Goal: Information Seeking & Learning: Learn about a topic

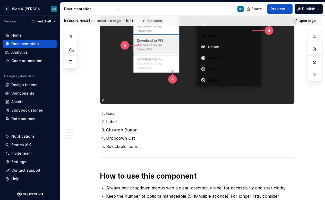
scroll to position [511, 0]
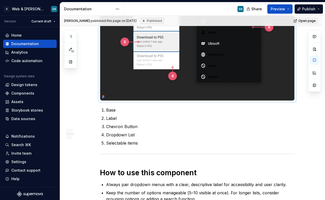
click at [136, 94] on img at bounding box center [197, 39] width 194 height 124
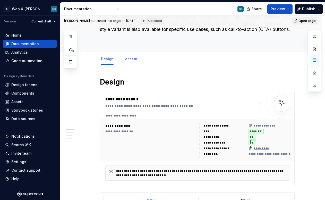
scroll to position [0, 0]
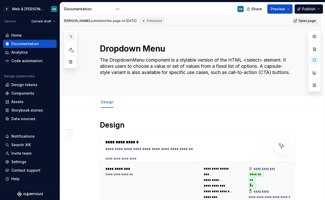
click at [74, 37] on button "button" at bounding box center [70, 36] width 9 height 9
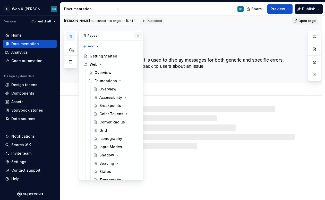
click at [136, 37] on button "button" at bounding box center [138, 35] width 7 height 7
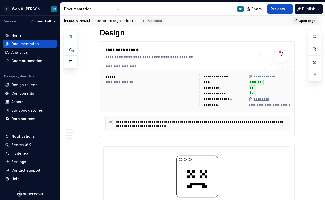
type textarea "*"
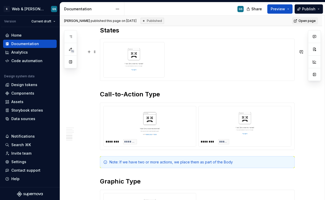
scroll to position [832, 0]
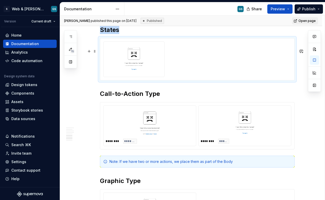
click at [161, 74] on div at bounding box center [134, 59] width 57 height 30
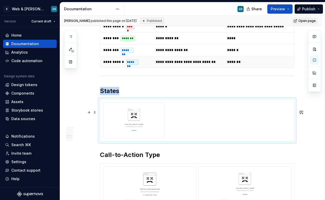
scroll to position [776, 0]
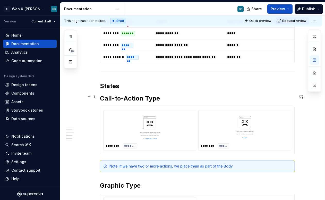
click at [133, 90] on h2 "States" at bounding box center [197, 86] width 195 height 8
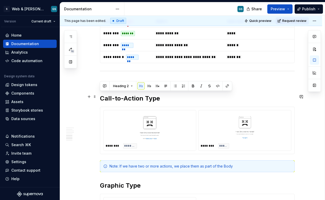
click at [133, 90] on h2 "States" at bounding box center [197, 86] width 195 height 8
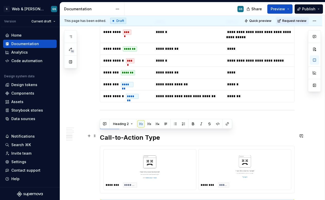
scroll to position [732, 0]
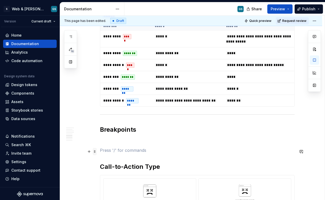
click at [95, 153] on span at bounding box center [95, 151] width 4 height 7
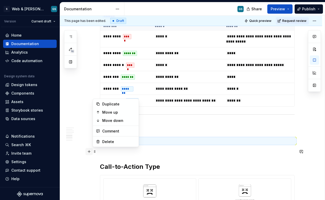
click at [89, 152] on button "button" at bounding box center [89, 151] width 7 height 7
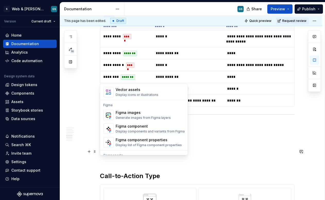
scroll to position [475, 0]
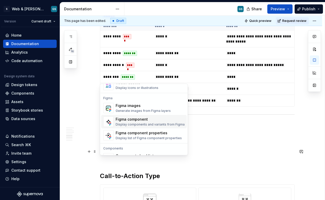
click at [133, 119] on div "Figma component" at bounding box center [150, 119] width 69 height 5
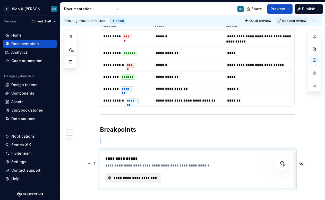
click at [136, 181] on span "**********" at bounding box center [135, 177] width 45 height 5
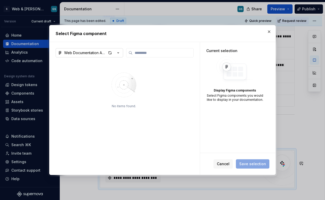
click at [117, 52] on icon "button" at bounding box center [118, 52] width 5 height 5
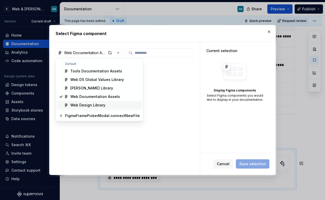
type textarea "*"
click at [105, 104] on div "Web Design Library" at bounding box center [105, 105] width 70 height 5
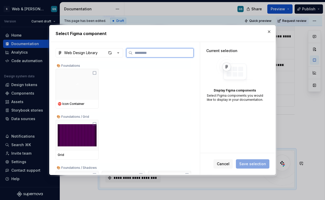
click at [144, 51] on input "search" at bounding box center [163, 52] width 61 height 5
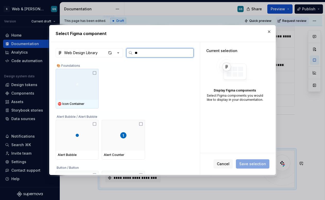
type input "***"
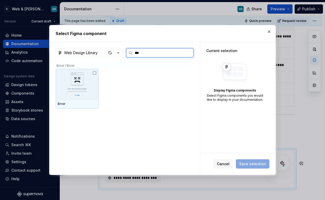
click at [86, 82] on img at bounding box center [77, 84] width 39 height 27
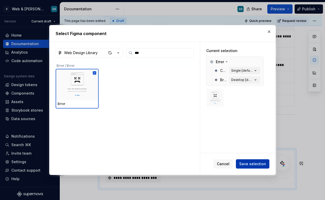
click at [252, 161] on button "Save selection" at bounding box center [253, 163] width 34 height 9
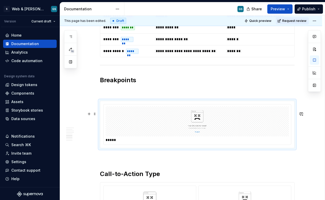
scroll to position [788, 0]
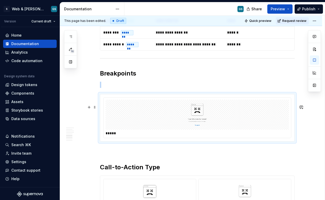
click at [208, 124] on img at bounding box center [198, 115] width 110 height 26
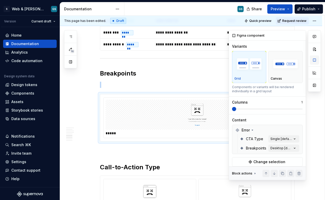
click at [315, 61] on button "button" at bounding box center [314, 59] width 9 height 9
type textarea "*"
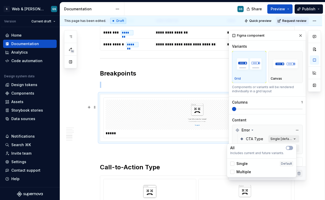
click at [286, 140] on div "Comments Open comments No comments yet Select ‘Comment’ from the block context …" at bounding box center [275, 105] width 92 height 150
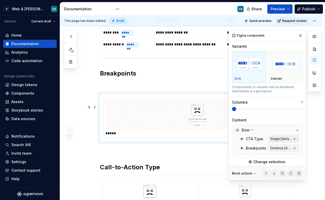
click at [286, 139] on div "Comments Open comments No comments yet Select ‘Comment’ from the block context …" at bounding box center [275, 105] width 92 height 150
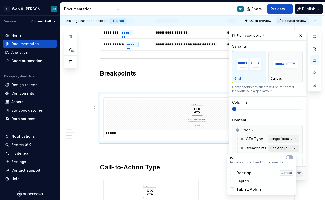
click at [287, 147] on div "Comments Open comments No comments yet Select ‘Comment’ from the block context …" at bounding box center [275, 105] width 92 height 150
click at [291, 158] on button "button" at bounding box center [289, 157] width 7 height 4
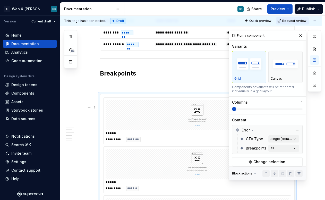
drag, startPoint x: 235, startPoint y: 109, endPoint x: 261, endPoint y: 108, distance: 26.3
click at [261, 108] on div "Comments Open comments No comments yet Select ‘Comment’ from the block context …" at bounding box center [275, 105] width 92 height 150
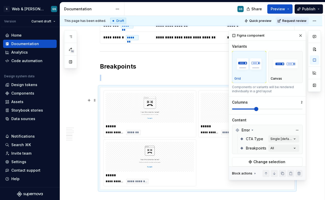
click at [261, 108] on span at bounding box center [267, 109] width 71 height 4
click at [266, 108] on span at bounding box center [267, 109] width 71 height 4
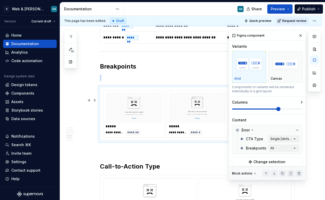
click at [271, 109] on span at bounding box center [267, 109] width 71 height 1
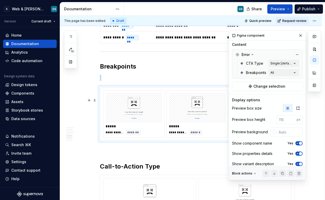
scroll to position [81, 0]
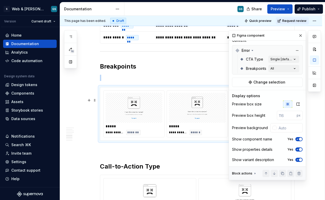
click at [296, 140] on icon "button" at bounding box center [298, 139] width 4 height 3
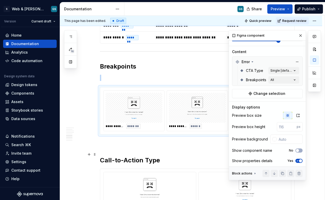
scroll to position [69, 0]
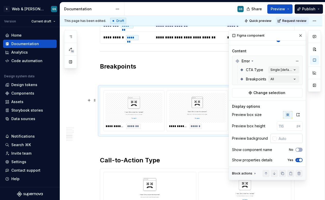
click at [273, 140] on div at bounding box center [275, 138] width 4 height 4
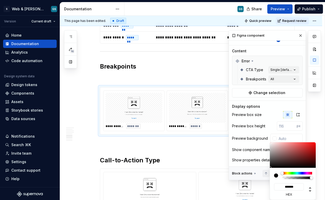
type input "#C4B6B6"
type input "*******"
type input "#C6B8B8"
type input "*******"
type input "#D3C6C6"
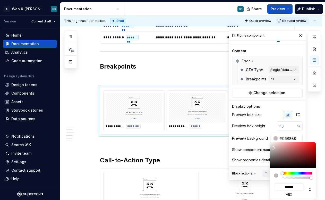
type input "*******"
type input "#EDEAEA"
type input "*******"
type input "#FFFFFF"
type input "*******"
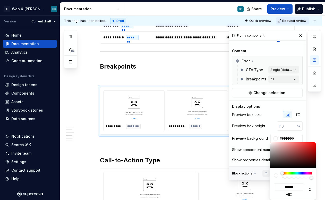
type input "#C1B8B8"
type input "*******"
type input "#796A6A"
type input "*******"
type input "#5A4E4E"
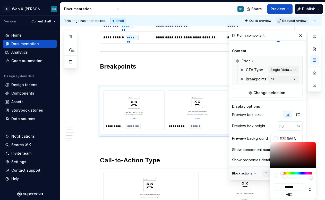
type input "*******"
type input "#393131"
type input "*******"
type input "#0D0B0B"
type input "*******"
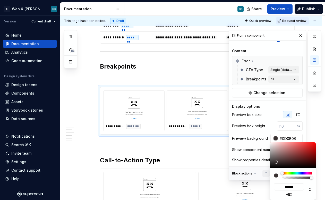
type input "#000000"
type input "*******"
type input "#030202"
type input "*******"
type input "#645E5E"
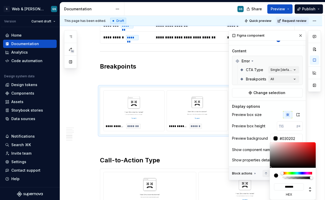
type input "*******"
type input "#8B8383"
type input "*******"
type input "#A09999"
type input "*******"
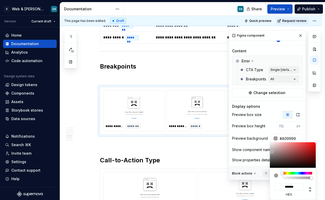
type input "#B2B0B0"
type input "*******"
type input "#C6C6C6"
type input "*******"
type input "#FFFFFF"
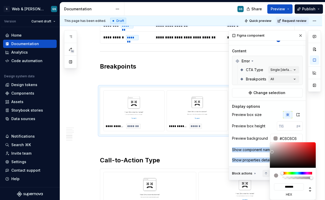
type input "*******"
drag, startPoint x: 274, startPoint y: 148, endPoint x: 259, endPoint y: 136, distance: 18.8
click at [259, 136] on body "S Web & [PERSON_NAME] Systems GS Version Current draft Home Documentation Analy…" at bounding box center [162, 100] width 325 height 200
click at [257, 127] on div "Comments Open comments No comments yet Select ‘Comment’ from the block context …" at bounding box center [275, 105] width 92 height 150
click at [256, 133] on div "Comments Open comments No comments yet Select ‘Comment’ from the block context …" at bounding box center [275, 105] width 92 height 150
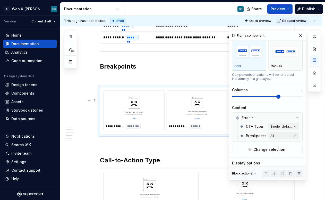
scroll to position [0, 0]
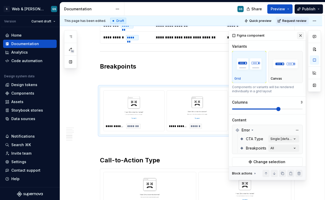
click at [298, 36] on button "button" at bounding box center [300, 35] width 7 height 7
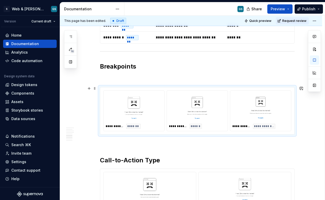
click at [208, 81] on p at bounding box center [197, 78] width 195 height 6
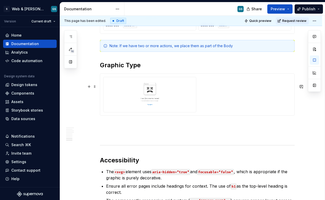
scroll to position [967, 0]
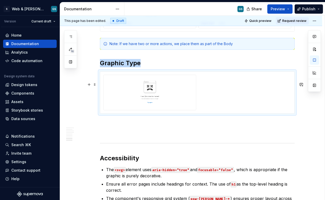
click at [190, 105] on img at bounding box center [150, 92] width 84 height 26
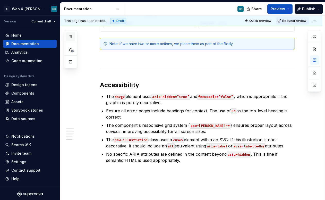
click at [71, 39] on button "button" at bounding box center [70, 36] width 9 height 9
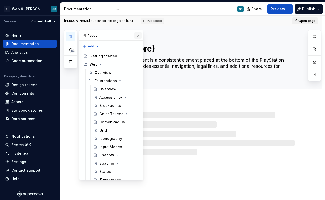
click at [135, 34] on button "button" at bounding box center [138, 35] width 7 height 7
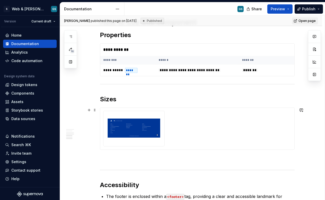
scroll to position [657, 0]
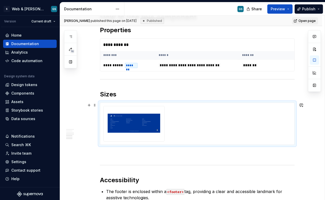
click at [167, 119] on div at bounding box center [197, 124] width 188 height 36
click at [315, 60] on button "button" at bounding box center [314, 59] width 9 height 9
type textarea "*"
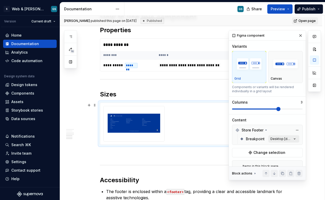
click at [274, 137] on div "Comments Open comments No comments yet Select ‘Comment’ from the block context …" at bounding box center [275, 105] width 92 height 150
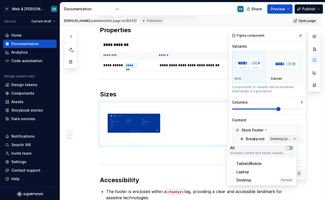
click at [292, 145] on div "All Includes current and future variants." at bounding box center [261, 151] width 67 height 12
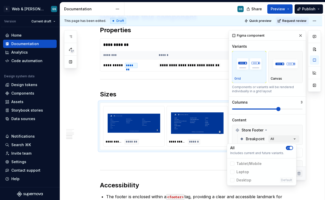
click at [112, 93] on html "S Web & [PERSON_NAME] Systems GS Version Current draft Home Documentation Analy…" at bounding box center [162, 100] width 325 height 200
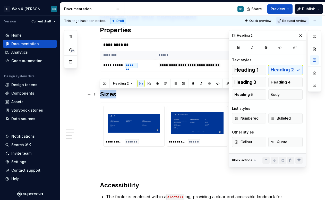
click at [112, 93] on h2 "Sizes" at bounding box center [197, 94] width 195 height 8
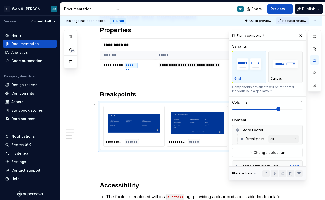
click at [195, 136] on div at bounding box center [197, 123] width 57 height 30
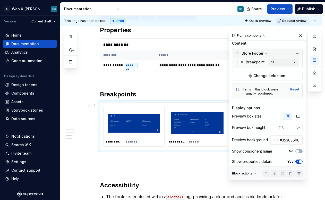
scroll to position [90, 0]
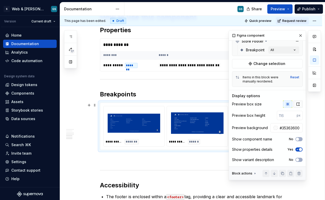
click at [296, 103] on icon "button" at bounding box center [298, 104] width 4 height 4
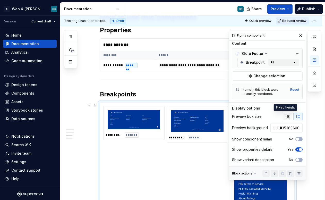
click at [283, 116] on button "button" at bounding box center [287, 116] width 9 height 7
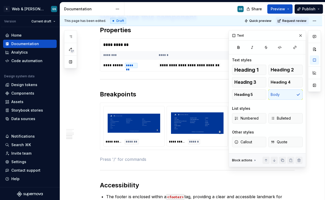
scroll to position [0, 0]
click at [301, 35] on button "button" at bounding box center [300, 35] width 7 height 7
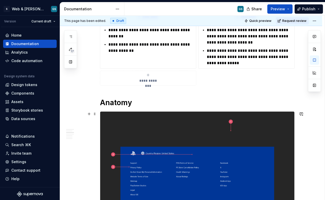
scroll to position [362, 0]
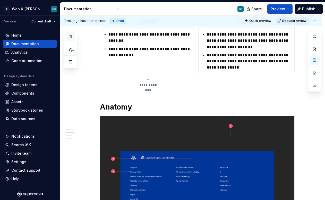
click at [71, 36] on icon "button" at bounding box center [71, 37] width 4 height 4
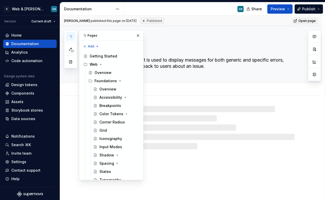
click at [181, 90] on div "Design Add tab" at bounding box center [197, 89] width 201 height 11
click at [135, 35] on button "button" at bounding box center [138, 35] width 7 height 7
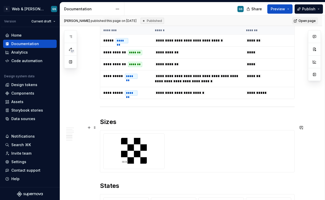
scroll to position [661, 0]
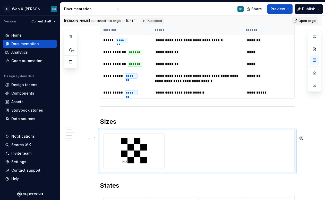
click at [172, 138] on div at bounding box center [197, 151] width 194 height 42
click at [316, 57] on button "button" at bounding box center [314, 59] width 9 height 9
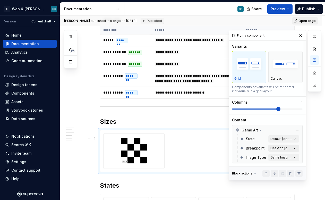
click at [292, 149] on div "Comments Open comments No comments yet Select ‘Comment’ from the block context …" at bounding box center [275, 105] width 92 height 150
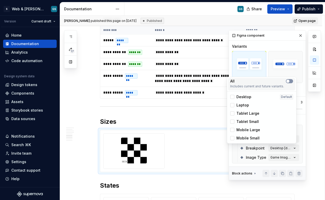
click at [290, 82] on icon "button" at bounding box center [288, 81] width 4 height 3
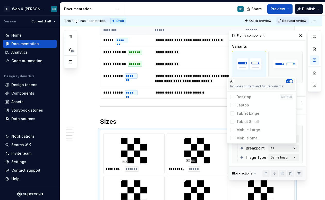
click at [289, 82] on icon "button" at bounding box center [288, 81] width 4 height 3
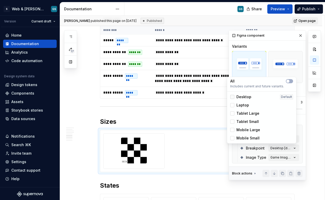
click at [233, 97] on div at bounding box center [233, 97] width 4 height 4
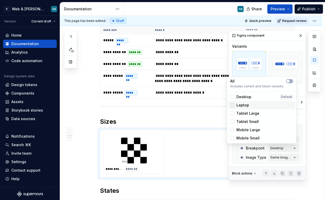
click at [232, 105] on div at bounding box center [233, 105] width 4 height 4
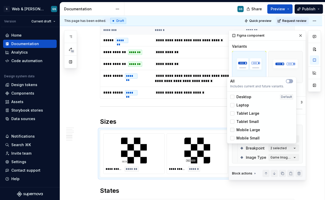
click at [233, 130] on div at bounding box center [233, 130] width 4 height 4
click at [233, 113] on div at bounding box center [233, 113] width 4 height 4
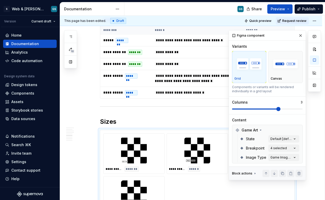
click at [300, 119] on div "Comments Open comments No comments yet Select ‘Comment’ from the block context …" at bounding box center [275, 105] width 92 height 150
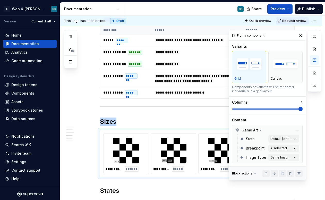
click at [299, 108] on span at bounding box center [301, 109] width 4 height 4
click at [204, 134] on div "**********" at bounding box center [197, 153] width 195 height 47
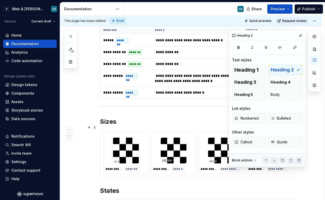
click at [208, 126] on h2 "Sizes" at bounding box center [197, 122] width 195 height 8
click at [300, 36] on button "button" at bounding box center [300, 35] width 7 height 7
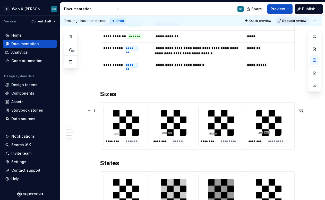
scroll to position [689, 0]
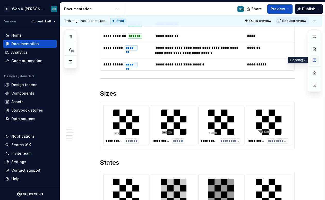
click at [315, 62] on button "button" at bounding box center [314, 59] width 9 height 9
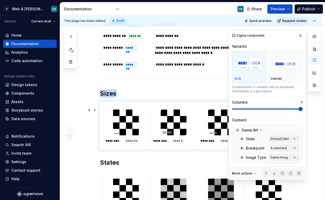
click at [219, 112] on div "**********" at bounding box center [221, 125] width 45 height 40
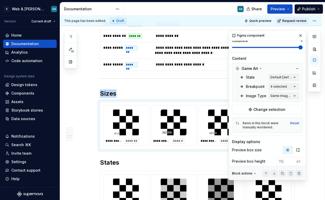
scroll to position [109, 0]
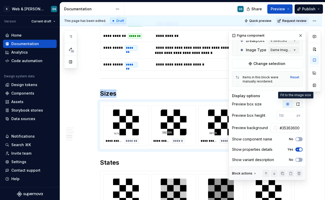
click at [298, 103] on button "button" at bounding box center [298, 104] width 9 height 7
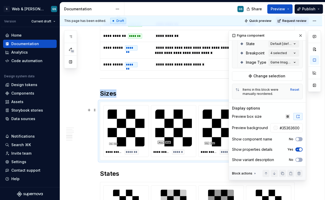
click at [202, 160] on div "**********" at bounding box center [197, 131] width 194 height 58
click at [298, 36] on button "button" at bounding box center [300, 35] width 7 height 7
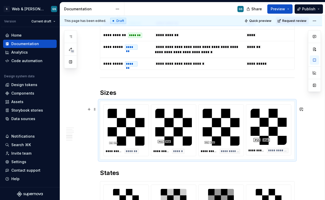
scroll to position [691, 0]
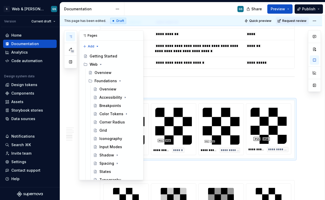
click at [70, 37] on icon "button" at bounding box center [71, 37] width 4 height 4
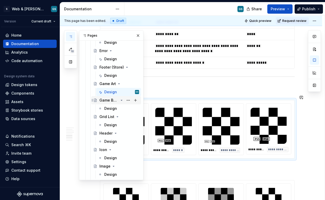
scroll to position [389, 0]
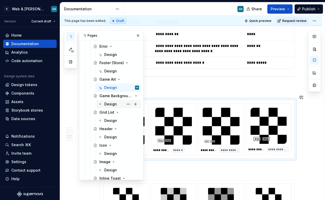
click at [110, 103] on div "Design" at bounding box center [110, 104] width 13 height 5
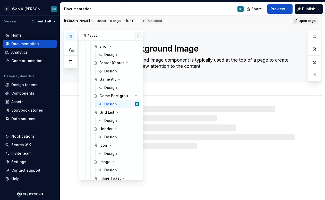
click at [136, 32] on button "button" at bounding box center [138, 35] width 7 height 7
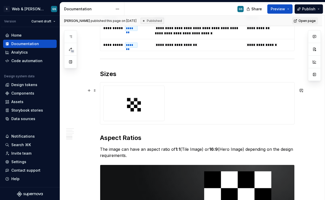
scroll to position [698, 0]
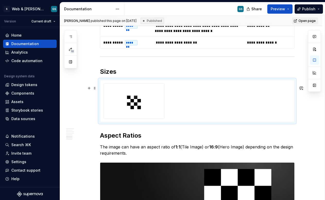
click at [186, 96] on div at bounding box center [197, 101] width 188 height 36
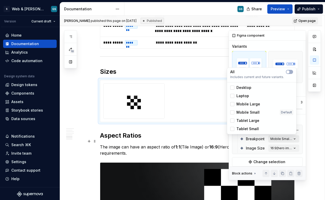
click at [291, 139] on div "Comments Open comments No comments yet Select ‘Comment’ from the block context …" at bounding box center [275, 105] width 92 height 150
click at [233, 87] on div at bounding box center [233, 88] width 4 height 4
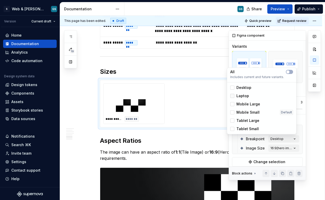
click at [232, 96] on div at bounding box center [233, 96] width 4 height 4
click at [232, 105] on div at bounding box center [233, 104] width 4 height 4
click at [233, 120] on div at bounding box center [233, 121] width 4 height 4
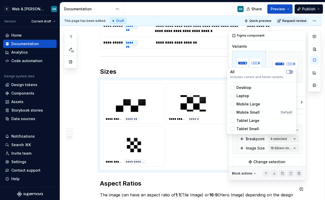
click at [300, 105] on div "Comments Open comments No comments yet Select ‘Comment’ from the block context …" at bounding box center [275, 105] width 92 height 150
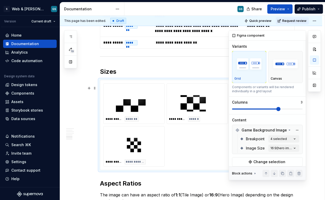
click at [287, 109] on span at bounding box center [267, 109] width 71 height 1
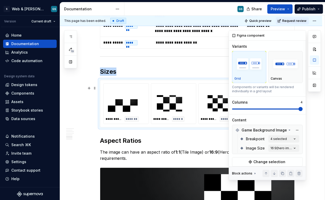
click at [299, 110] on span at bounding box center [301, 109] width 4 height 4
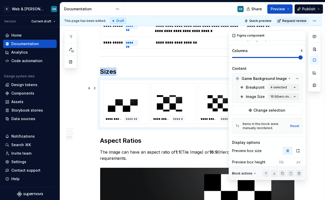
scroll to position [99, 0]
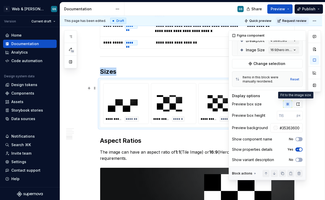
click at [297, 104] on icon "button" at bounding box center [298, 104] width 4 height 4
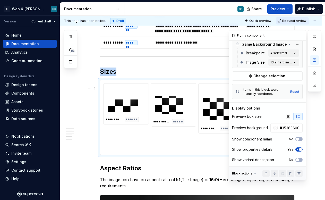
scroll to position [87, 0]
click at [286, 116] on icon "button" at bounding box center [287, 116] width 3 height 3
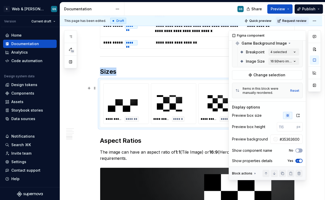
type textarea "*"
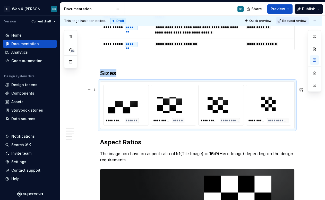
scroll to position [704, 0]
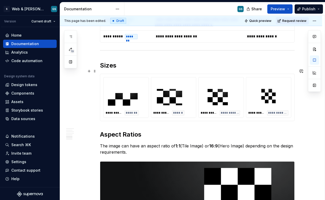
click at [111, 70] on h2 "Sizes" at bounding box center [197, 65] width 195 height 8
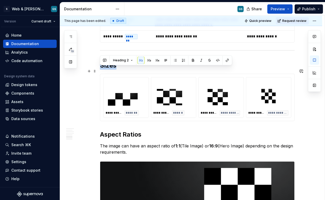
click at [111, 70] on h2 "Sizes" at bounding box center [197, 65] width 195 height 8
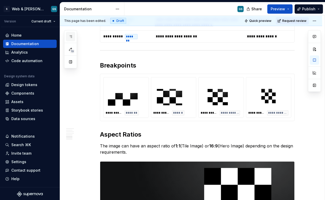
click at [72, 38] on icon "button" at bounding box center [70, 37] width 3 height 2
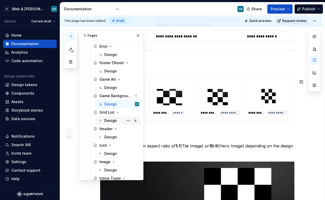
click at [113, 120] on div "Design" at bounding box center [110, 120] width 13 height 5
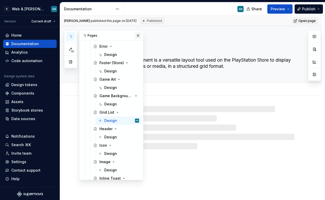
click at [135, 34] on button "button" at bounding box center [138, 35] width 7 height 7
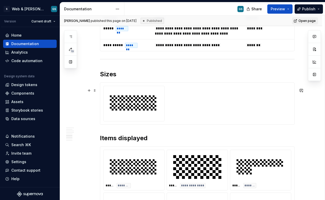
scroll to position [633, 0]
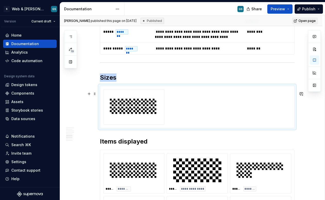
click at [151, 100] on img at bounding box center [134, 107] width 53 height 26
click at [314, 62] on button "button" at bounding box center [314, 59] width 9 height 9
type textarea "*"
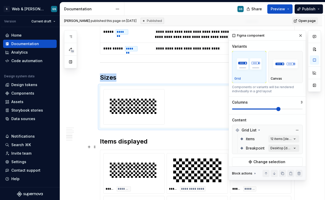
click at [288, 146] on div "Comments Open comments No comments yet Select ‘Comment’ from the block context …" at bounding box center [275, 105] width 92 height 150
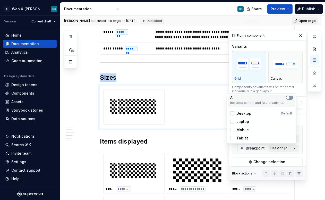
click at [291, 97] on button "button" at bounding box center [289, 98] width 7 height 4
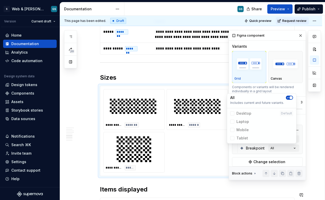
click at [287, 90] on div "Comments Open comments No comments yet Select ‘Comment’ from the block context …" at bounding box center [275, 105] width 92 height 150
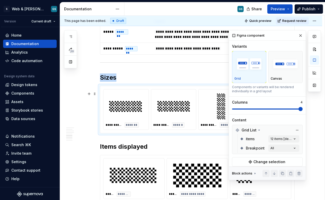
click at [302, 109] on span at bounding box center [301, 109] width 4 height 4
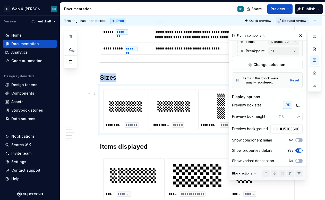
scroll to position [99, 0]
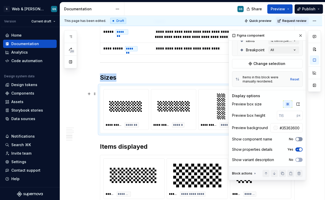
click at [298, 140] on button "No" at bounding box center [299, 139] width 7 height 4
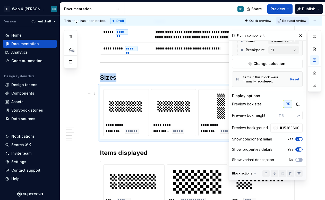
click at [299, 140] on span "button" at bounding box center [300, 139] width 3 height 3
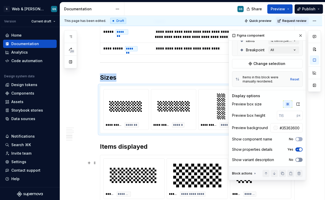
click at [299, 160] on button "No" at bounding box center [299, 160] width 7 height 4
click at [299, 160] on span "button" at bounding box center [300, 159] width 3 height 3
click at [299, 150] on span "button" at bounding box center [300, 149] width 3 height 3
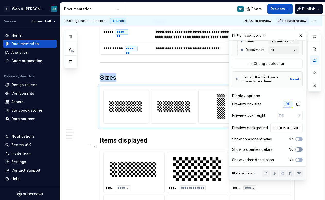
click at [298, 150] on button "No" at bounding box center [299, 150] width 7 height 4
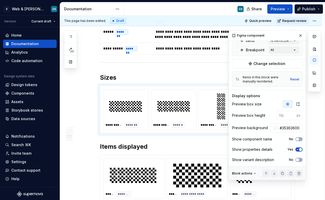
click at [109, 82] on h2 "Sizes" at bounding box center [197, 77] width 195 height 8
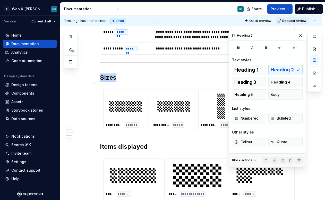
click at [109, 82] on h2 "Sizes" at bounding box center [197, 77] width 195 height 8
click at [301, 35] on button "button" at bounding box center [300, 35] width 7 height 7
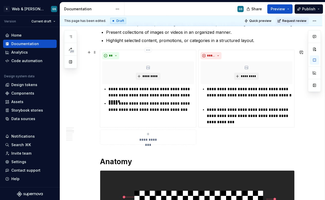
scroll to position [260, 0]
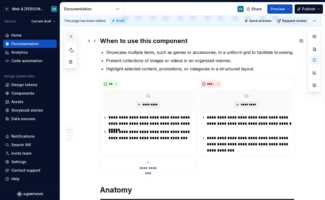
click at [74, 39] on button "button" at bounding box center [70, 36] width 9 height 9
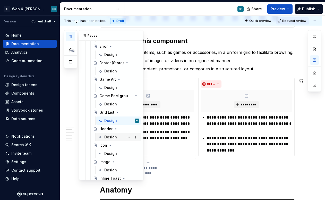
click at [111, 137] on div "Design" at bounding box center [110, 137] width 13 height 5
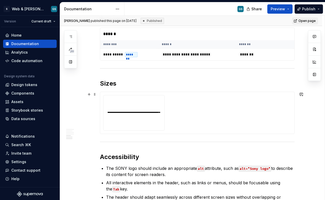
scroll to position [598, 0]
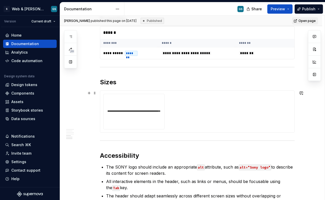
click at [204, 125] on div at bounding box center [197, 112] width 188 height 36
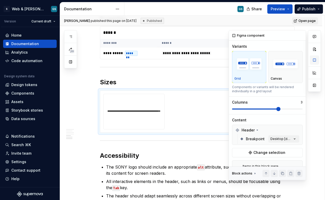
click at [315, 63] on button "button" at bounding box center [314, 59] width 9 height 9
click at [281, 141] on div "Comments Open comments No comments yet Select ‘Comment’ from the block context …" at bounding box center [275, 105] width 92 height 150
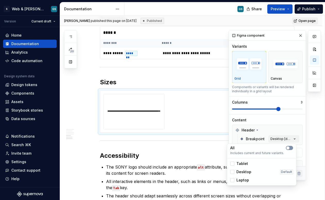
click at [290, 148] on icon "button" at bounding box center [288, 147] width 4 height 3
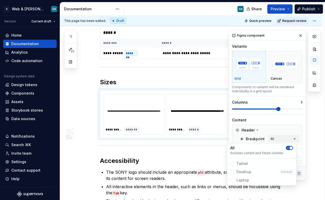
type textarea "*"
click at [114, 83] on html "S Web & [PERSON_NAME] Systems GS Version Current draft Home Documentation Analy…" at bounding box center [162, 100] width 325 height 200
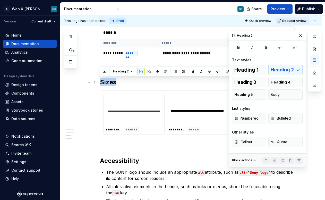
click at [114, 83] on h2 "Sizes" at bounding box center [197, 82] width 195 height 8
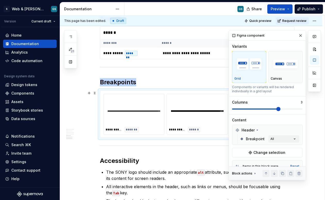
click at [184, 126] on div "**********" at bounding box center [197, 114] width 61 height 40
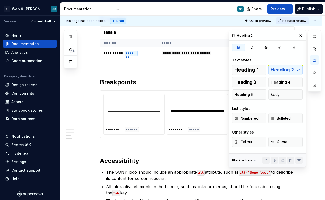
scroll to position [0, 0]
click at [301, 36] on button "button" at bounding box center [300, 35] width 7 height 7
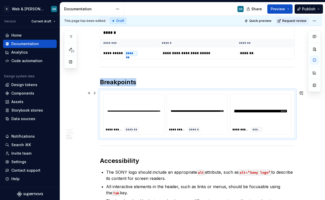
click at [142, 108] on img at bounding box center [134, 111] width 53 height 26
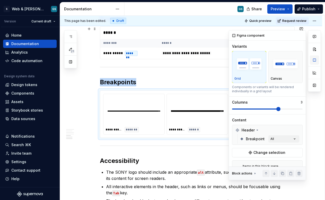
click at [317, 56] on button "button" at bounding box center [314, 59] width 9 height 9
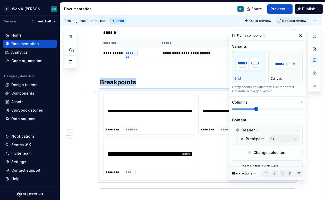
scroll to position [621, 0]
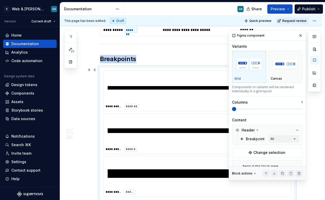
click at [236, 110] on span at bounding box center [234, 109] width 4 height 4
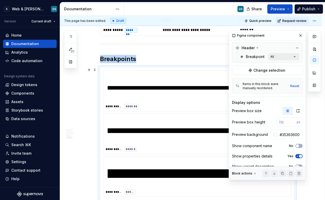
scroll to position [90, 0]
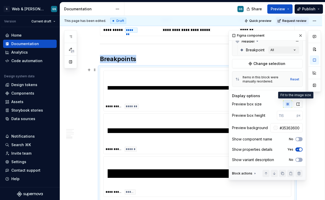
click at [298, 105] on button "button" at bounding box center [298, 104] width 9 height 7
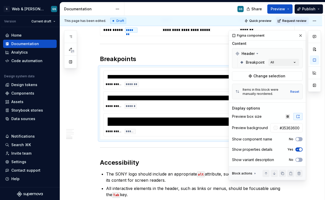
scroll to position [0, 0]
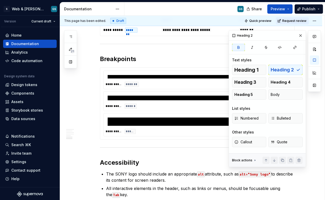
click at [180, 56] on h2 "Breakpoints" at bounding box center [197, 59] width 195 height 8
click at [301, 34] on button "button" at bounding box center [300, 35] width 7 height 7
click at [314, 61] on button "button" at bounding box center [314, 59] width 9 height 9
click at [313, 75] on button "button" at bounding box center [314, 72] width 9 height 9
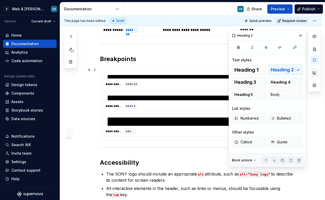
click at [316, 74] on button "button" at bounding box center [314, 72] width 9 height 9
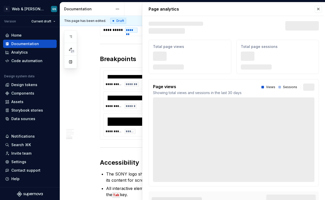
click at [168, 87] on p "Page views" at bounding box center [197, 87] width 89 height 6
click at [123, 88] on div "**********" at bounding box center [198, 80] width 188 height 18
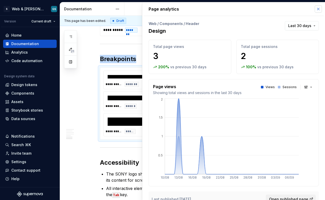
click at [316, 11] on button "button" at bounding box center [318, 8] width 7 height 7
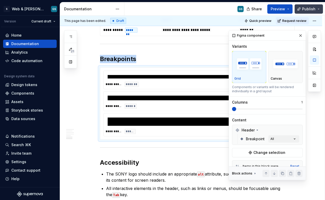
click at [315, 11] on span "Publish" at bounding box center [308, 8] width 13 height 5
click at [160, 71] on div "**********" at bounding box center [197, 80] width 188 height 19
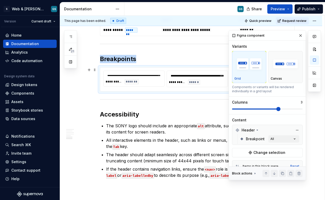
click at [277, 108] on span at bounding box center [279, 109] width 4 height 4
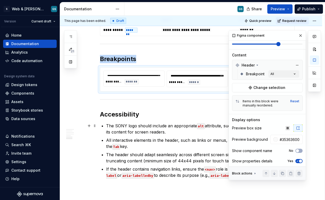
scroll to position [66, 0]
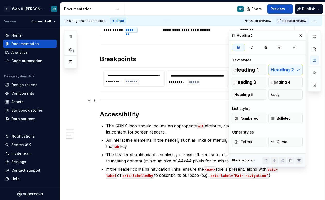
click at [198, 100] on div at bounding box center [197, 99] width 195 height 3
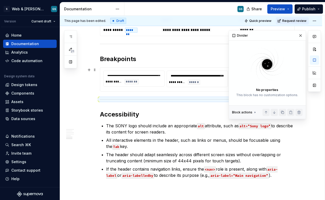
click at [203, 68] on div "**********" at bounding box center [197, 80] width 194 height 24
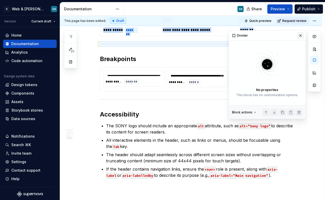
click at [300, 35] on button "button" at bounding box center [300, 35] width 7 height 7
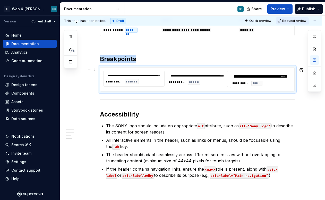
click at [281, 81] on div "**********" at bounding box center [261, 83] width 57 height 5
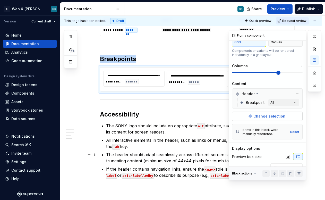
scroll to position [78, 0]
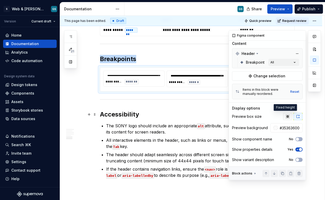
click at [286, 116] on icon "button" at bounding box center [288, 116] width 4 height 4
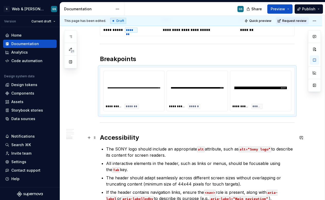
click at [202, 135] on h2 "Accessibility" at bounding box center [197, 138] width 195 height 8
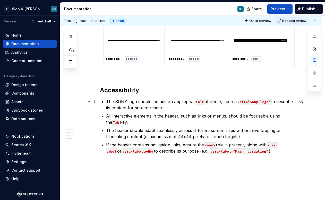
scroll to position [689, 0]
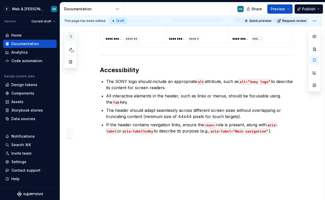
click at [69, 33] on button "button" at bounding box center [70, 36] width 9 height 9
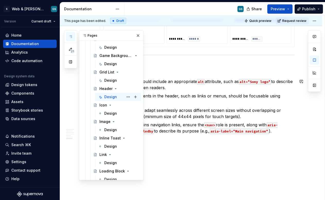
scroll to position [442, 0]
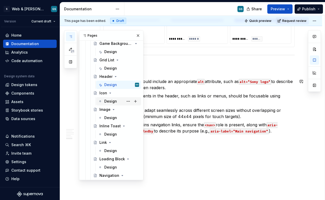
click at [120, 101] on div "Design" at bounding box center [121, 101] width 35 height 7
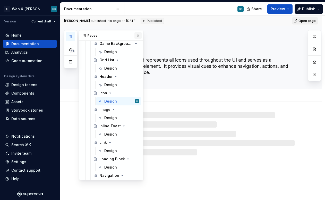
click at [136, 38] on button "button" at bounding box center [138, 35] width 7 height 7
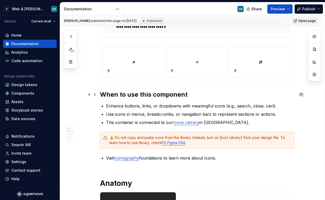
scroll to position [179, 0]
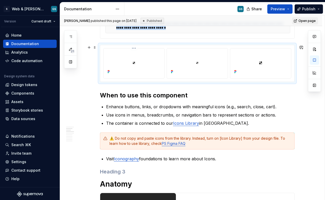
click at [153, 75] on div at bounding box center [134, 63] width 57 height 25
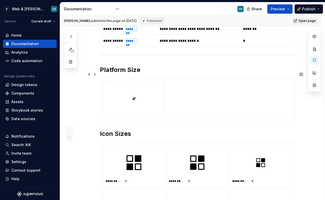
scroll to position [530, 0]
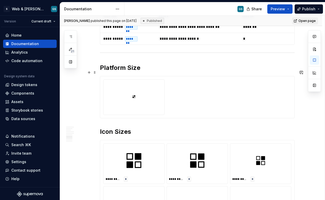
click at [224, 98] on div at bounding box center [197, 97] width 188 height 36
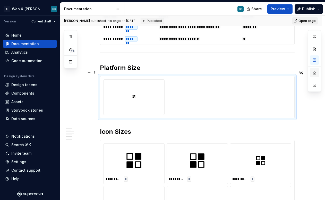
click at [313, 72] on button "button" at bounding box center [314, 72] width 9 height 9
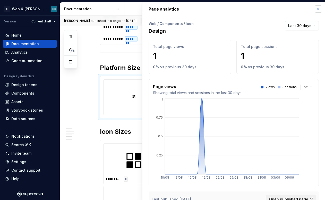
click at [315, 7] on button "button" at bounding box center [318, 8] width 7 height 7
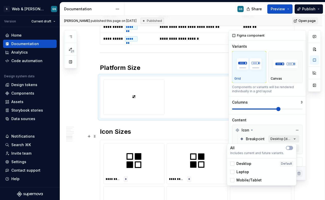
click at [284, 140] on div "Comments Open comments No comments yet Select ‘Comment’ from the block context …" at bounding box center [275, 105] width 92 height 150
click at [289, 147] on span "button" at bounding box center [288, 147] width 3 height 3
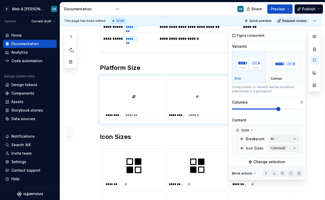
click at [277, 129] on div "Comments Open comments No comments yet Select ‘Comment’ from the block context …" at bounding box center [275, 105] width 92 height 150
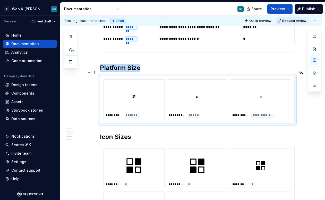
click at [217, 113] on div "**********" at bounding box center [197, 115] width 57 height 5
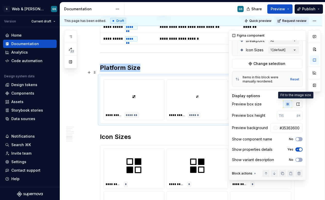
click at [296, 104] on icon "button" at bounding box center [298, 104] width 4 height 4
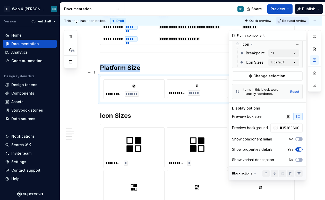
scroll to position [87, 0]
type textarea "*"
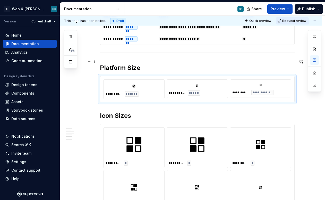
click at [132, 64] on h2 "Platform Size" at bounding box center [197, 68] width 195 height 8
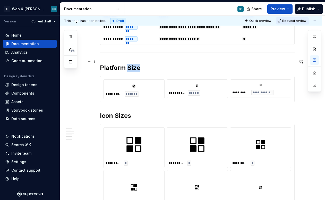
click at [132, 64] on h2 "Platform Size" at bounding box center [197, 68] width 195 height 8
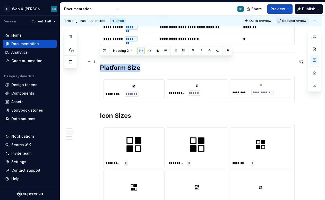
click at [132, 64] on h2 "Platform Size" at bounding box center [197, 68] width 195 height 8
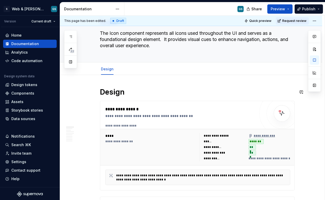
scroll to position [0, 0]
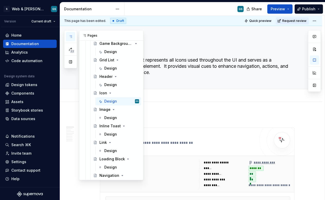
click at [69, 36] on icon "button" at bounding box center [71, 37] width 4 height 4
click at [115, 118] on div "Design" at bounding box center [110, 117] width 13 height 5
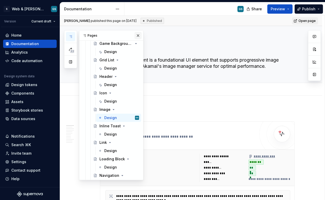
click at [136, 37] on button "button" at bounding box center [138, 35] width 7 height 7
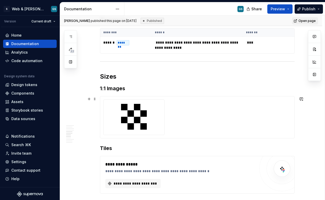
scroll to position [506, 0]
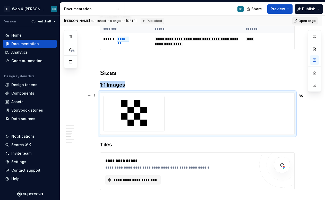
click at [164, 105] on div at bounding box center [133, 114] width 61 height 36
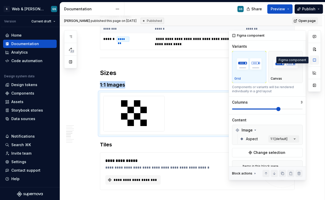
click at [316, 60] on button "button" at bounding box center [314, 59] width 9 height 9
click at [287, 137] on div "Comments Open comments No comments yet Select ‘Comment’ from the block context …" at bounding box center [275, 105] width 92 height 150
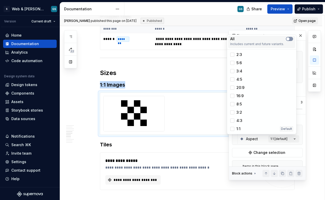
click at [290, 38] on icon "button" at bounding box center [288, 38] width 4 height 3
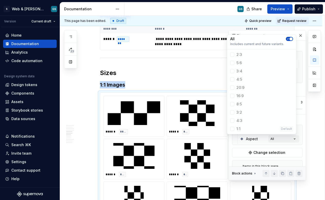
type textarea "*"
click at [121, 85] on html "S Web & [PERSON_NAME] Systems GS Version Current draft Home Documentation Analy…" at bounding box center [162, 100] width 325 height 200
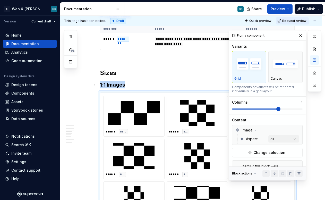
click at [123, 85] on h3 "1:1 Images" at bounding box center [197, 84] width 195 height 7
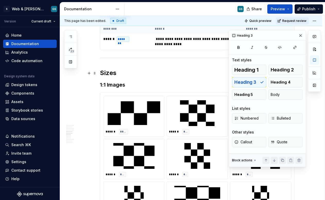
click at [112, 74] on h2 "Sizes" at bounding box center [197, 73] width 195 height 8
click at [111, 72] on h2 "Sizes" at bounding box center [197, 73] width 195 height 8
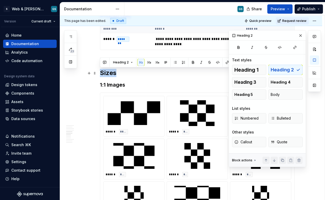
click at [111, 72] on h2 "Sizes" at bounding box center [197, 73] width 195 height 8
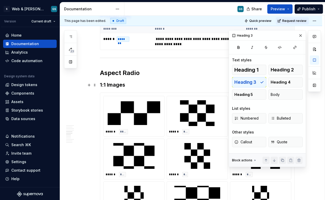
click at [165, 88] on h3 "1:1 Images" at bounding box center [197, 84] width 195 height 7
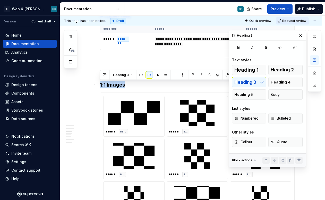
click at [165, 88] on h3 "1:1 Images" at bounding box center [197, 84] width 195 height 7
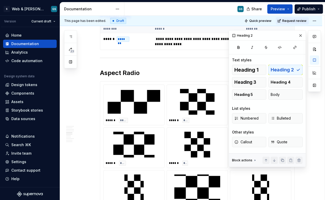
click at [209, 63] on div "**********" at bounding box center [197, 128] width 195 height 1052
click at [300, 36] on button "button" at bounding box center [300, 35] width 7 height 7
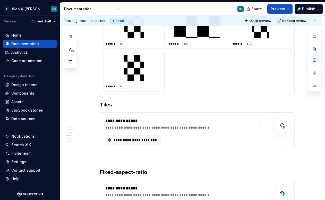
scroll to position [670, 0]
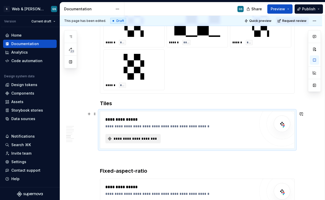
click at [146, 139] on span "**********" at bounding box center [135, 138] width 45 height 5
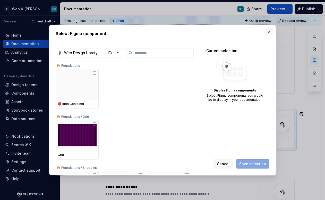
click at [269, 31] on button "button" at bounding box center [269, 31] width 7 height 7
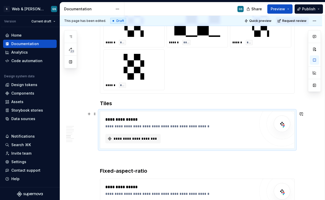
click at [232, 129] on div "**********" at bounding box center [180, 130] width 150 height 27
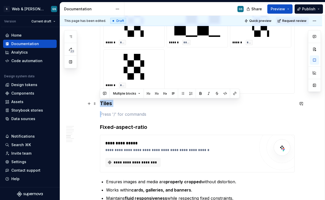
drag, startPoint x: 114, startPoint y: 117, endPoint x: 98, endPoint y: 105, distance: 19.7
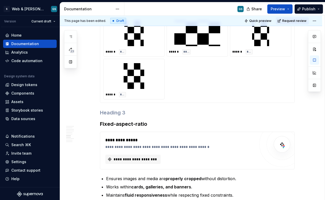
scroll to position [655, 0]
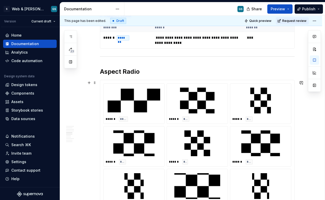
scroll to position [510, 0]
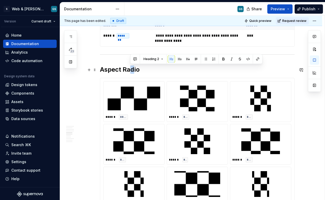
click at [131, 68] on h2 "Aspect Radio" at bounding box center [197, 70] width 195 height 8
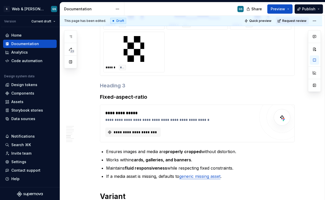
scroll to position [689, 0]
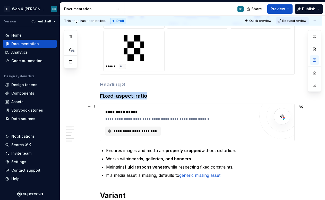
click at [177, 112] on div "**********" at bounding box center [180, 112] width 150 height 6
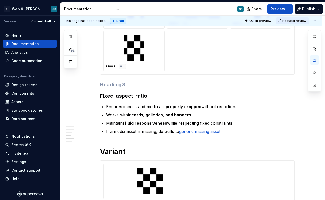
type textarea "*"
click at [154, 95] on h3 "Fixed-aspect-ratio" at bounding box center [197, 95] width 195 height 7
click at [154, 95] on h3 "Fixed-aspect-ratio=" at bounding box center [197, 95] width 195 height 7
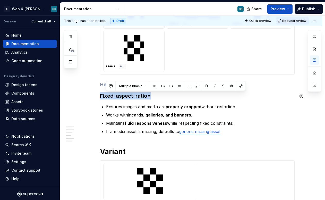
click at [154, 95] on h3 "Fixed-aspect-ratio=" at bounding box center [197, 95] width 195 height 7
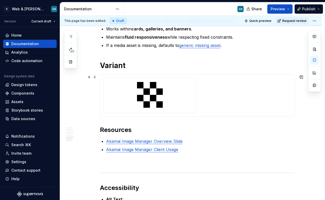
scroll to position [756, 0]
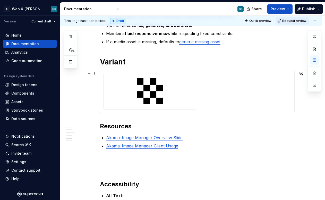
type input "#FFFFFF00"
click at [206, 106] on div at bounding box center [197, 92] width 188 height 36
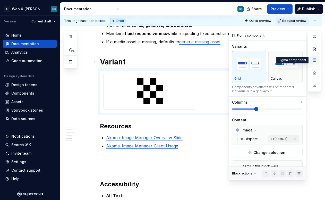
click at [317, 60] on button "button" at bounding box center [314, 59] width 9 height 9
type textarea "*"
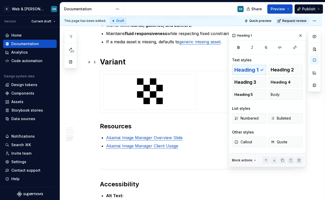
click at [161, 62] on h1 "Variant" at bounding box center [197, 61] width 195 height 9
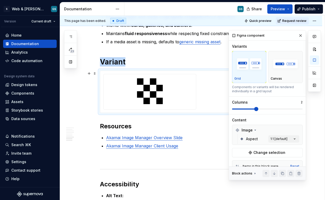
click at [161, 75] on div at bounding box center [150, 91] width 93 height 35
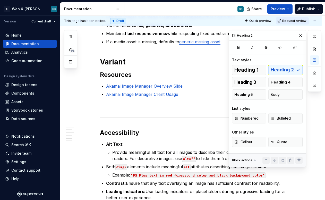
click at [128, 63] on h1 "Variant" at bounding box center [197, 61] width 195 height 9
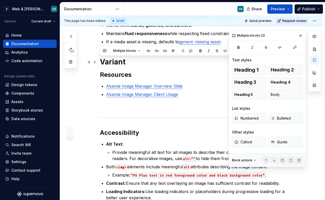
click at [128, 63] on h1 "Variant" at bounding box center [197, 61] width 195 height 9
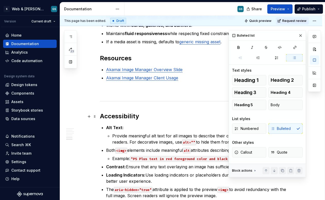
click at [153, 120] on h2 "Accessibility" at bounding box center [197, 116] width 195 height 8
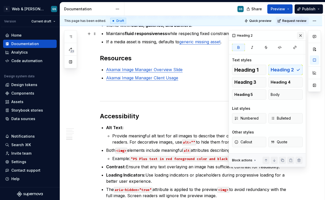
click at [303, 34] on button "button" at bounding box center [300, 35] width 7 height 7
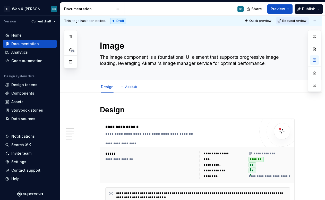
scroll to position [0, 0]
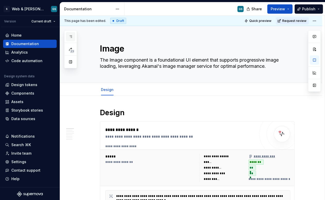
click at [71, 36] on icon "button" at bounding box center [70, 37] width 3 height 2
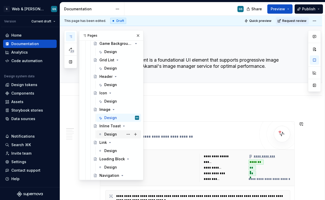
click at [117, 135] on div "Design" at bounding box center [121, 134] width 35 height 7
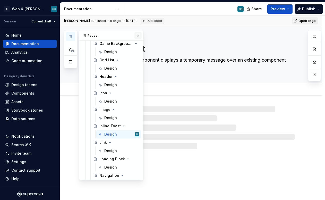
click at [135, 37] on button "button" at bounding box center [138, 35] width 7 height 7
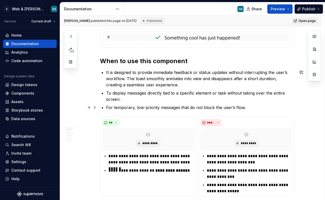
scroll to position [187, 0]
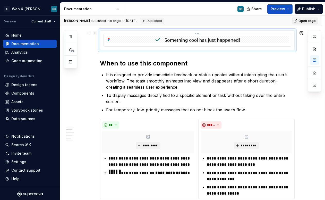
click at [203, 41] on img at bounding box center [197, 39] width 86 height 7
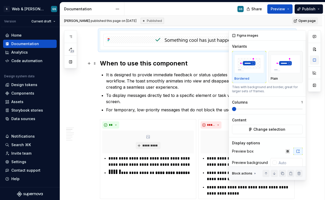
click at [315, 60] on button "button" at bounding box center [314, 59] width 9 height 9
type textarea "*"
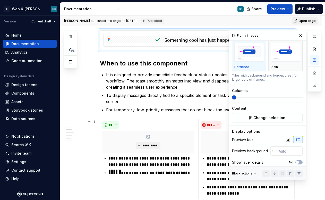
scroll to position [19, 0]
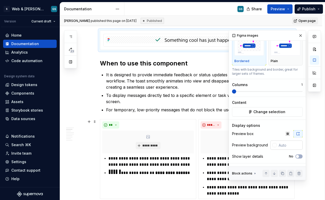
click at [273, 144] on div at bounding box center [275, 145] width 4 height 4
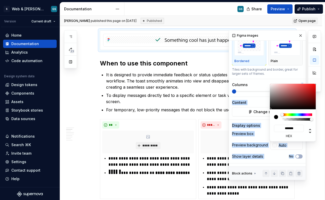
drag, startPoint x: 270, startPoint y: 88, endPoint x: 269, endPoint y: 83, distance: 4.8
click at [269, 83] on body "S Web & [PERSON_NAME] Systems GS Version Current draft Home Documentation Analy…" at bounding box center [162, 100] width 325 height 200
type input "#F7EEEE"
type input "*******"
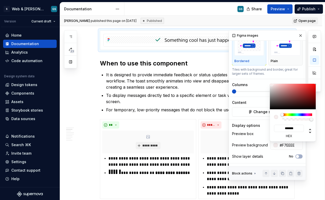
type textarea "*"
type input "#F7F0F0"
type input "*******"
type input "#F7F7F7"
type input "*******"
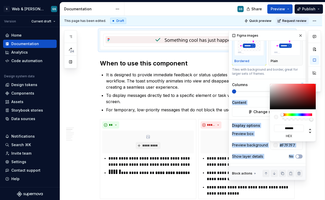
type input "#FFFFFF"
type input "*******"
drag, startPoint x: 272, startPoint y: 85, endPoint x: 266, endPoint y: 83, distance: 6.1
click at [266, 83] on body "S Web & [PERSON_NAME] Systems GS Version Current draft Home Documentation Analy…" at bounding box center [162, 100] width 325 height 200
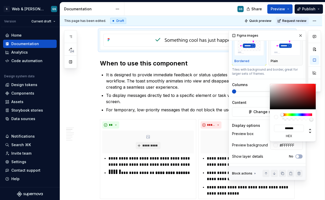
click at [299, 36] on div "Comments Open comments No comments yet Select ‘Comment’ from the block context …" at bounding box center [275, 105] width 92 height 150
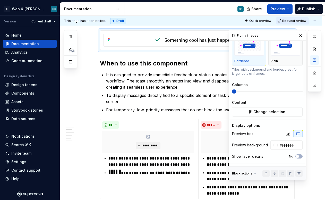
click at [299, 36] on div "Comments Open comments No comments yet Select ‘Comment’ from the block context …" at bounding box center [275, 105] width 92 height 150
click at [297, 36] on button "button" at bounding box center [300, 35] width 7 height 7
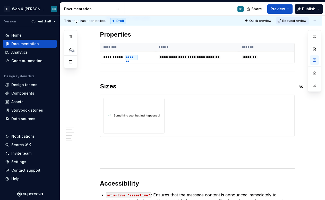
scroll to position [558, 0]
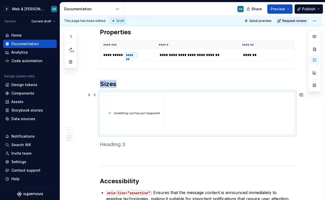
click at [260, 93] on div at bounding box center [197, 114] width 194 height 42
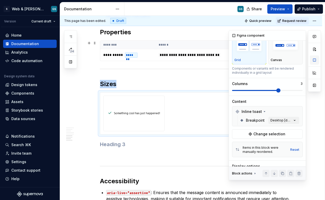
scroll to position [0, 0]
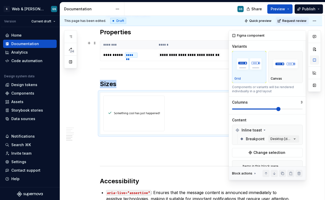
click at [315, 62] on button "button" at bounding box center [314, 59] width 9 height 9
type textarea "*"
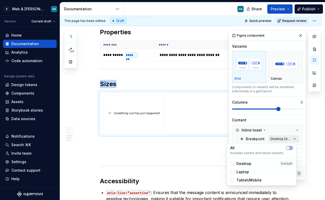
click at [277, 139] on div "Comments Open comments No comments yet Select ‘Comment’ from the block context …" at bounding box center [275, 105] width 92 height 150
click at [290, 146] on button "button" at bounding box center [289, 148] width 7 height 4
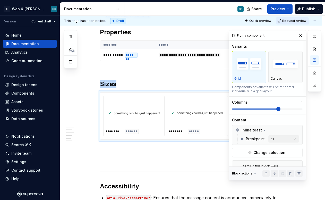
click at [162, 83] on html "S Web & [PERSON_NAME] Systems GS Version Current draft Home Documentation Analy…" at bounding box center [162, 100] width 325 height 200
click at [162, 83] on h2 "Sizes" at bounding box center [197, 84] width 195 height 8
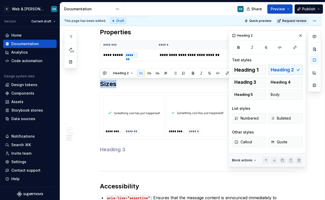
click at [162, 83] on h2 "Sizes" at bounding box center [197, 84] width 195 height 8
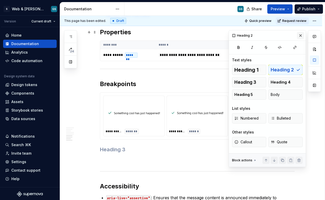
click at [302, 35] on button "button" at bounding box center [300, 35] width 7 height 7
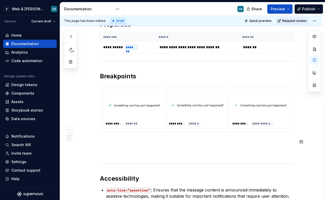
scroll to position [567, 0]
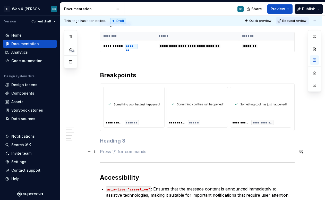
click at [228, 151] on p at bounding box center [197, 152] width 195 height 6
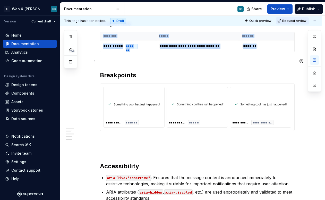
click at [228, 60] on hr at bounding box center [197, 60] width 195 height 0
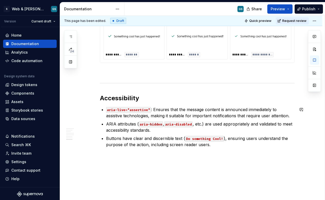
scroll to position [640, 0]
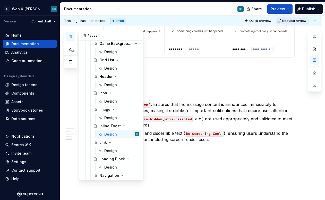
click at [71, 37] on icon "button" at bounding box center [71, 37] width 4 height 4
click at [113, 150] on div "Design" at bounding box center [110, 150] width 13 height 5
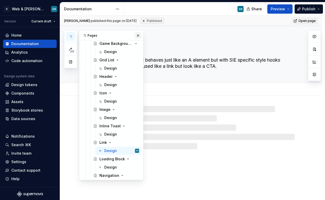
click at [136, 35] on button "button" at bounding box center [138, 35] width 7 height 7
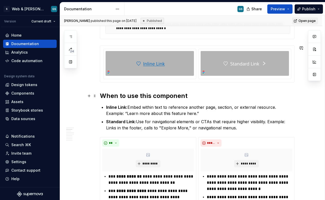
scroll to position [176, 0]
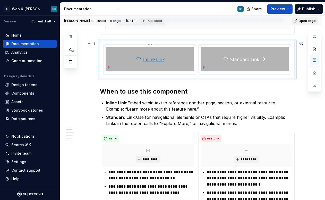
click at [180, 63] on div at bounding box center [150, 59] width 88 height 25
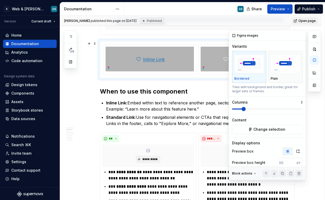
type textarea "*"
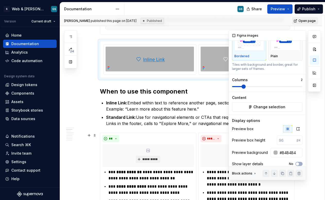
scroll to position [31, 0]
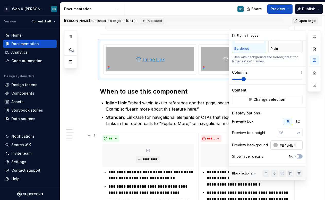
click at [275, 146] on div at bounding box center [276, 145] width 4 height 4
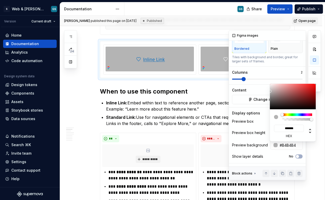
type input "#B2B0B0"
type input "*******"
type input "#B2B1B1"
type input "*******"
type input "#A7A7A7"
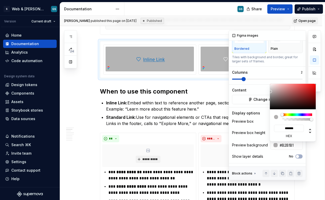
type input "*******"
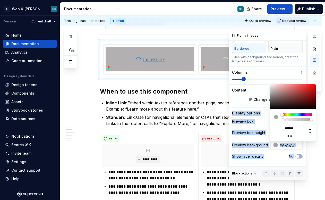
type input "#A0A0A0"
type input "*******"
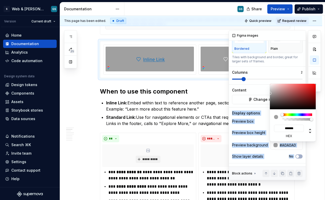
type input "#9B9B9B"
type input "*******"
type input "#8E8E8E"
type input "*******"
type input "#818181"
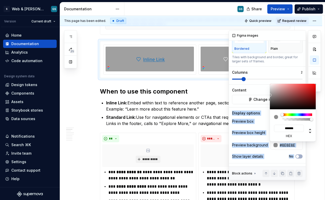
type input "*******"
type input "#6F6F6F"
type input "*******"
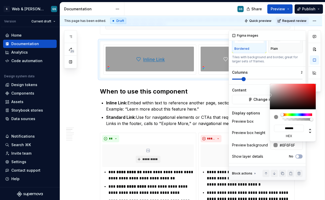
type input "#5D5D5D"
type input "*******"
type input "#505050"
type input "*******"
type input "#4B4B4B"
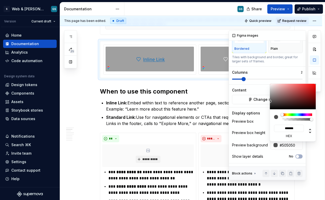
type input "*******"
type input "#464646"
type input "*******"
type input "#434343"
type input "*******"
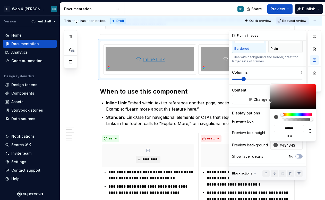
type input "#404040"
type input "*******"
type input "#434141"
type input "*******"
type input "#434040"
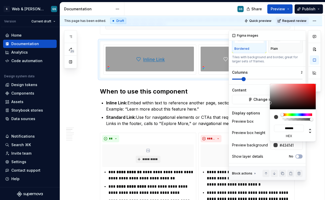
type input "*******"
type input "#3E3939"
type input "*******"
type input "#312C2C"
type input "*******"
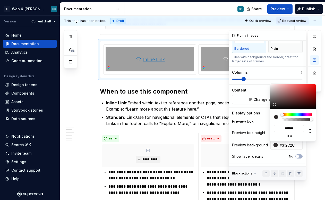
type input "#242020"
type input "*******"
type input "#121010"
type input "*******"
type input "#0D0B0B"
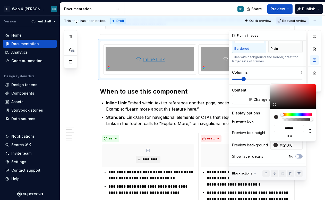
type input "*******"
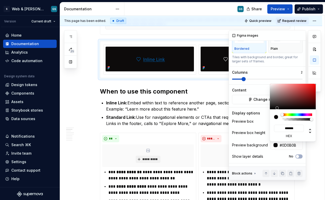
type input "#0F0E0E"
type input "*******"
type input "#121010"
type input "*******"
type input "#1A1717"
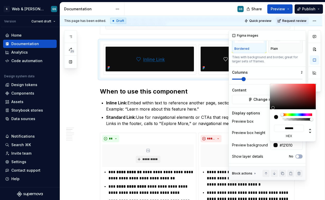
type input "*******"
type input "#272424"
type input "*******"
type input "#2E2C2C"
type input "*******"
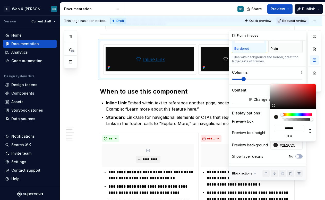
type input "#312F2F"
type input "*******"
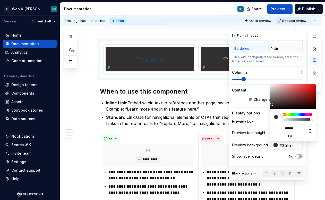
type input "#363434"
type input "*******"
type input "#434141"
type input "*******"
type input "#504E4E"
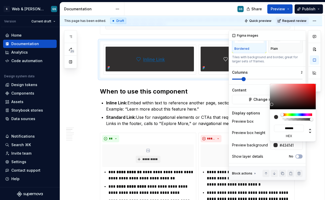
type input "*******"
type input "#585555"
type input "*******"
type input "#5A5858"
type input "*******"
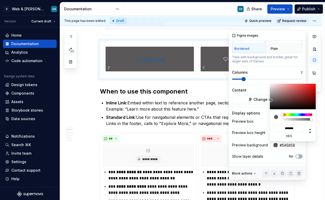
type input "#585555"
type input "*******"
type input "#585454"
type input "*******"
type input "#585353"
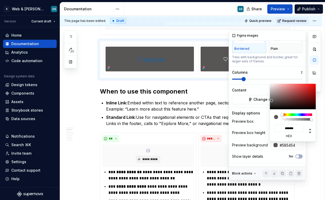
type input "*******"
type input "#585252"
type input "*******"
type input "#5A5454"
type input "*******"
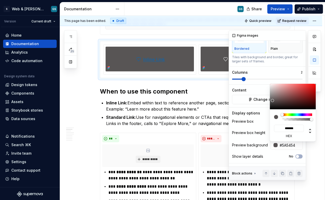
type input "#5F5858"
type input "*******"
type input "#675E5E"
type input "*******"
type input "#6C6363"
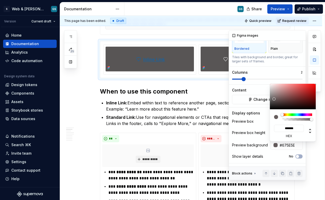
type input "*******"
type input "#6F6464"
type input "*******"
type input "#716767"
type input "*******"
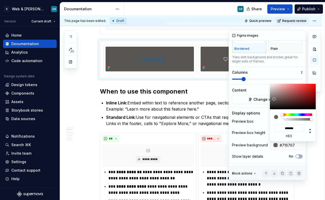
type input "#716666"
type input "*******"
type input "#716565"
type input "*******"
type input "#716464"
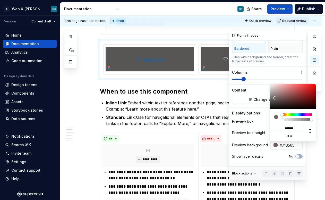
type input "*******"
type input "#716262"
type input "*******"
type input "#716161"
type input "*******"
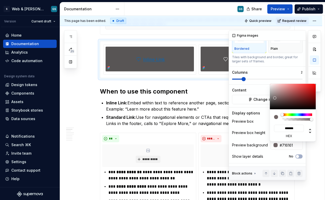
type input "#716060"
type input "*******"
type input "#715E5E"
type input "*******"
type input "#6F5B5B"
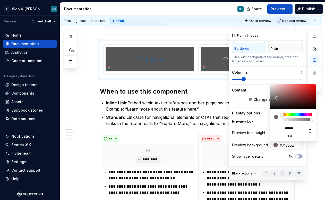
type input "*******"
type input "#6C5959"
type input "*******"
type input "#6A5757"
type input "*******"
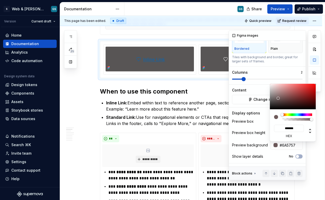
type input "#645555"
type input "*******"
type input "#584D4D"
type input "*******"
type input "#4D4646"
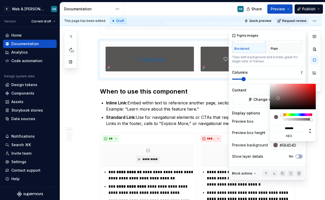
type input "*******"
type input "#464141"
type input "*******"
type input "#363434"
type input "*******"
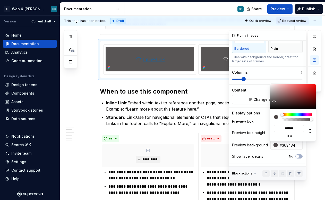
type input "#242424"
type input "*******"
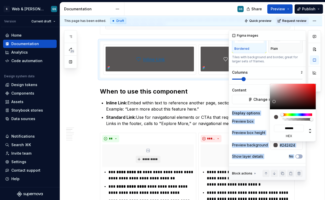
type input "#171717"
type input "*******"
type input "#151515"
type input "*******"
type input "#121212"
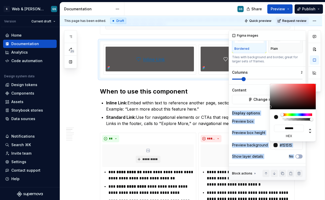
type input "*******"
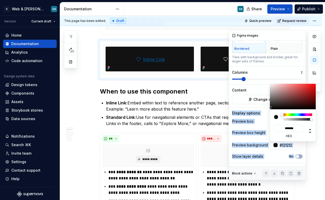
type input "#0F0F0F"
type input "*******"
type input "#0D0D0D"
type input "*******"
type input "#0A0A0A"
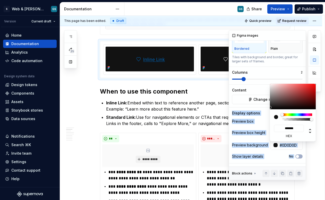
type input "*******"
type input "#080808"
type input "*******"
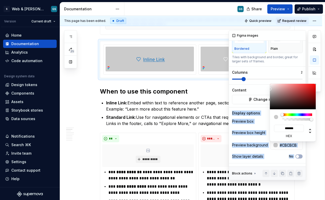
drag, startPoint x: 271, startPoint y: 92, endPoint x: 269, endPoint y: 89, distance: 2.9
click at [269, 89] on body "S Web & [PERSON_NAME] Systems GS Version Current draft Home Documentation Analy…" at bounding box center [162, 100] width 325 height 200
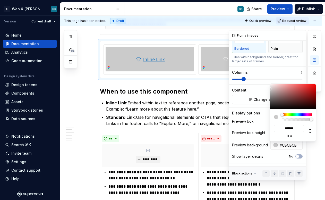
click at [211, 84] on html "S Web & [PERSON_NAME] Systems GS Version Current draft Home Documentation Analy…" at bounding box center [162, 100] width 325 height 200
click at [307, 28] on html "S Web & [PERSON_NAME] Systems GS Version Current draft Home Documentation Analy…" at bounding box center [162, 100] width 325 height 200
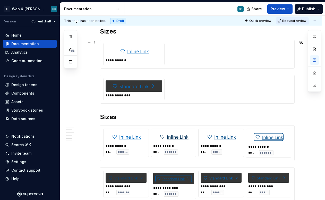
scroll to position [723, 0]
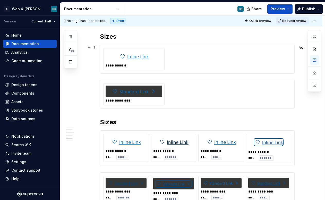
click at [261, 67] on div "**********" at bounding box center [197, 59] width 188 height 22
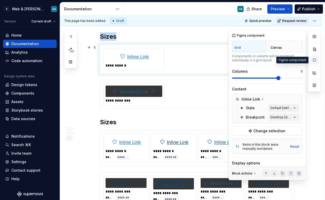
scroll to position [0, 0]
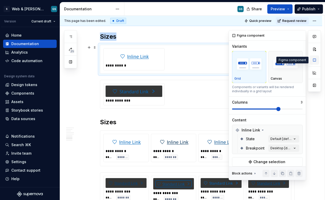
click at [314, 59] on button "button" at bounding box center [314, 59] width 9 height 9
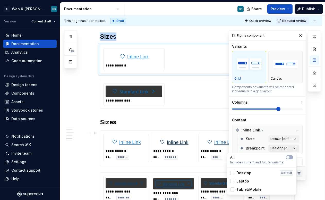
click at [281, 148] on div "Comments Open comments No comments yet Select ‘Comment’ from the block context …" at bounding box center [275, 105] width 92 height 150
click at [290, 157] on button "button" at bounding box center [289, 157] width 7 height 4
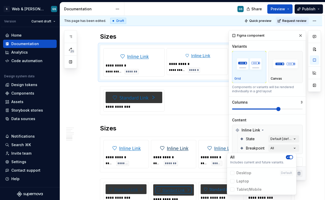
click at [193, 100] on html "S Web & [PERSON_NAME] Systems GS Version Current draft Home Documentation Analy…" at bounding box center [162, 100] width 325 height 200
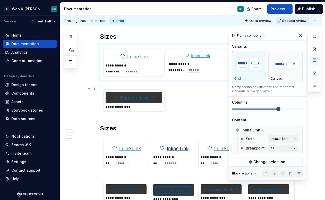
click at [201, 100] on div "**********" at bounding box center [197, 100] width 188 height 22
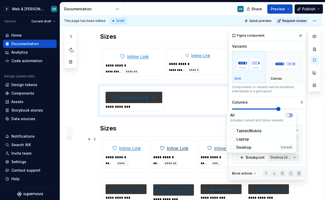
click at [285, 158] on div "Comments Open comments No comments yet Select ‘Comment’ from the block context …" at bounding box center [275, 105] width 92 height 150
click at [291, 115] on button "button" at bounding box center [289, 115] width 7 height 4
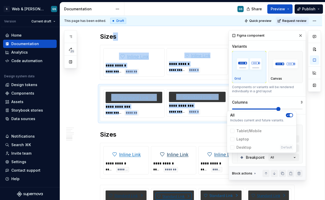
click at [113, 37] on html "S Web & [PERSON_NAME] Systems GS Version Current draft Home Documentation Analy…" at bounding box center [162, 100] width 325 height 200
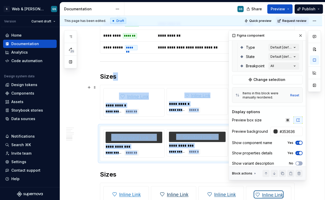
scroll to position [96, 0]
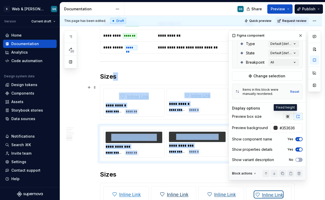
click at [286, 117] on icon "button" at bounding box center [287, 116] width 3 height 3
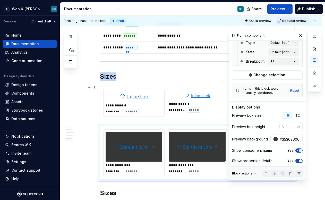
scroll to position [87, 0]
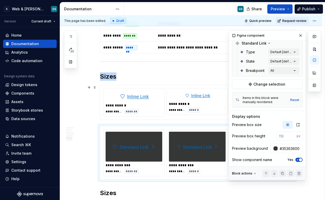
click at [212, 112] on div "**********" at bounding box center [197, 110] width 57 height 5
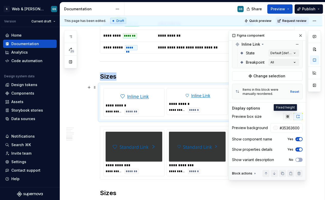
click at [286, 115] on icon "button" at bounding box center [287, 116] width 3 height 3
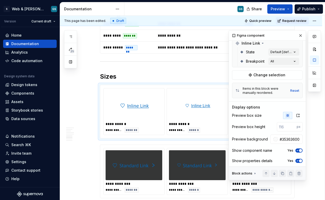
scroll to position [0, 0]
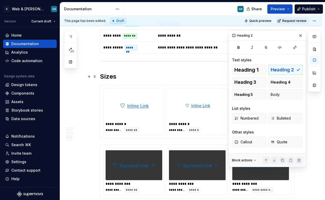
click at [120, 76] on h2 "Sizes" at bounding box center [197, 76] width 195 height 8
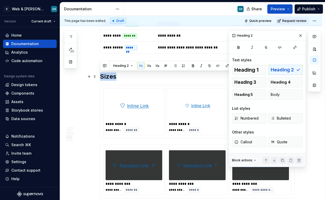
click at [120, 76] on h2 "Sizes" at bounding box center [197, 76] width 195 height 8
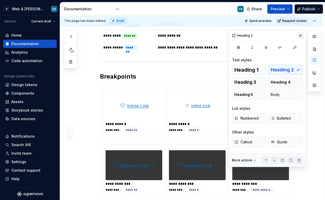
click at [300, 38] on button "button" at bounding box center [300, 35] width 7 height 7
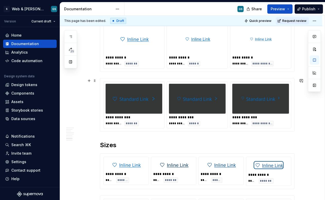
scroll to position [753, 0]
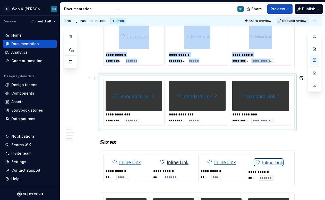
click at [224, 88] on div at bounding box center [197, 96] width 57 height 30
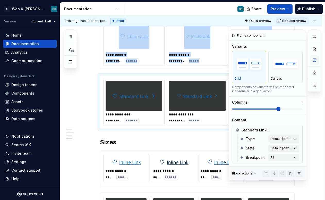
click at [318, 61] on button "button" at bounding box center [314, 59] width 9 height 9
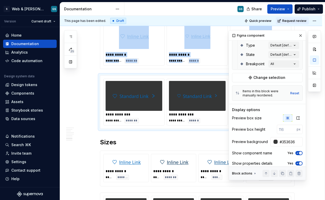
scroll to position [97, 0]
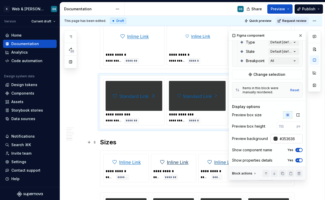
click at [274, 139] on div at bounding box center [276, 139] width 4 height 4
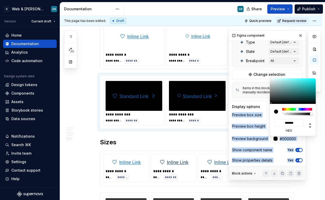
drag, startPoint x: 271, startPoint y: 98, endPoint x: 268, endPoint y: 111, distance: 13.4
click at [268, 111] on body "S Web & [PERSON_NAME] Systems GS Version Current draft Home Documentation Analy…" at bounding box center [162, 100] width 325 height 200
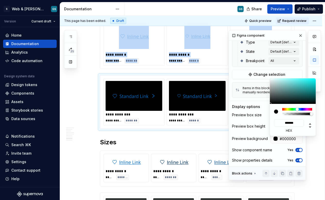
click at [198, 139] on html "S Web & [PERSON_NAME] Systems GS Version Current draft Home Documentation Analy…" at bounding box center [162, 100] width 325 height 200
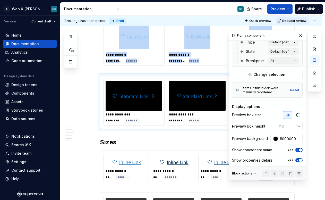
click at [198, 139] on html "S Web & [PERSON_NAME] Systems GS Version Current draft Home Documentation Analy…" at bounding box center [162, 100] width 325 height 200
click at [297, 35] on button "button" at bounding box center [300, 35] width 7 height 7
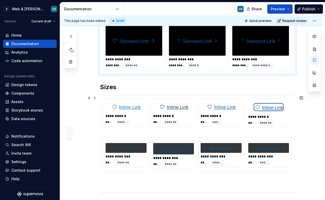
scroll to position [811, 0]
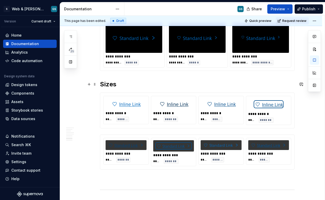
click at [113, 84] on h2 "Sizes" at bounding box center [197, 84] width 195 height 8
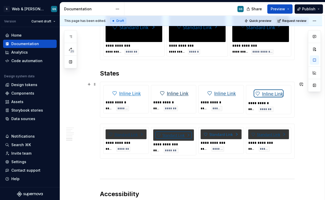
scroll to position [824, 0]
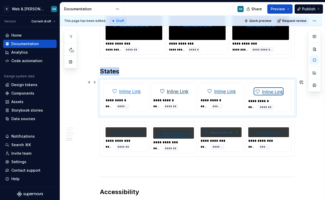
click at [163, 102] on div "**********" at bounding box center [173, 100] width 41 height 5
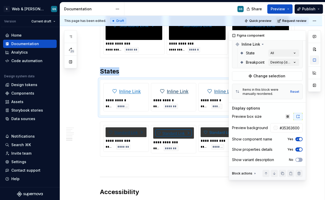
scroll to position [0, 0]
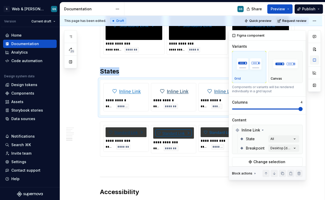
click at [313, 64] on button "button" at bounding box center [314, 59] width 9 height 9
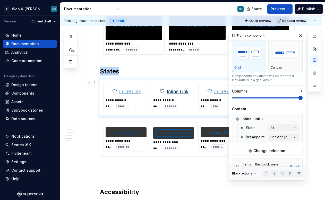
scroll to position [19, 0]
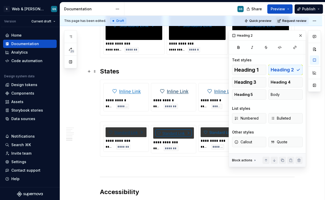
click at [186, 70] on h2 "States" at bounding box center [197, 71] width 195 height 8
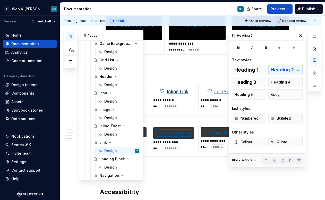
click at [67, 36] on button "button" at bounding box center [70, 36] width 9 height 9
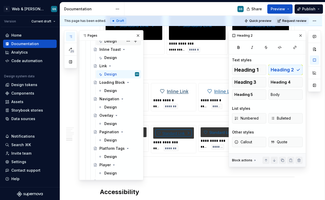
scroll to position [529, 0]
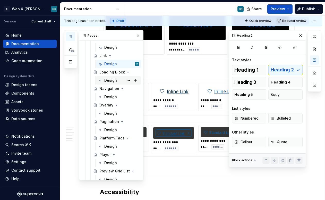
click at [114, 78] on div "Design" at bounding box center [121, 80] width 35 height 7
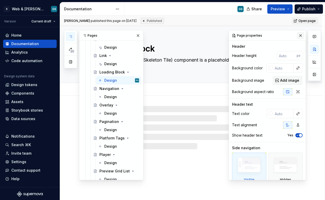
click at [298, 35] on button "button" at bounding box center [300, 35] width 7 height 7
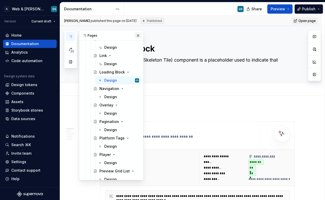
click at [135, 38] on button "button" at bounding box center [138, 35] width 7 height 7
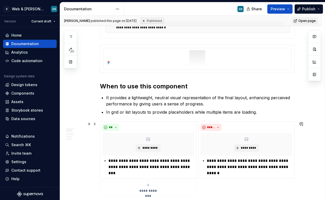
scroll to position [179, 0]
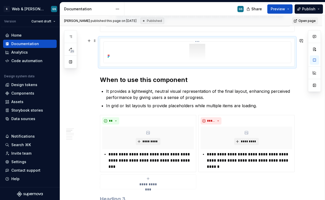
click at [211, 56] on div at bounding box center [198, 52] width 184 height 16
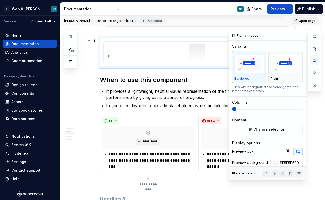
click at [315, 61] on button "button" at bounding box center [314, 59] width 9 height 9
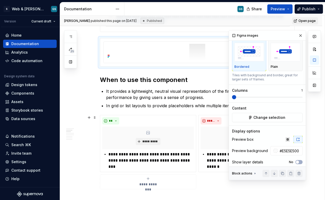
scroll to position [19, 0]
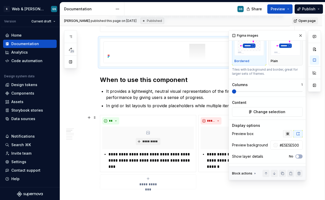
click at [286, 133] on icon "button" at bounding box center [287, 133] width 3 height 3
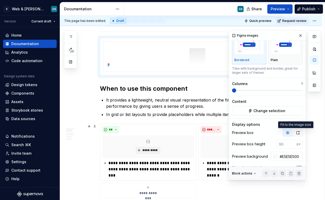
click at [297, 132] on icon "button" at bounding box center [298, 132] width 3 height 3
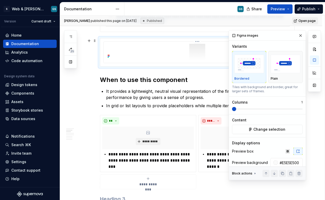
click at [203, 53] on img at bounding box center [198, 52] width 16 height 16
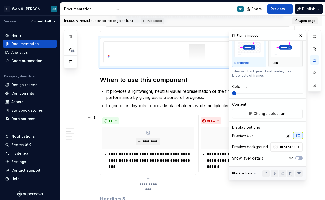
scroll to position [19, 0]
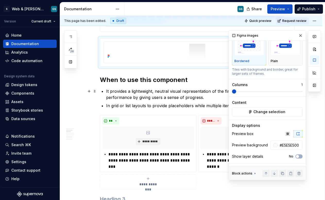
click at [232, 94] on span at bounding box center [234, 91] width 4 height 4
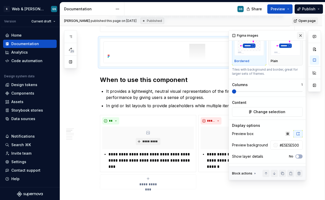
click at [297, 35] on button "button" at bounding box center [300, 35] width 7 height 7
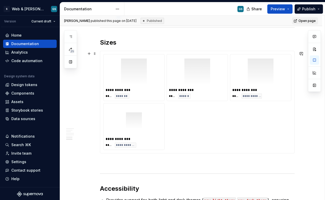
scroll to position [575, 0]
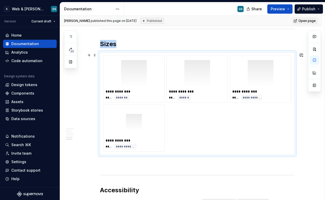
click at [265, 110] on div "**********" at bounding box center [197, 104] width 188 height 96
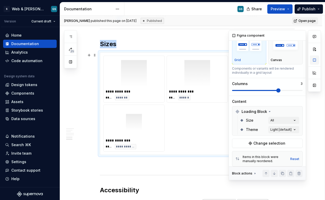
scroll to position [0, 0]
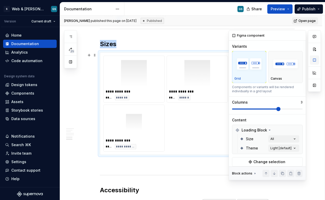
click at [316, 61] on button "button" at bounding box center [314, 59] width 9 height 9
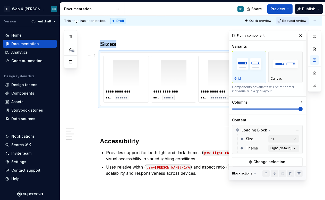
click at [299, 110] on span at bounding box center [301, 109] width 4 height 4
click at [186, 115] on p at bounding box center [197, 115] width 195 height 6
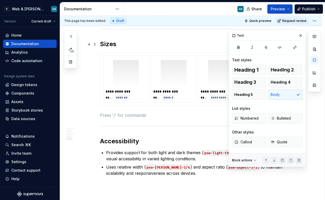
click at [193, 46] on h2 "Sizes" at bounding box center [197, 44] width 195 height 8
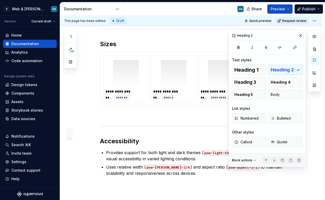
click at [302, 36] on button "button" at bounding box center [300, 35] width 7 height 7
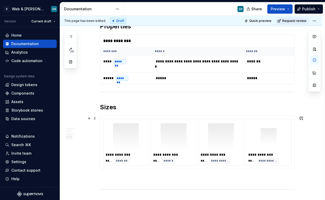
scroll to position [511, 0]
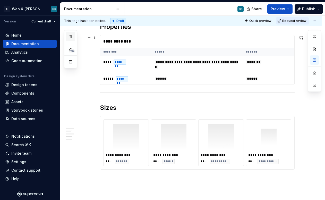
click at [70, 39] on button "button" at bounding box center [70, 36] width 9 height 9
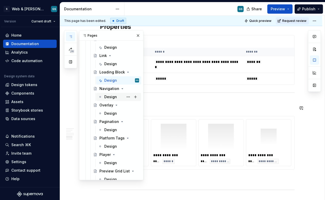
click at [111, 97] on div "Design" at bounding box center [110, 96] width 13 height 5
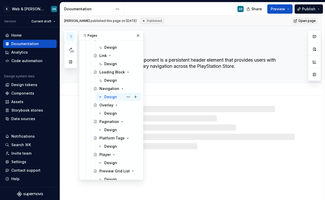
click at [112, 97] on div "Design" at bounding box center [110, 96] width 13 height 5
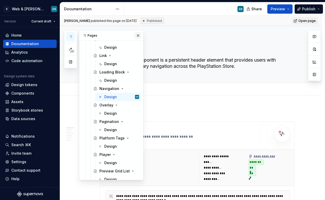
click at [137, 36] on button "button" at bounding box center [138, 35] width 7 height 7
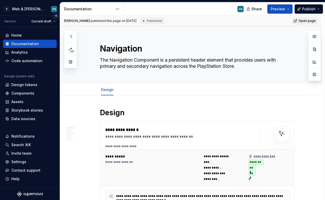
click at [55, 16] on button "Collapse sidebar" at bounding box center [56, 15] width 7 height 7
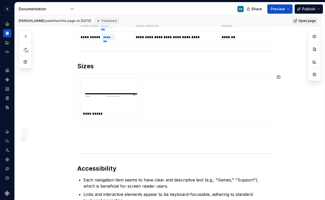
scroll to position [590, 0]
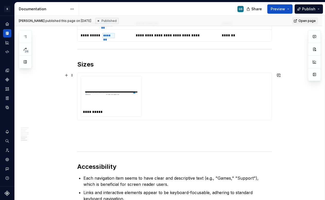
click at [172, 106] on div "**********" at bounding box center [175, 96] width 188 height 41
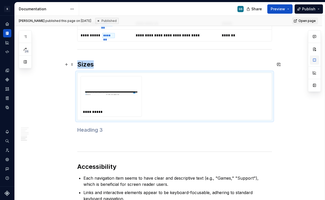
click at [317, 61] on button "button" at bounding box center [314, 59] width 9 height 9
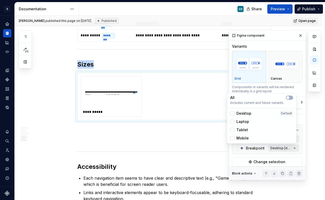
click at [280, 147] on div "Comments Open comments No comments yet Select ‘Comment’ from the block context …" at bounding box center [275, 105] width 92 height 150
click at [292, 98] on button "button" at bounding box center [289, 98] width 7 height 4
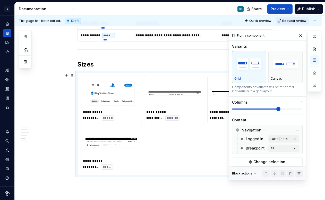
click at [298, 107] on div "Comments Open comments No comments yet Select ‘Comment’ from the block context …" at bounding box center [275, 105] width 92 height 150
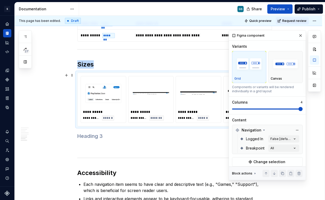
click at [297, 108] on span at bounding box center [267, 109] width 71 height 4
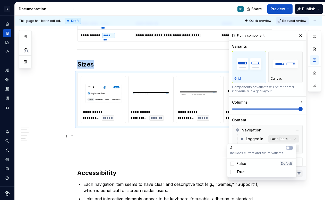
click at [276, 138] on div "Comments Open comments No comments yet Select ‘Comment’ from the block context …" at bounding box center [275, 105] width 92 height 150
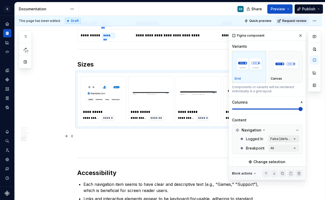
click at [276, 138] on div "Comments Open comments No comments yet Select ‘Comment’ from the block context …" at bounding box center [275, 105] width 92 height 150
click at [208, 62] on h2 "Sizes" at bounding box center [174, 64] width 195 height 8
click at [181, 95] on img at bounding box center [198, 93] width 37 height 26
click at [208, 123] on div "**********" at bounding box center [199, 99] width 46 height 47
click at [298, 32] on button "button" at bounding box center [300, 35] width 7 height 7
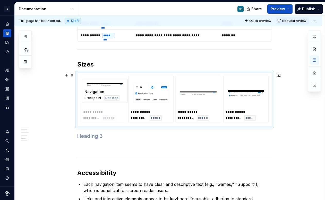
drag, startPoint x: 149, startPoint y: 97, endPoint x: 103, endPoint y: 99, distance: 46.0
click at [103, 99] on body "S Web & [PERSON_NAME] Systems GS Design system data Documentation GS Share Prev…" at bounding box center [162, 100] width 325 height 200
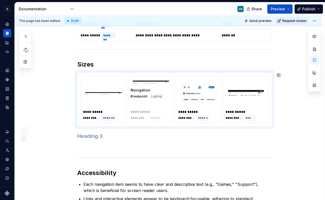
drag, startPoint x: 199, startPoint y: 101, endPoint x: 155, endPoint y: 102, distance: 43.4
click at [155, 102] on body "S Web & [PERSON_NAME] Systems GS Design system data Documentation GS Share Prev…" at bounding box center [162, 100] width 325 height 200
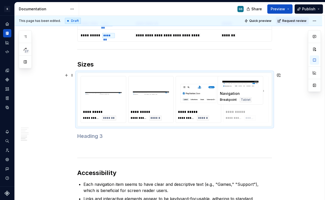
drag, startPoint x: 233, startPoint y: 95, endPoint x: 195, endPoint y: 99, distance: 38.1
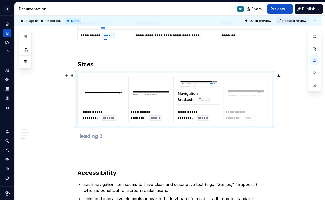
click at [196, 99] on body "S Web & [PERSON_NAME] Systems GS Design system data Documentation GS Share Prev…" at bounding box center [162, 100] width 325 height 200
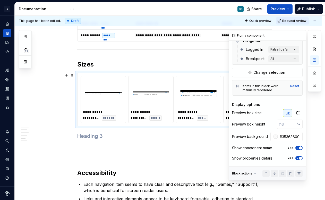
scroll to position [91, 0]
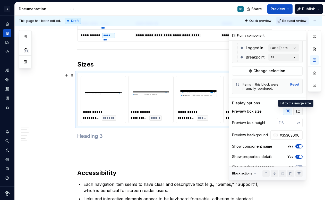
click at [295, 109] on button "button" at bounding box center [298, 111] width 9 height 7
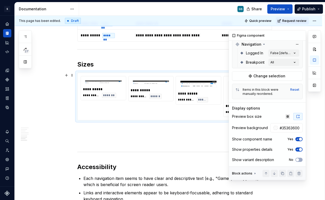
scroll to position [87, 0]
click at [286, 116] on icon "button" at bounding box center [287, 116] width 3 height 3
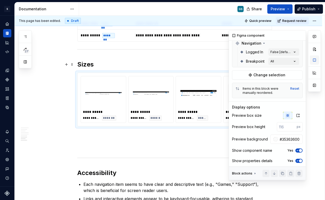
scroll to position [0, 0]
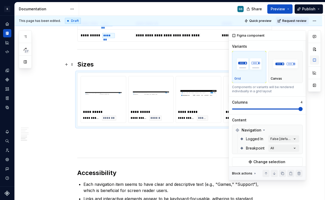
click at [315, 61] on button "button" at bounding box center [314, 59] width 9 height 9
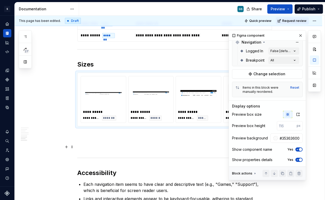
scroll to position [92, 0]
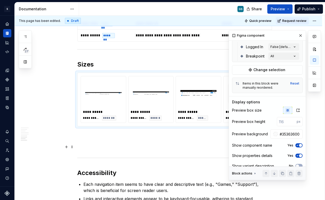
click at [296, 144] on button "Yes" at bounding box center [299, 145] width 7 height 4
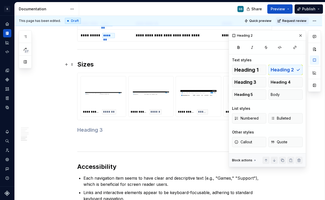
click at [105, 66] on h2 "Sizes" at bounding box center [174, 64] width 195 height 8
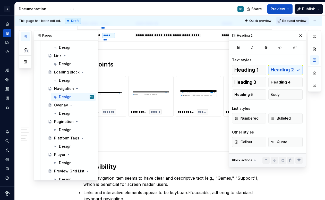
click at [24, 35] on icon "button" at bounding box center [25, 37] width 4 height 4
click at [65, 113] on div "Design" at bounding box center [65, 113] width 13 height 5
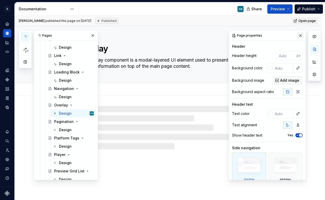
click at [299, 35] on button "button" at bounding box center [300, 35] width 7 height 7
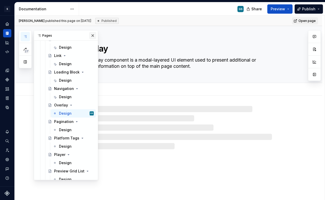
click at [91, 35] on button "button" at bounding box center [92, 35] width 7 height 7
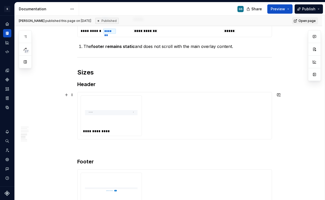
scroll to position [939, 0]
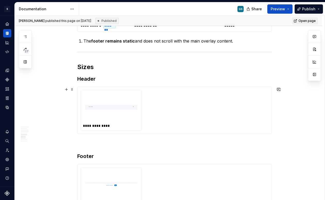
click at [157, 97] on div "**********" at bounding box center [175, 110] width 188 height 41
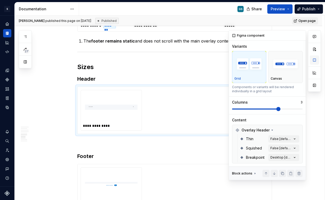
click at [315, 60] on button "button" at bounding box center [314, 59] width 9 height 9
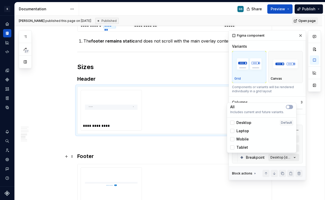
click at [280, 158] on div "Comments Open comments No comments yet Select ‘Comment’ from the block context …" at bounding box center [275, 105] width 92 height 150
click at [291, 107] on button "button" at bounding box center [289, 107] width 7 height 4
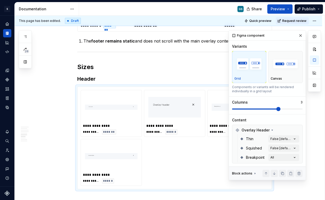
click at [298, 108] on div "Comments Open comments No comments yet Select ‘Comment’ from the block context …" at bounding box center [275, 105] width 92 height 150
click at [288, 108] on span at bounding box center [267, 109] width 71 height 4
click at [281, 109] on span at bounding box center [279, 109] width 4 height 4
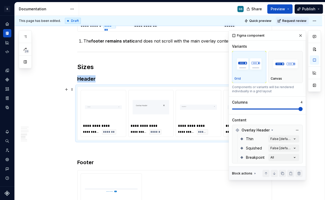
click at [298, 109] on span at bounding box center [267, 109] width 71 height 1
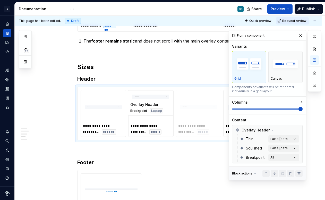
drag, startPoint x: 225, startPoint y: 106, endPoint x: 134, endPoint y: 111, distance: 91.2
click at [134, 111] on body "S Web & [PERSON_NAME] Systems GS Design system data Documentation GS Share Prev…" at bounding box center [162, 100] width 325 height 200
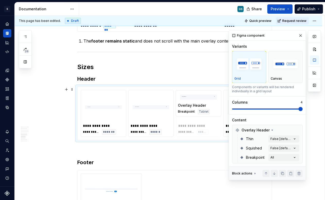
drag, startPoint x: 224, startPoint y: 109, endPoint x: 181, endPoint y: 108, distance: 42.6
click at [181, 108] on body "S Web & [PERSON_NAME] Systems GS Design system data Documentation GS Share Prev…" at bounding box center [162, 100] width 325 height 200
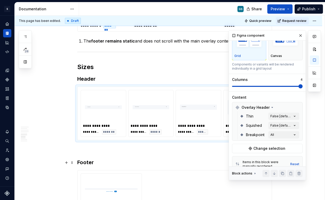
scroll to position [0, 0]
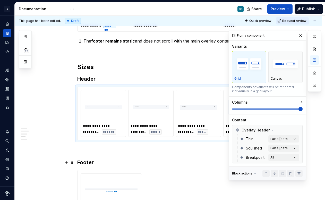
click at [203, 161] on h3 "Footer" at bounding box center [174, 162] width 195 height 7
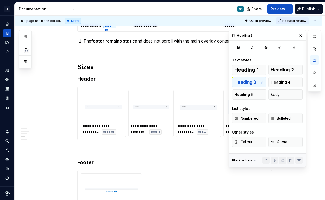
click at [207, 159] on h3 "Footer" at bounding box center [174, 162] width 195 height 7
click at [302, 37] on button "button" at bounding box center [300, 35] width 7 height 7
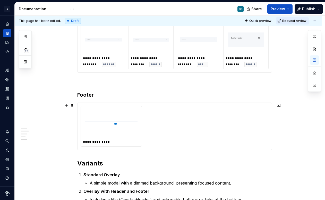
scroll to position [1008, 0]
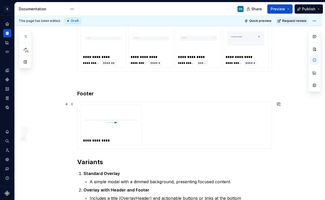
click at [200, 127] on div "**********" at bounding box center [175, 125] width 188 height 41
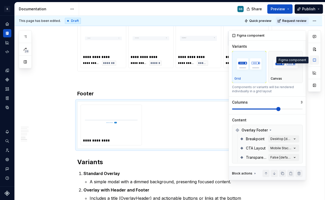
click at [314, 61] on button "button" at bounding box center [314, 59] width 9 height 9
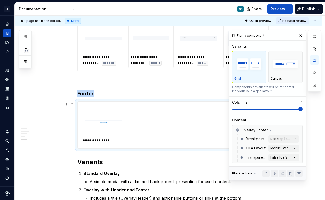
click at [299, 109] on span at bounding box center [301, 109] width 4 height 4
click at [277, 135] on div "Comments Open comments No comments yet Select ‘Comment’ from the block context …" at bounding box center [275, 105] width 92 height 150
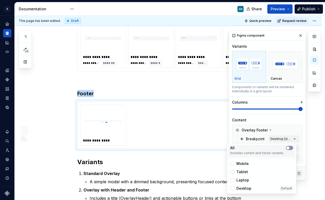
click at [290, 148] on icon "button" at bounding box center [288, 147] width 4 height 3
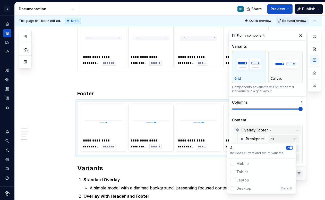
click at [274, 129] on div "Comments Open comments No comments yet Select ‘Comment’ from the block context …" at bounding box center [275, 105] width 92 height 150
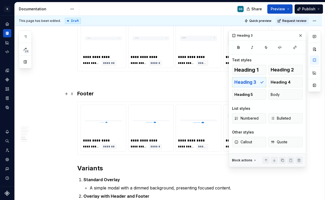
click at [90, 94] on h3 "Footer" at bounding box center [174, 93] width 195 height 7
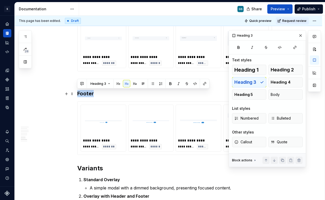
click at [109, 94] on h3 "Footer" at bounding box center [174, 93] width 195 height 7
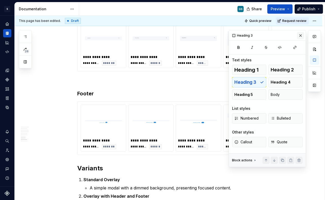
click at [300, 35] on button "button" at bounding box center [300, 35] width 7 height 7
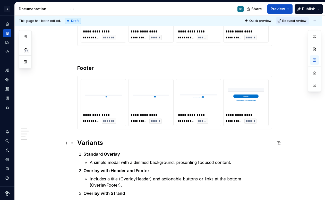
scroll to position [1035, 0]
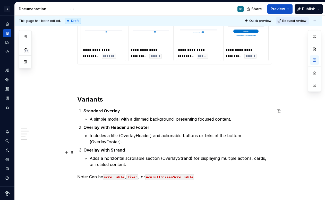
scroll to position [1100, 0]
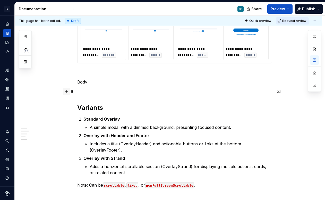
click at [66, 92] on button "button" at bounding box center [66, 91] width 7 height 7
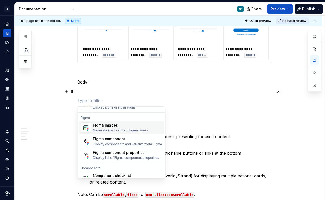
scroll to position [481, 0]
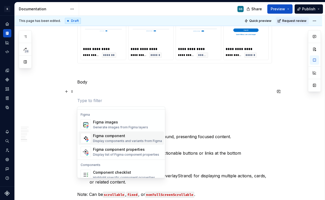
click at [118, 139] on div "Display components and variants from Figma" at bounding box center [127, 141] width 69 height 4
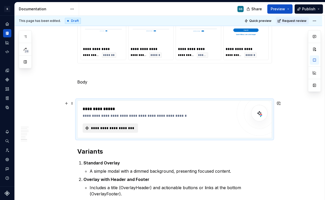
click at [106, 129] on span "**********" at bounding box center [112, 128] width 45 height 5
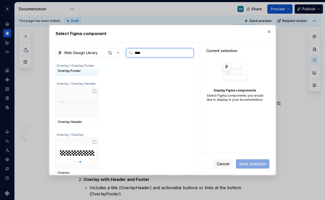
scroll to position [34, 0]
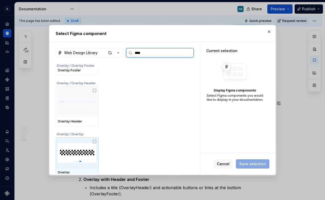
click at [73, 160] on img at bounding box center [77, 153] width 39 height 27
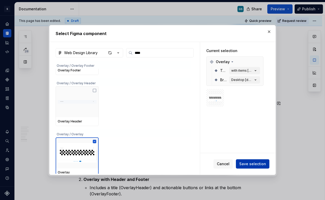
click at [256, 163] on span "Save selection" at bounding box center [253, 163] width 27 height 5
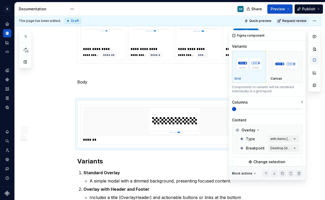
click at [314, 58] on button "button" at bounding box center [314, 59] width 9 height 9
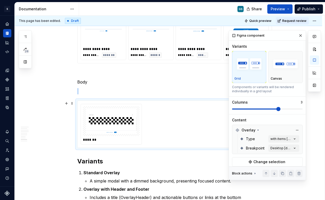
click at [288, 108] on span at bounding box center [267, 109] width 71 height 4
click at [289, 108] on span at bounding box center [267, 109] width 71 height 4
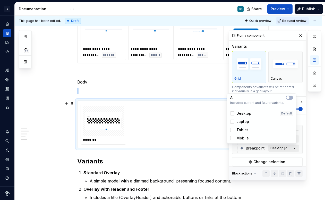
click at [273, 148] on div "Comments Open comments No comments yet Select ‘Comment’ from the block context …" at bounding box center [275, 105] width 92 height 150
click at [290, 96] on button "button" at bounding box center [289, 98] width 7 height 4
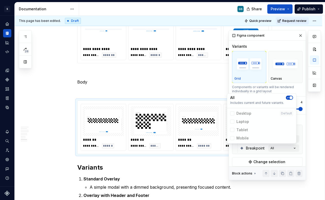
click at [271, 88] on div "Comments Open comments No comments yet Select ‘Comment’ from the block context …" at bounding box center [275, 105] width 92 height 150
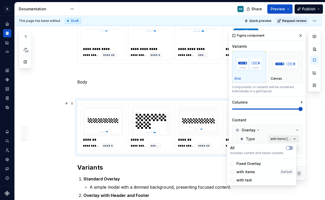
click at [278, 139] on div "Comments Open comments No comments yet Select ‘Comment’ from the block context …" at bounding box center [275, 105] width 92 height 150
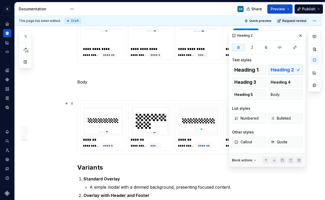
click at [193, 112] on html "S Web & [PERSON_NAME] Systems GS Design system data Documentation GS Share Prev…" at bounding box center [162, 100] width 325 height 200
click at [302, 38] on button "button" at bounding box center [300, 35] width 7 height 7
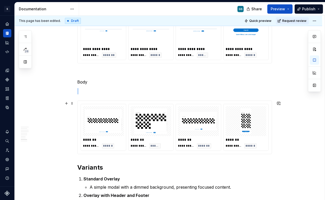
click at [216, 125] on img at bounding box center [198, 121] width 37 height 26
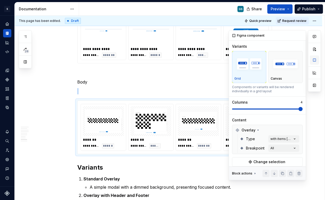
click at [316, 63] on button "button" at bounding box center [314, 59] width 9 height 9
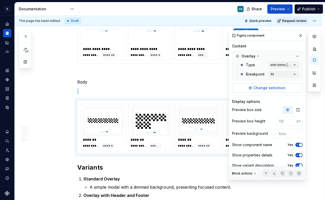
scroll to position [81, 0]
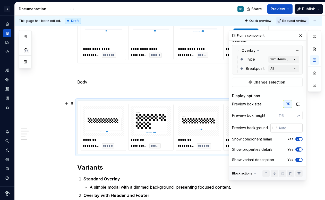
click at [273, 128] on div at bounding box center [275, 128] width 4 height 4
click at [264, 128] on div "Comments Open comments No comments yet Select ‘Comment’ from the block context …" at bounding box center [275, 105] width 92 height 150
click at [272, 125] on div at bounding box center [274, 127] width 6 height 9
click at [279, 125] on input "text" at bounding box center [290, 127] width 26 height 9
click at [294, 136] on div "Show component name Yes" at bounding box center [267, 139] width 71 height 7
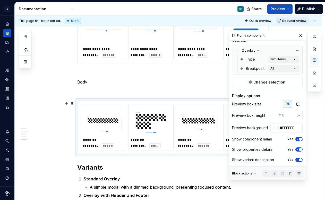
click at [296, 140] on icon "button" at bounding box center [298, 139] width 4 height 3
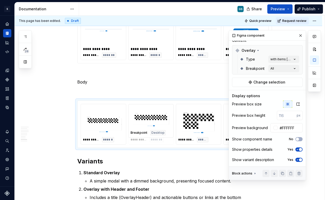
drag, startPoint x: 204, startPoint y: 138, endPoint x: 159, endPoint y: 133, distance: 45.3
click at [159, 133] on body "S Web & [PERSON_NAME] Systems GS Design system data Documentation GS Share Prev…" at bounding box center [162, 100] width 325 height 200
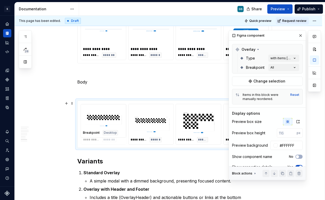
drag, startPoint x: 159, startPoint y: 133, endPoint x: 107, endPoint y: 131, distance: 51.6
click at [107, 131] on body "S Web & [PERSON_NAME] Systems GS Design system data Documentation GS Share Prev…" at bounding box center [162, 100] width 325 height 200
click at [298, 35] on button "button" at bounding box center [300, 35] width 7 height 7
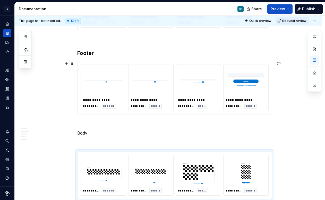
scroll to position [1046, 0]
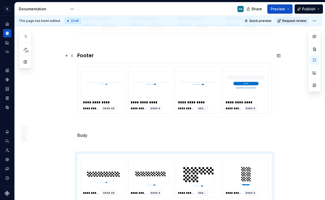
click at [88, 53] on h3 "Footer" at bounding box center [174, 55] width 195 height 7
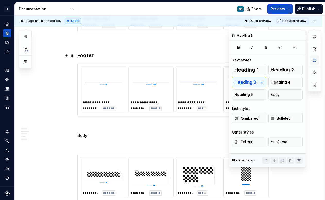
scroll to position [0, 0]
click at [315, 57] on button "button" at bounding box center [314, 59] width 9 height 9
click at [88, 135] on p "Body" at bounding box center [174, 135] width 195 height 6
click at [85, 135] on p "Body" at bounding box center [174, 135] width 195 height 6
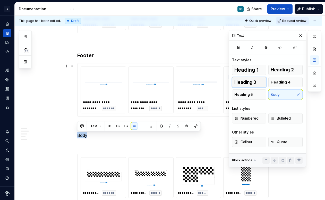
click at [253, 83] on span "Heading 3" at bounding box center [246, 82] width 22 height 5
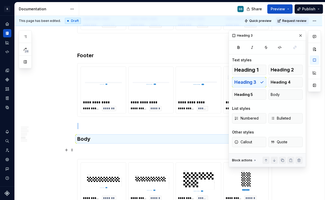
click at [139, 150] on p at bounding box center [174, 150] width 195 height 6
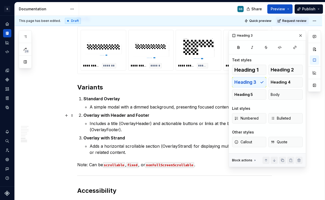
scroll to position [1171, 0]
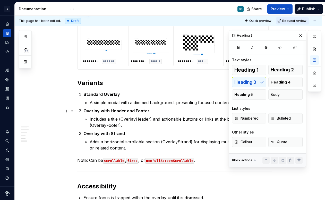
click at [162, 108] on ol "Standard Overlay A simple modal with a dimmed background, presenting focused co…" at bounding box center [178, 121] width 189 height 60
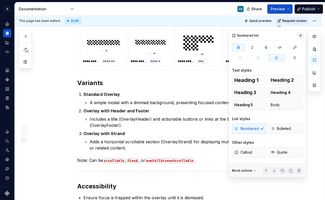
click at [302, 34] on button "button" at bounding box center [300, 35] width 7 height 7
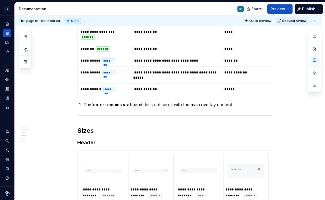
scroll to position [915, 0]
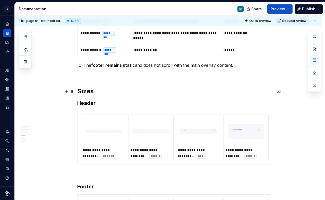
click at [85, 91] on h2 "Sizes" at bounding box center [174, 91] width 195 height 8
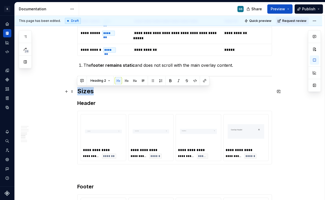
click at [85, 91] on h2 "Sizes" at bounding box center [174, 91] width 195 height 8
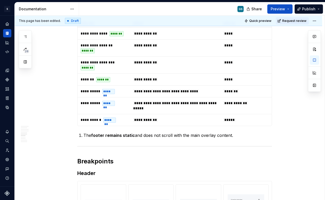
scroll to position [847, 0]
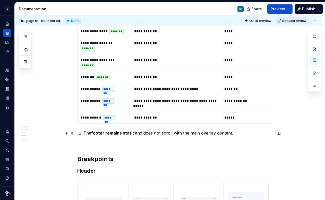
click at [252, 135] on p "The footer remains static and does not scroll with the main overlay content." at bounding box center [178, 133] width 189 height 6
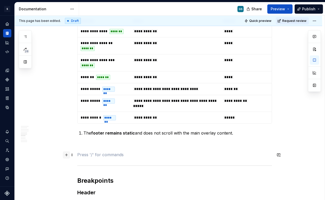
click at [66, 154] on button "button" at bounding box center [66, 154] width 7 height 7
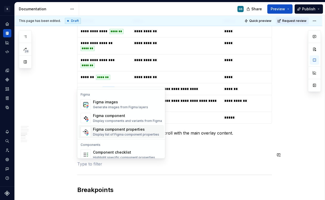
scroll to position [486, 0]
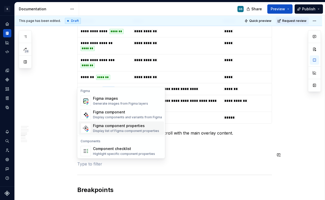
click at [123, 128] on div "Figma component properties" at bounding box center [126, 125] width 66 height 5
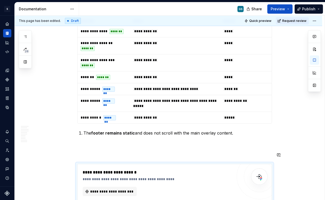
scroll to position [849, 0]
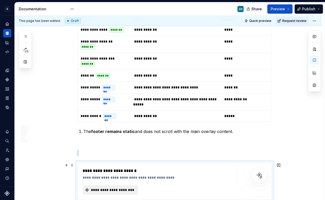
click at [118, 188] on span "**********" at bounding box center [112, 189] width 45 height 5
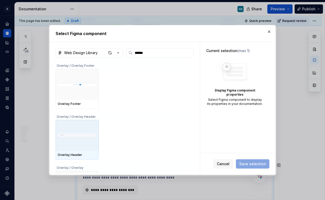
scroll to position [37, 0]
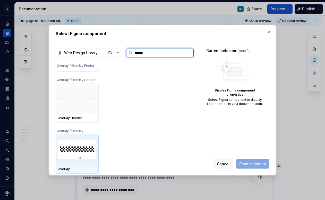
click at [82, 144] on img at bounding box center [77, 149] width 39 height 27
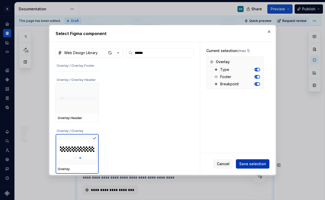
click at [249, 164] on span "Save selection" at bounding box center [253, 163] width 27 height 5
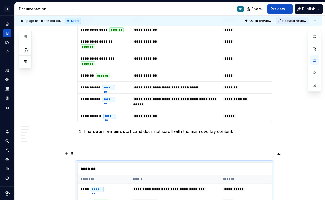
click at [139, 154] on p at bounding box center [174, 153] width 195 height 6
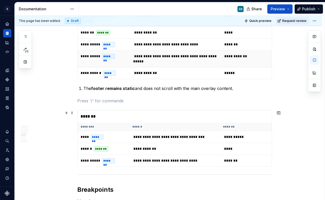
scroll to position [903, 0]
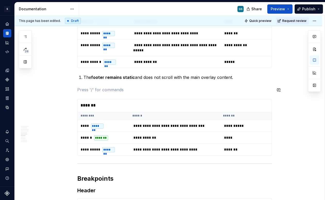
click at [143, 74] on p "The footer remains static and does not scroll with the main overlay content." at bounding box center [178, 77] width 189 height 6
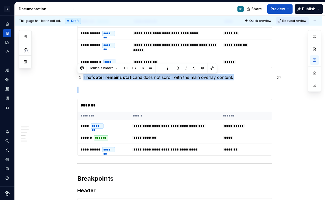
click at [143, 74] on p "The footer remains static and does not scroll with the main overlay content." at bounding box center [178, 77] width 189 height 6
click at [161, 67] on button "button" at bounding box center [160, 67] width 7 height 7
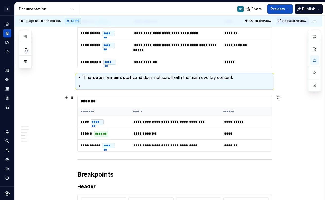
click at [148, 95] on div "**********" at bounding box center [174, 123] width 195 height 57
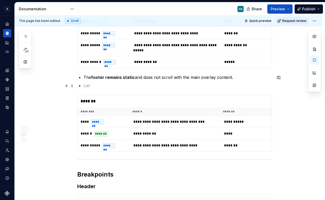
click at [151, 89] on p at bounding box center [178, 86] width 189 height 6
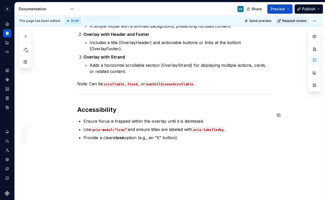
scroll to position [1323, 0]
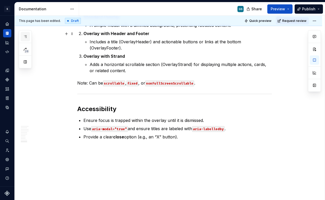
click at [25, 38] on icon "button" at bounding box center [25, 37] width 4 height 4
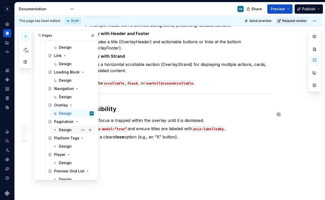
click at [71, 132] on div "Design" at bounding box center [76, 129] width 35 height 7
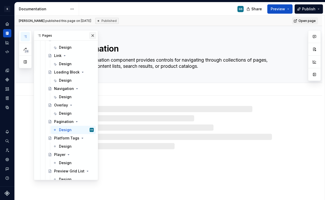
click at [90, 36] on button "button" at bounding box center [92, 35] width 7 height 7
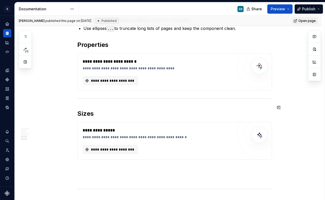
scroll to position [583, 0]
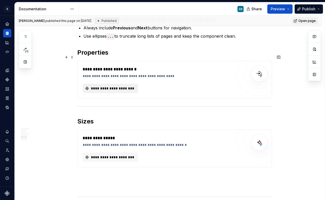
click at [126, 87] on div "**********" at bounding box center [158, 88] width 150 height 9
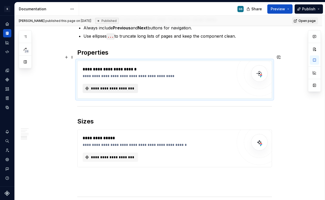
click at [130, 86] on span "**********" at bounding box center [112, 88] width 45 height 5
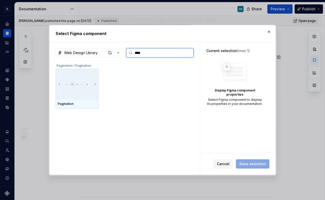
click at [73, 82] on img at bounding box center [77, 84] width 39 height 13
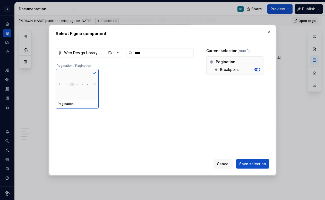
click at [253, 164] on span "Save selection" at bounding box center [253, 163] width 27 height 5
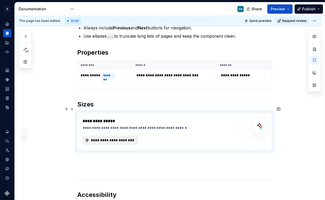
click at [132, 136] on button "**********" at bounding box center [110, 140] width 55 height 9
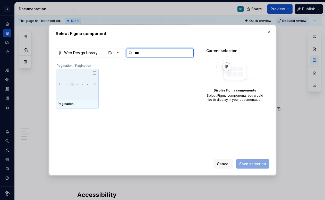
click at [94, 77] on div at bounding box center [77, 84] width 43 height 31
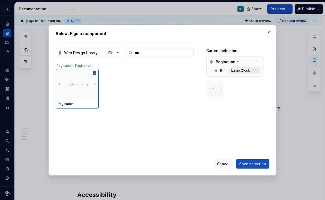
click at [250, 69] on div "Large (Desktop) [default]" at bounding box center [243, 71] width 22 height 4
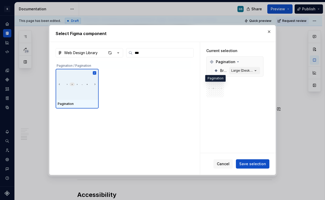
click at [219, 89] on img at bounding box center [216, 88] width 14 height 13
click at [249, 165] on span "Save selection" at bounding box center [253, 163] width 27 height 5
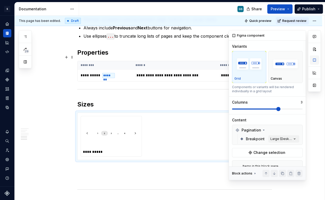
click at [314, 60] on button "button" at bounding box center [314, 59] width 9 height 9
click at [264, 110] on span at bounding box center [267, 109] width 71 height 4
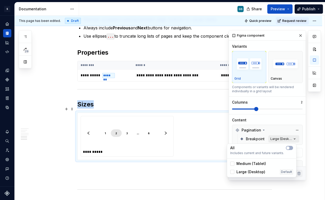
click at [278, 139] on div "Comments Open comments No comments yet Select ‘Comment’ from the block context …" at bounding box center [275, 105] width 92 height 150
click at [288, 147] on span "button" at bounding box center [288, 147] width 3 height 3
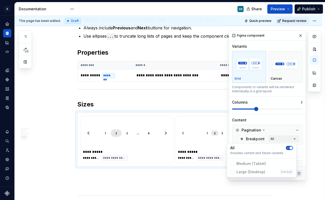
click at [286, 120] on div "Comments Open comments No comments yet Select ‘Comment’ from the block context …" at bounding box center [275, 105] width 92 height 150
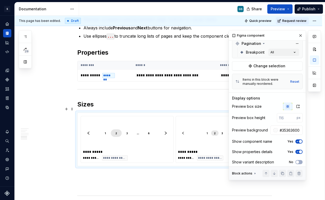
scroll to position [90, 0]
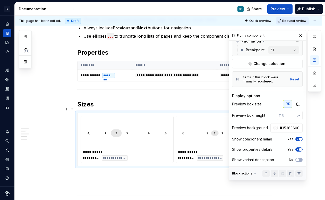
click at [299, 138] on span "button" at bounding box center [300, 139] width 3 height 3
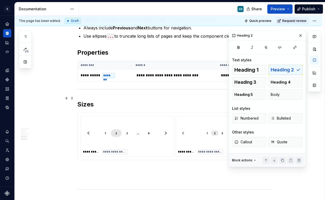
click at [163, 100] on h2 "Sizes" at bounding box center [174, 104] width 195 height 8
click at [300, 36] on button "button" at bounding box center [300, 35] width 7 height 7
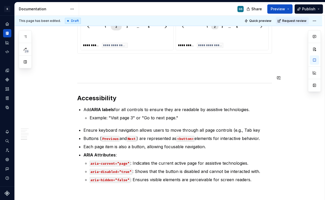
scroll to position [692, 0]
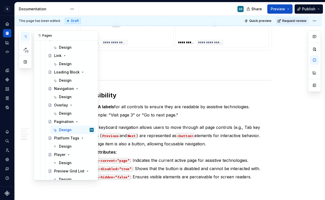
click at [27, 35] on icon "button" at bounding box center [25, 37] width 4 height 4
click at [65, 144] on div "Design" at bounding box center [65, 146] width 13 height 5
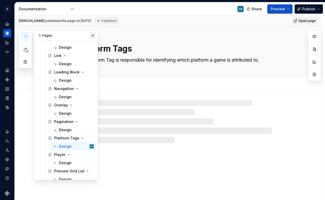
click at [89, 38] on button "button" at bounding box center [92, 35] width 7 height 7
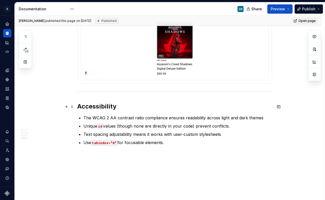
scroll to position [861, 0]
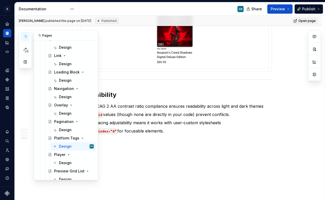
click at [22, 36] on button "button" at bounding box center [25, 36] width 9 height 9
click at [65, 160] on div "Design" at bounding box center [76, 162] width 35 height 7
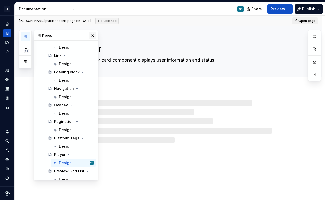
click at [91, 35] on button "button" at bounding box center [92, 35] width 7 height 7
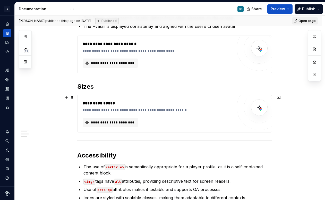
scroll to position [535, 0]
click at [109, 63] on span "**********" at bounding box center [112, 62] width 45 height 5
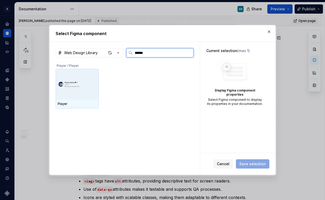
click at [70, 88] on img at bounding box center [77, 84] width 39 height 20
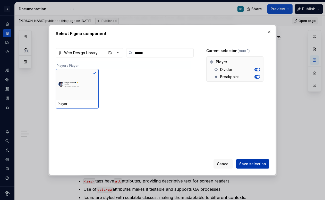
click at [250, 163] on span "Save selection" at bounding box center [253, 163] width 27 height 5
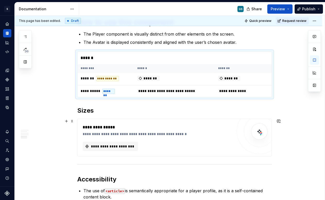
scroll to position [518, 0]
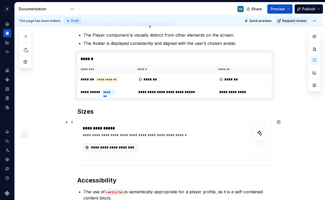
click at [180, 138] on div "**********" at bounding box center [158, 138] width 150 height 27
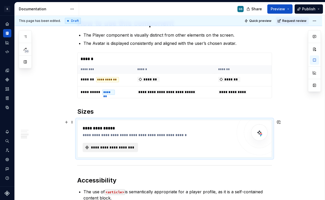
click at [120, 144] on button "**********" at bounding box center [110, 147] width 55 height 9
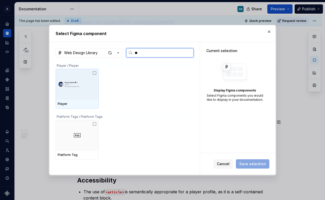
click at [86, 94] on div at bounding box center [77, 84] width 43 height 31
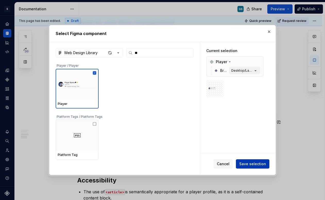
click at [246, 166] on span "Save selection" at bounding box center [253, 163] width 27 height 5
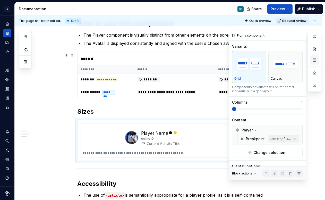
click at [316, 62] on button "button" at bounding box center [314, 59] width 9 height 9
click at [292, 106] on div "Columns 1" at bounding box center [267, 105] width 71 height 11
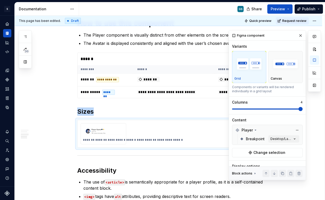
click at [291, 107] on span at bounding box center [267, 109] width 71 height 4
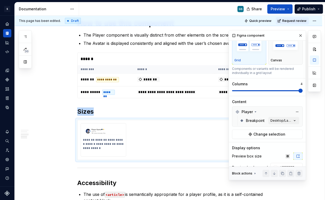
scroll to position [21, 0]
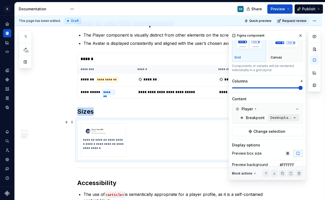
click at [289, 119] on div "Comments Open comments No comments yet Select ‘Comment’ from the block context …" at bounding box center [275, 105] width 92 height 150
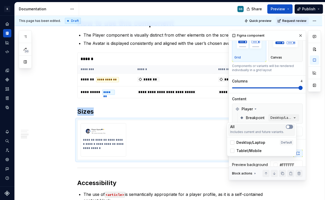
click at [290, 127] on icon "button" at bounding box center [288, 126] width 4 height 3
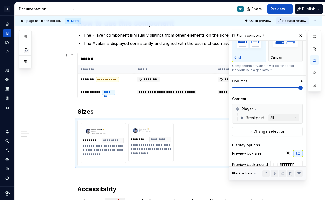
click at [264, 85] on div "Comments Open comments No comments yet Select ‘Comment’ from the block context …" at bounding box center [275, 105] width 92 height 150
click at [263, 86] on div "Columns 4" at bounding box center [267, 84] width 71 height 11
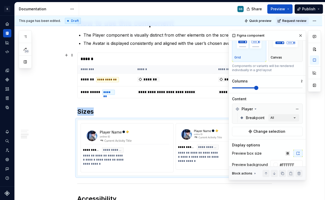
click at [256, 88] on span at bounding box center [243, 87] width 23 height 1
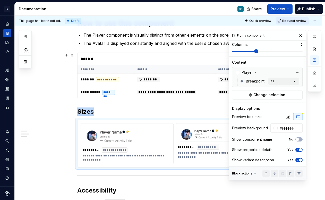
scroll to position [59, 0]
click at [286, 114] on icon "button" at bounding box center [288, 116] width 4 height 4
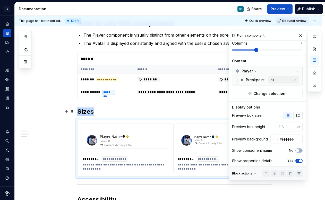
click at [297, 114] on icon "button" at bounding box center [298, 115] width 3 height 3
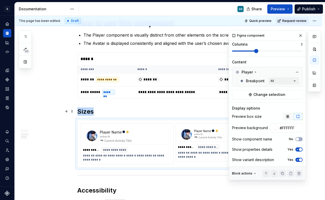
click at [286, 114] on icon "button" at bounding box center [288, 116] width 4 height 4
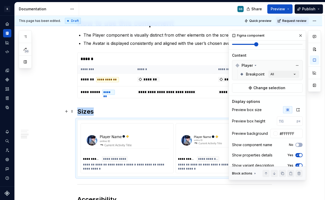
scroll to position [71, 0]
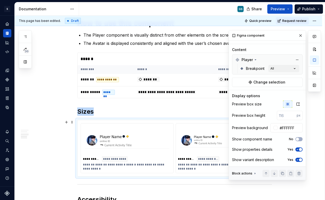
click at [299, 161] on span "button" at bounding box center [300, 159] width 3 height 3
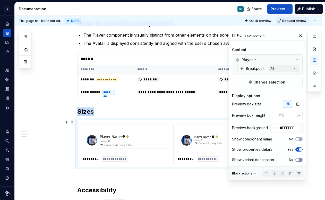
click at [297, 161] on button "No" at bounding box center [299, 160] width 7 height 4
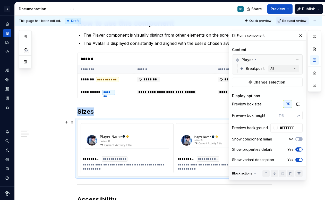
click at [299, 161] on span "button" at bounding box center [300, 159] width 3 height 3
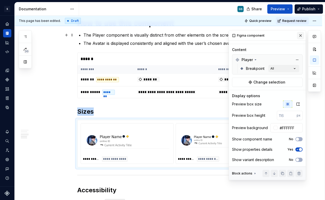
click at [297, 35] on button "button" at bounding box center [300, 35] width 7 height 7
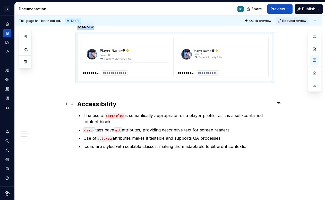
scroll to position [631, 0]
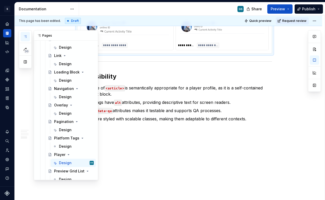
click at [21, 38] on button "button" at bounding box center [25, 36] width 9 height 9
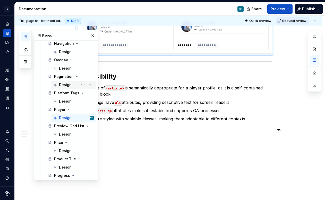
scroll to position [622, 0]
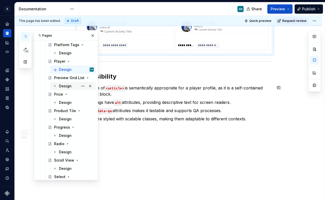
click at [72, 86] on div "Design" at bounding box center [76, 86] width 35 height 7
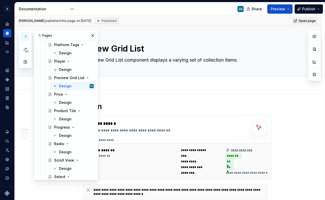
click at [91, 34] on button "button" at bounding box center [92, 35] width 7 height 7
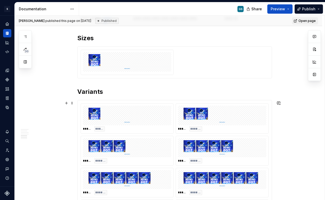
scroll to position [562, 0]
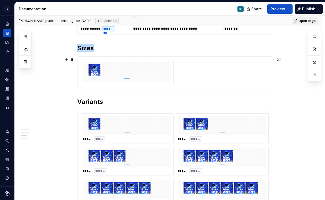
click at [132, 77] on img at bounding box center [127, 71] width 84 height 15
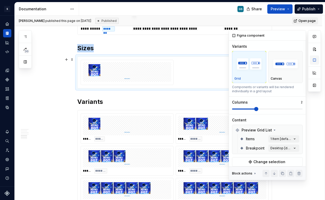
click at [315, 61] on button "button" at bounding box center [314, 59] width 9 height 9
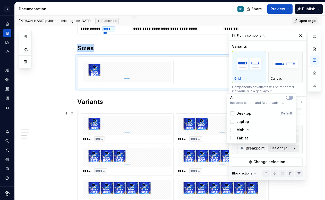
click at [282, 148] on div "Comments Open comments No comments yet Select ‘Comment’ from the block context …" at bounding box center [275, 105] width 92 height 150
click at [292, 97] on button "button" at bounding box center [289, 98] width 7 height 4
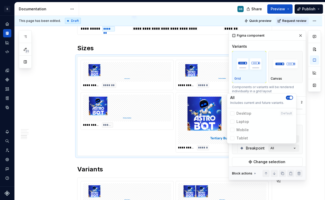
click at [299, 102] on div "Comments Open comments No comments yet Select ‘Comment’ from the block context …" at bounding box center [275, 105] width 92 height 150
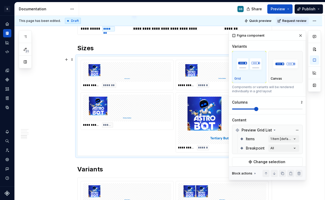
click at [292, 112] on div "Variants Grid Canvas Components or variants will be rendered individually in a …" at bounding box center [267, 79] width 71 height 70
click at [292, 111] on div "Variants Grid Canvas Components or variants will be rendered individually in a …" at bounding box center [267, 79] width 71 height 70
click at [295, 111] on div "Variants Grid Canvas Components or variants will be rendered individually in a …" at bounding box center [267, 79] width 71 height 70
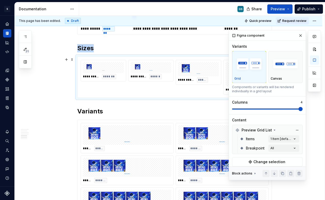
click at [299, 109] on span at bounding box center [301, 109] width 4 height 4
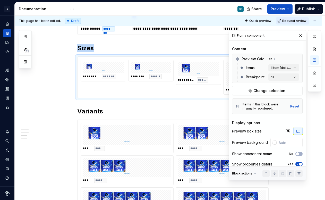
scroll to position [87, 0]
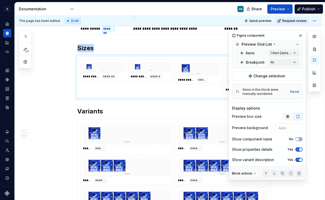
click at [287, 116] on icon "button" at bounding box center [288, 116] width 4 height 4
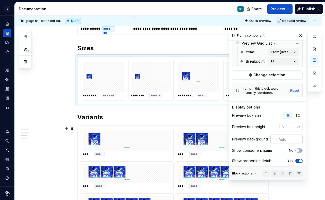
click at [273, 140] on div at bounding box center [275, 139] width 4 height 4
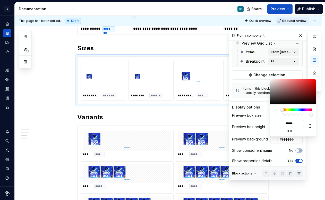
click at [281, 150] on div "Comments Open comments No comments yet Select ‘Comment’ from the block context …" at bounding box center [275, 105] width 92 height 150
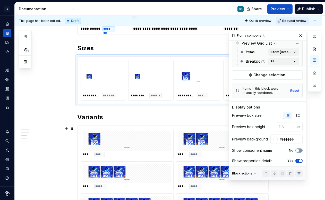
click at [300, 152] on button "No" at bounding box center [299, 151] width 7 height 4
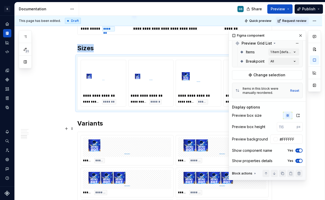
click at [300, 152] on button "Yes" at bounding box center [299, 151] width 7 height 4
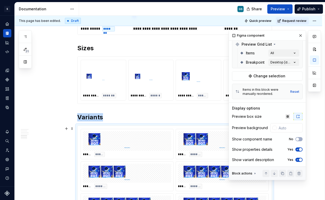
click at [200, 141] on img at bounding box center [222, 140] width 84 height 15
click at [273, 128] on div at bounding box center [275, 128] width 4 height 4
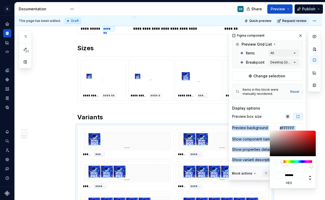
drag, startPoint x: 274, startPoint y: 143, endPoint x: 259, endPoint y: 120, distance: 27.5
click at [259, 120] on body "S Web & [PERSON_NAME] Systems GS Design system data Documentation GS Share Prev…" at bounding box center [162, 100] width 325 height 200
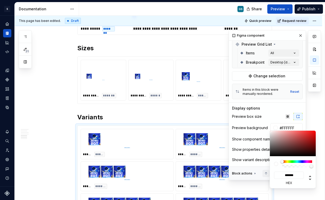
click at [264, 110] on div "Comments Open comments No comments yet Select ‘Comment’ from the block context …" at bounding box center [275, 105] width 92 height 150
click at [254, 130] on div "Comments Open comments No comments yet Select ‘Comment’ from the block context …" at bounding box center [275, 105] width 92 height 150
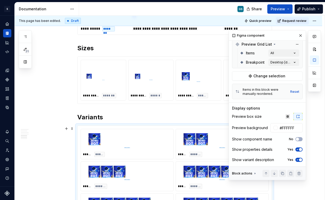
click at [299, 159] on span "button" at bounding box center [300, 159] width 3 height 3
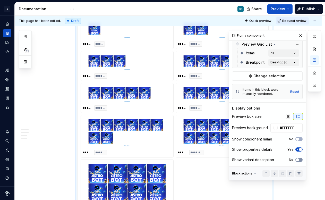
click at [297, 159] on icon "button" at bounding box center [298, 159] width 4 height 3
click at [299, 159] on span "button" at bounding box center [300, 159] width 3 height 3
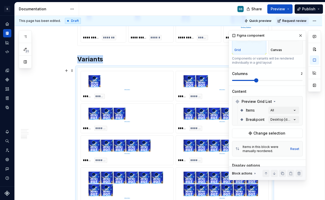
scroll to position [617, 0]
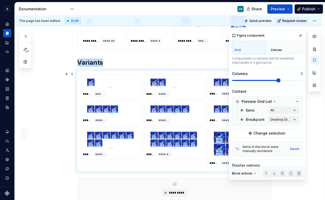
click at [277, 79] on span at bounding box center [279, 80] width 4 height 4
click at [298, 37] on button "button" at bounding box center [300, 35] width 7 height 7
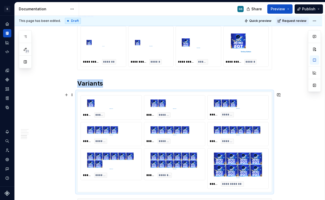
scroll to position [594, 0]
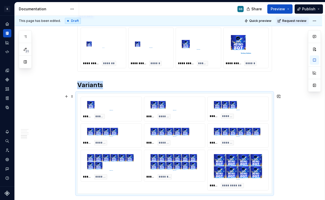
click at [243, 106] on img at bounding box center [238, 105] width 53 height 9
click at [315, 61] on button "button" at bounding box center [314, 59] width 9 height 9
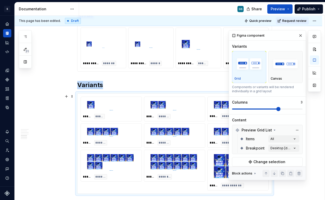
scroll to position [673, 0]
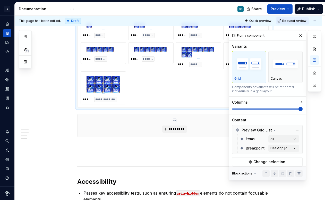
click at [299, 111] on span at bounding box center [301, 109] width 4 height 4
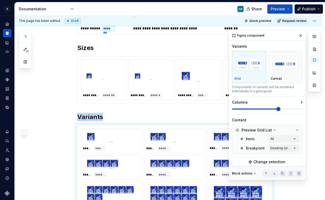
scroll to position [588, 0]
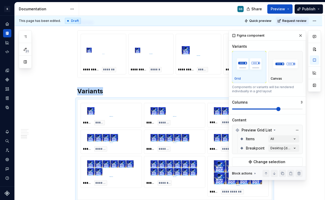
click at [281, 109] on span at bounding box center [279, 109] width 4 height 4
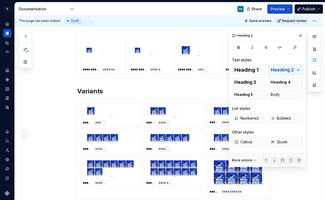
click at [301, 35] on button "button" at bounding box center [300, 35] width 7 height 7
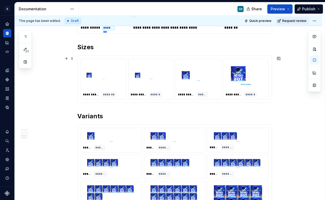
scroll to position [558, 0]
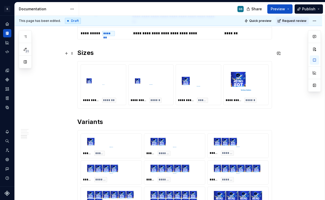
click at [91, 55] on h2 "Sizes" at bounding box center [174, 53] width 195 height 8
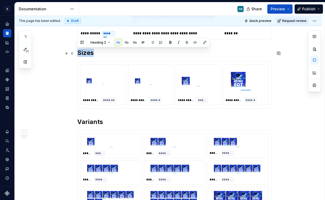
click at [91, 55] on h2 "Sizes" at bounding box center [174, 53] width 195 height 8
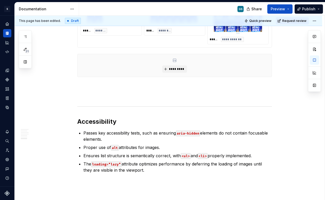
scroll to position [740, 0]
click at [139, 59] on div "*********" at bounding box center [175, 66] width 194 height 23
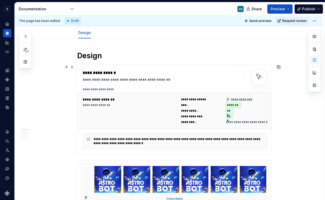
scroll to position [0, 0]
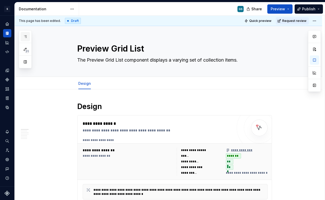
click at [28, 36] on button "button" at bounding box center [25, 36] width 9 height 9
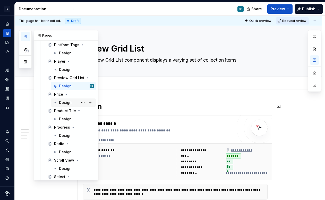
click at [71, 102] on div "Design" at bounding box center [76, 102] width 35 height 7
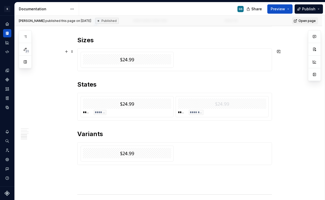
scroll to position [558, 0]
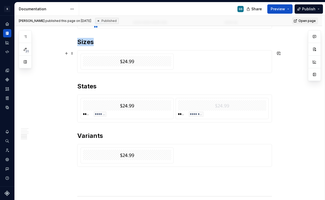
click at [132, 64] on img at bounding box center [127, 61] width 14 height 6
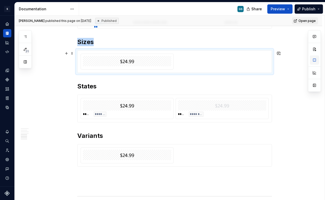
click at [314, 62] on button "button" at bounding box center [314, 59] width 9 height 9
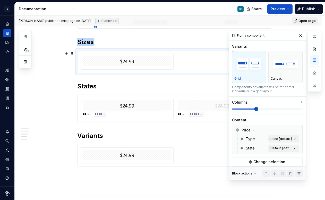
click at [207, 68] on div at bounding box center [175, 62] width 188 height 16
click at [297, 37] on button "button" at bounding box center [300, 35] width 7 height 7
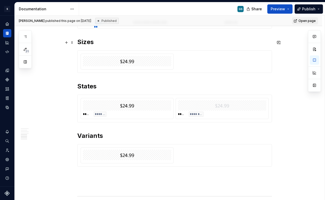
click at [87, 43] on h2 "Sizes" at bounding box center [174, 42] width 195 height 8
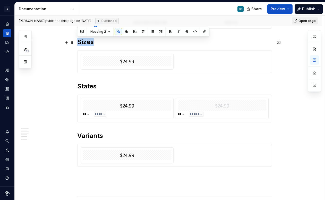
click at [87, 43] on h2 "Sizes" at bounding box center [174, 42] width 195 height 8
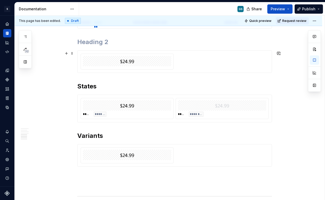
click at [105, 64] on div at bounding box center [127, 61] width 88 height 10
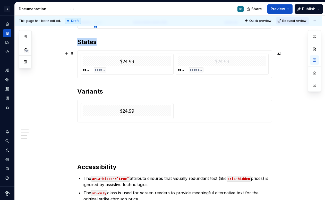
click at [154, 76] on div "***** ******* ***** ********" at bounding box center [175, 64] width 194 height 27
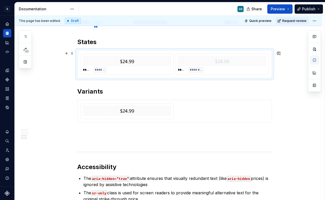
click at [315, 61] on button "button" at bounding box center [314, 59] width 9 height 9
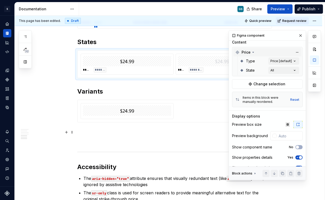
scroll to position [77, 0]
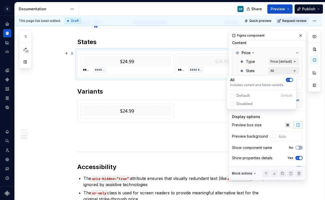
click at [290, 73] on div "Comments Open comments No comments yet Select ‘Comment’ from the block context …" at bounding box center [275, 105] width 92 height 150
click at [292, 71] on div "Comments Open comments No comments yet Select ‘Comment’ from the block context …" at bounding box center [275, 105] width 92 height 150
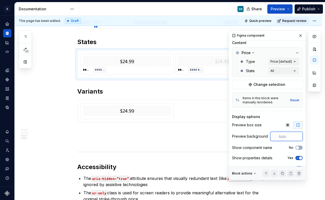
click at [278, 137] on input "text" at bounding box center [290, 136] width 26 height 9
click at [277, 137] on input "text" at bounding box center [290, 136] width 26 height 9
click at [156, 110] on div at bounding box center [127, 110] width 88 height 10
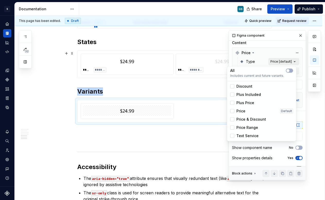
click at [288, 59] on div "Comments Open comments No comments yet Select ‘Comment’ from the block context …" at bounding box center [275, 105] width 92 height 150
click at [290, 71] on icon "button" at bounding box center [288, 70] width 4 height 3
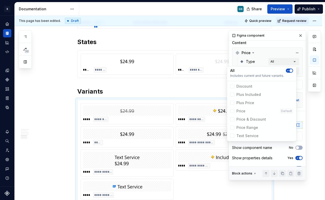
click at [281, 44] on div "Comments Open comments No comments yet Select ‘Comment’ from the block context …" at bounding box center [275, 105] width 92 height 150
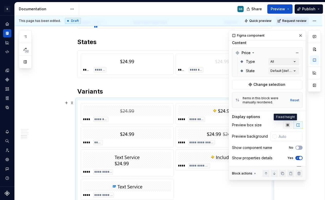
click at [286, 125] on icon "button" at bounding box center [288, 125] width 4 height 4
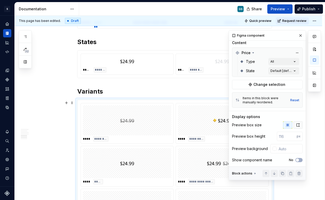
click at [297, 126] on icon "button" at bounding box center [298, 125] width 3 height 3
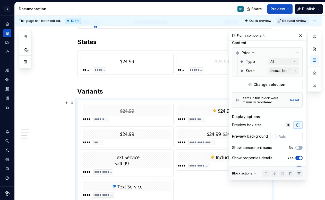
scroll to position [87, 0]
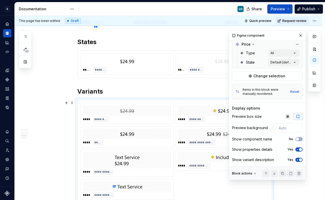
click at [296, 159] on icon "button" at bounding box center [298, 159] width 4 height 3
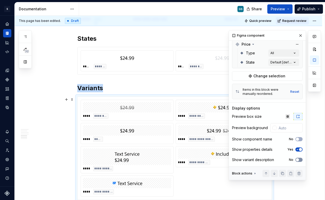
click at [298, 159] on button "No" at bounding box center [299, 160] width 7 height 4
click at [299, 159] on span "button" at bounding box center [300, 159] width 3 height 3
click at [279, 127] on input "text" at bounding box center [290, 127] width 26 height 9
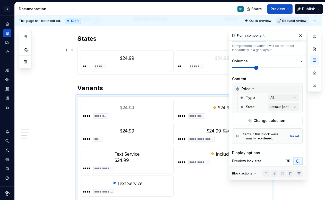
scroll to position [0, 0]
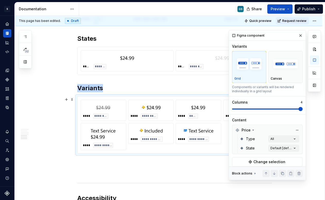
click at [299, 111] on span at bounding box center [301, 109] width 4 height 4
click at [299, 36] on button "button" at bounding box center [300, 35] width 7 height 7
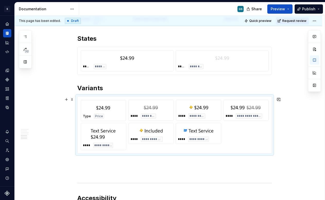
drag, startPoint x: 210, startPoint y: 115, endPoint x: 108, endPoint y: 115, distance: 102.6
click at [108, 115] on body "S Web & [PERSON_NAME] Systems GS Design system data Documentation GS Share Prev…" at bounding box center [162, 100] width 325 height 200
drag, startPoint x: 246, startPoint y: 115, endPoint x: 200, endPoint y: 116, distance: 46.7
click at [200, 116] on body "S Web & [PERSON_NAME] Systems GS Design system data Documentation GS Share Prev…" at bounding box center [162, 100] width 325 height 200
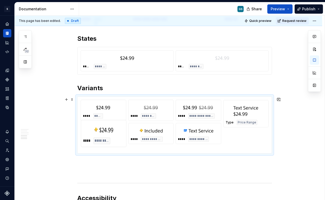
drag, startPoint x: 92, startPoint y: 138, endPoint x: 240, endPoint y: 113, distance: 149.4
click at [240, 113] on body "S Web & [PERSON_NAME] Systems GS Design system data Documentation GS Share Prev…" at bounding box center [162, 100] width 325 height 200
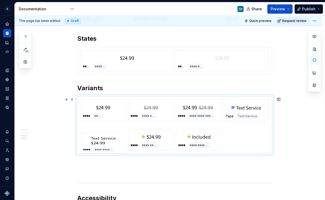
drag, startPoint x: 203, startPoint y: 141, endPoint x: 238, endPoint y: 116, distance: 42.4
click at [238, 116] on body "S Web & [PERSON_NAME] Systems GS Design system data Documentation GS Share Prev…" at bounding box center [162, 100] width 325 height 200
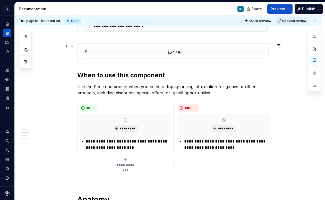
scroll to position [174, 0]
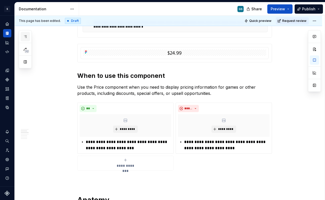
click at [25, 37] on icon "button" at bounding box center [25, 37] width 4 height 4
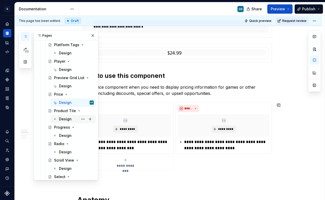
click at [68, 121] on div "Design" at bounding box center [65, 119] width 13 height 5
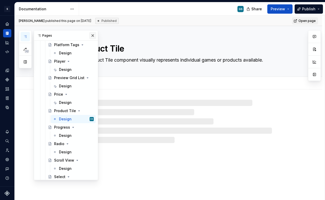
click at [89, 37] on button "button" at bounding box center [92, 35] width 7 height 7
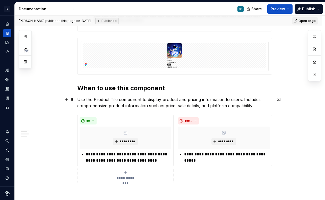
scroll to position [163, 0]
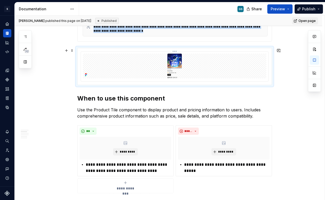
click at [224, 73] on div at bounding box center [175, 66] width 184 height 25
click at [315, 59] on button "button" at bounding box center [314, 59] width 9 height 9
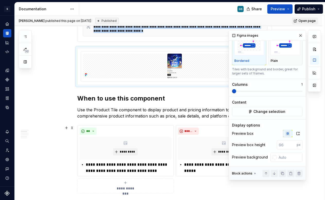
scroll to position [31, 0]
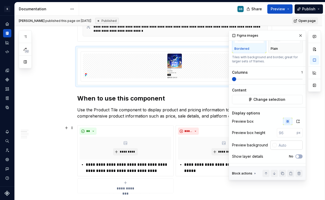
click at [273, 145] on div at bounding box center [275, 145] width 4 height 4
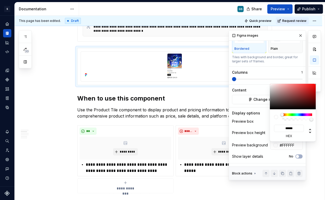
click at [260, 136] on div "Comments Open comments No comments yet Select ‘Comment’ from the block context …" at bounding box center [275, 105] width 92 height 150
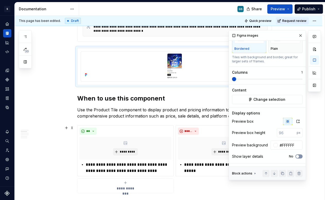
click at [299, 156] on button "No" at bounding box center [299, 156] width 7 height 4
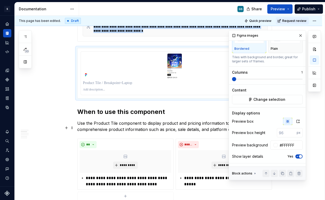
click at [299, 156] on span "button" at bounding box center [300, 156] width 3 height 3
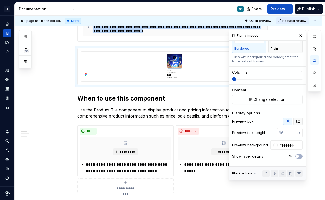
click at [296, 120] on icon "button" at bounding box center [298, 121] width 4 height 4
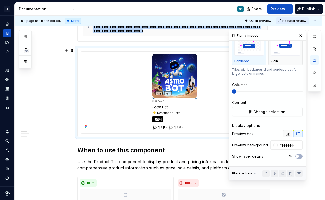
click at [286, 134] on icon "button" at bounding box center [288, 134] width 4 height 4
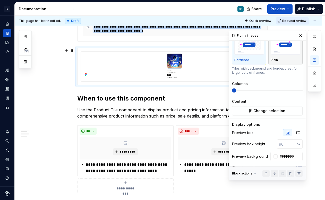
click at [288, 48] on img "button" at bounding box center [286, 45] width 30 height 19
click at [299, 34] on button "button" at bounding box center [300, 35] width 7 height 7
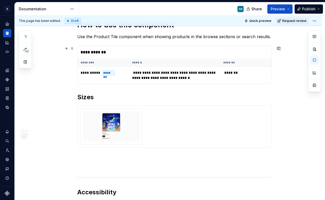
scroll to position [556, 0]
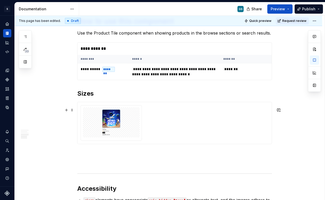
click at [233, 117] on div at bounding box center [175, 123] width 188 height 36
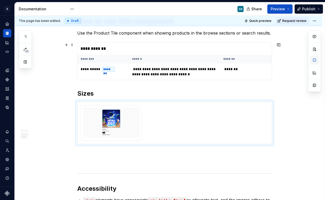
scroll to position [0, 0]
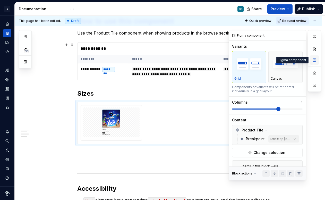
click at [316, 60] on button "button" at bounding box center [314, 59] width 9 height 9
click at [279, 143] on div "Breakpoint Desktop [default]" at bounding box center [270, 138] width 60 height 9
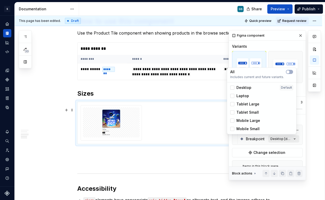
click at [283, 141] on div "Comments Open comments No comments yet Select ‘Comment’ from the block context …" at bounding box center [275, 105] width 92 height 150
click at [291, 70] on button "button" at bounding box center [289, 72] width 7 height 4
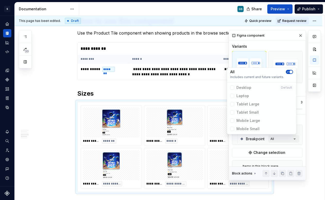
click at [232, 112] on span "Tablet Small" at bounding box center [261, 112] width 67 height 8
click at [232, 113] on span "Tablet Small" at bounding box center [261, 112] width 67 height 8
click at [290, 71] on span "button" at bounding box center [291, 71] width 3 height 3
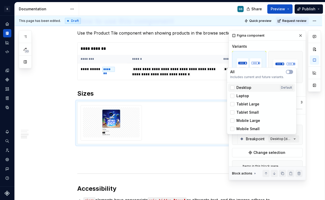
click at [234, 90] on div "Desktop Default" at bounding box center [261, 88] width 67 height 8
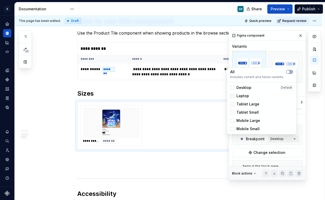
click at [232, 96] on div at bounding box center [233, 96] width 4 height 4
click at [232, 111] on div at bounding box center [233, 112] width 4 height 4
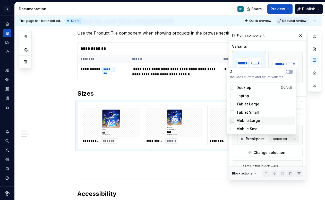
click at [234, 120] on div at bounding box center [233, 121] width 4 height 4
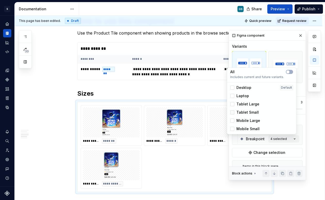
click at [233, 112] on icon at bounding box center [233, 112] width 0 height 0
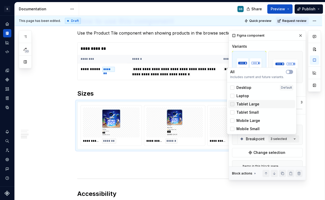
click at [234, 105] on div at bounding box center [233, 104] width 4 height 4
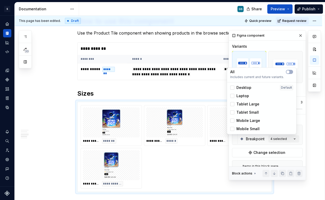
click at [290, 47] on div "Comments Open comments No comments yet Select ‘Comment’ from the block context …" at bounding box center [275, 105] width 92 height 150
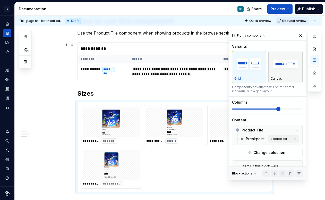
click at [285, 77] on div "Canvas" at bounding box center [286, 79] width 30 height 4
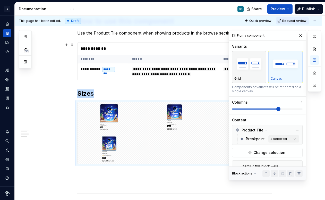
click at [254, 70] on img "button" at bounding box center [250, 64] width 30 height 19
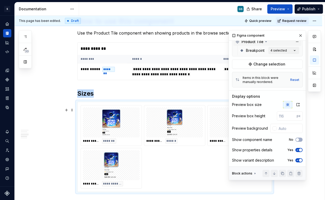
scroll to position [90, 0]
click at [280, 129] on input "text" at bounding box center [290, 127] width 26 height 9
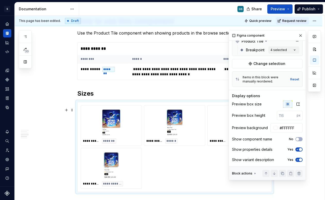
click at [296, 160] on icon "button" at bounding box center [298, 159] width 4 height 3
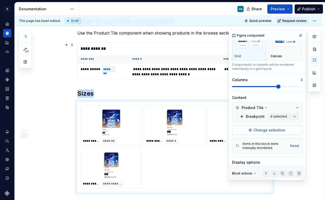
scroll to position [0, 0]
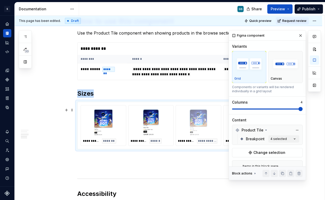
click at [299, 108] on span at bounding box center [301, 109] width 4 height 4
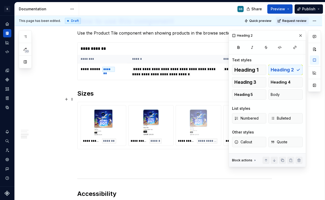
click at [194, 95] on h2 "Sizes" at bounding box center [174, 93] width 195 height 8
click at [89, 98] on h2 "Sizes" at bounding box center [174, 93] width 195 height 8
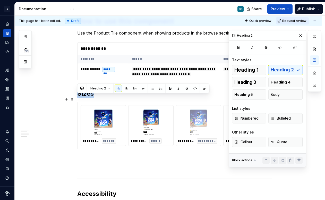
click at [89, 98] on h2 "Sizes" at bounding box center [174, 93] width 195 height 8
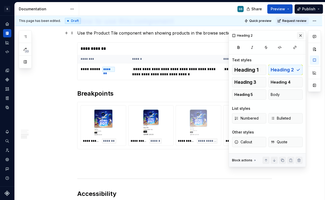
click at [299, 35] on button "button" at bounding box center [300, 35] width 7 height 7
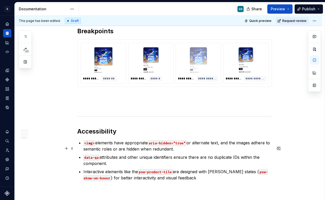
scroll to position [576, 0]
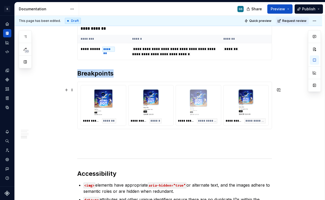
click at [201, 111] on img at bounding box center [198, 102] width 37 height 26
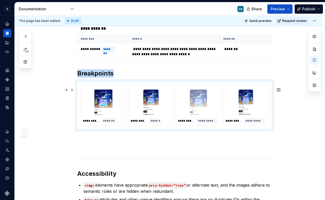
click at [195, 104] on img at bounding box center [198, 102] width 37 height 26
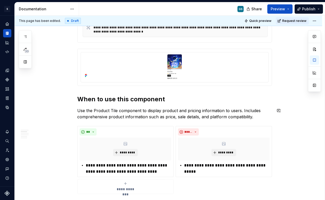
scroll to position [161, 0]
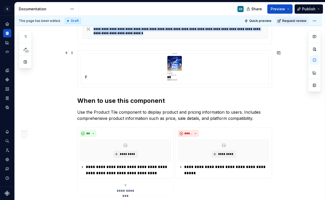
click at [124, 68] on div at bounding box center [175, 68] width 184 height 25
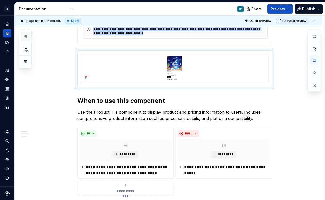
click at [29, 38] on button "button" at bounding box center [25, 36] width 9 height 9
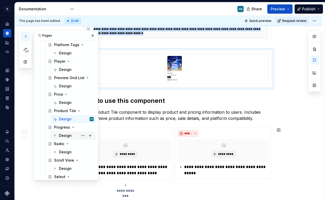
click at [69, 135] on div "Design" at bounding box center [65, 135] width 13 height 5
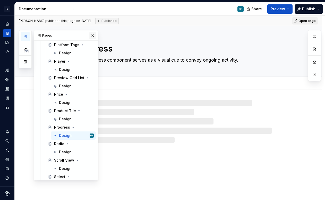
click at [89, 36] on button "button" at bounding box center [92, 35] width 7 height 7
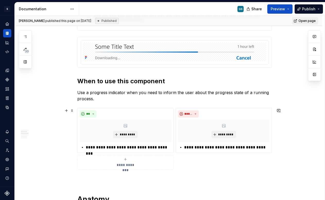
scroll to position [177, 0]
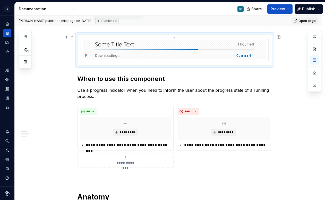
click at [183, 62] on div at bounding box center [175, 50] width 188 height 24
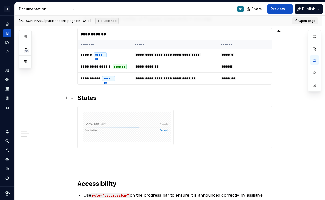
scroll to position [523, 0]
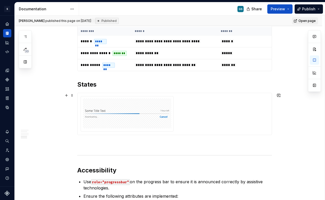
click at [182, 103] on div at bounding box center [175, 114] width 188 height 36
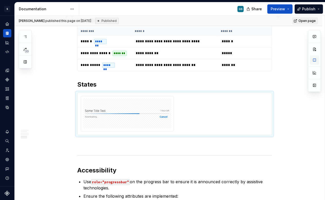
click at [314, 62] on button "button" at bounding box center [314, 59] width 9 height 9
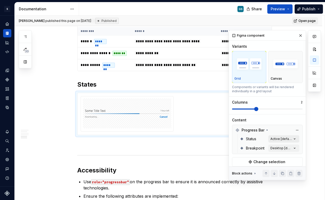
click at [288, 138] on div "Comments Open comments No comments yet Select ‘Comment’ from the block context …" at bounding box center [275, 105] width 92 height 150
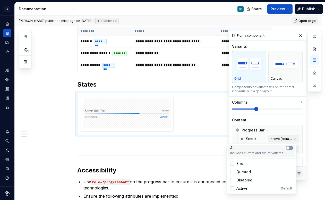
click at [291, 148] on button "button" at bounding box center [289, 148] width 7 height 4
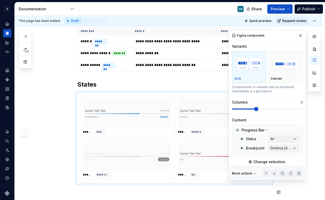
click at [175, 87] on html "S Web & [PERSON_NAME] Systems GS Design system data Documentation GS Share Prev…" at bounding box center [162, 100] width 325 height 200
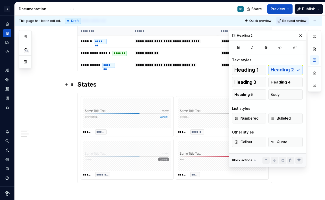
drag, startPoint x: 94, startPoint y: 83, endPoint x: 91, endPoint y: 84, distance: 3.4
click at [91, 84] on h2 "States" at bounding box center [174, 84] width 195 height 8
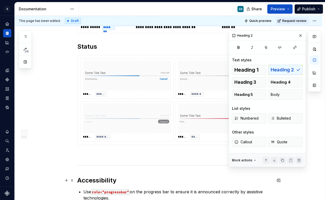
scroll to position [564, 0]
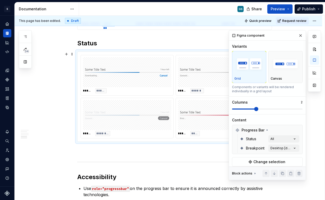
click at [170, 101] on div at bounding box center [127, 115] width 88 height 30
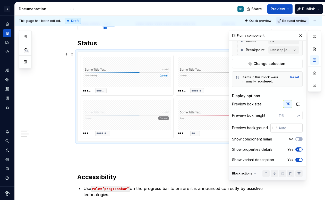
click at [280, 128] on input "text" at bounding box center [290, 127] width 26 height 9
click at [299, 139] on button "No" at bounding box center [299, 139] width 7 height 4
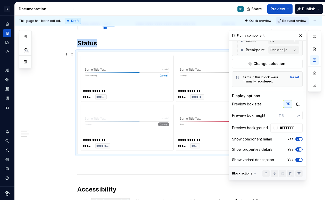
click at [299, 139] on span "button" at bounding box center [300, 139] width 3 height 3
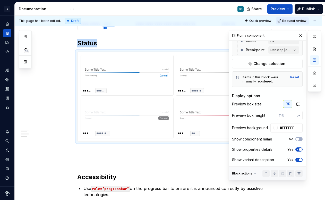
click at [299, 159] on span "button" at bounding box center [300, 159] width 3 height 3
click at [144, 151] on p at bounding box center [174, 151] width 195 height 6
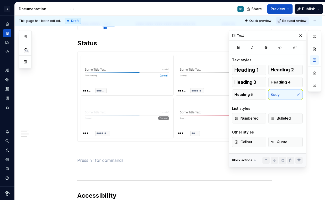
click at [66, 170] on button "button" at bounding box center [66, 169] width 7 height 7
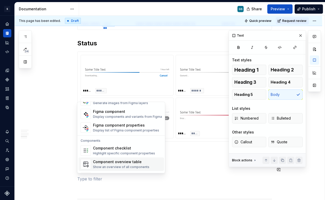
scroll to position [499, 0]
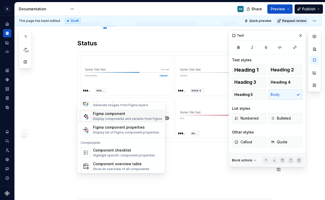
click at [120, 113] on div "Figma component" at bounding box center [127, 113] width 69 height 5
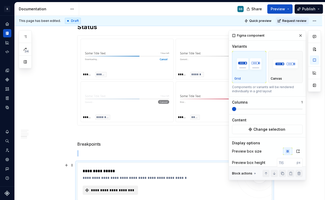
click at [125, 192] on span "**********" at bounding box center [112, 190] width 45 height 5
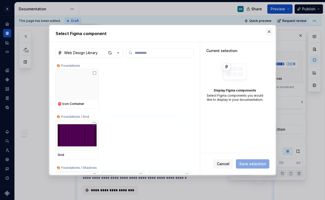
click at [269, 30] on button "button" at bounding box center [269, 31] width 7 height 7
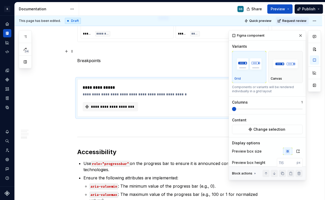
scroll to position [727, 0]
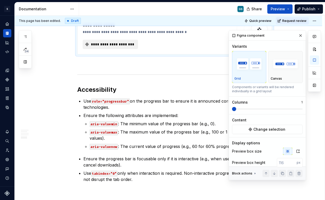
click at [130, 46] on span "**********" at bounding box center [112, 44] width 45 height 5
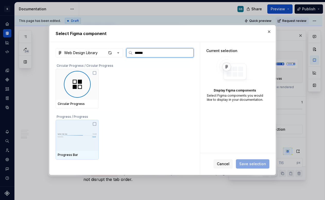
click at [74, 126] on div at bounding box center [77, 135] width 43 height 31
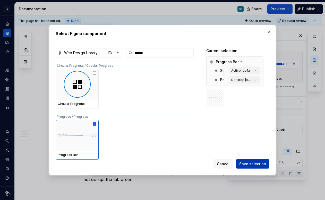
click at [246, 162] on span "Save selection" at bounding box center [253, 163] width 27 height 5
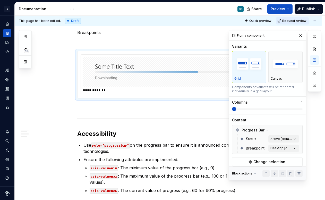
scroll to position [691, 0]
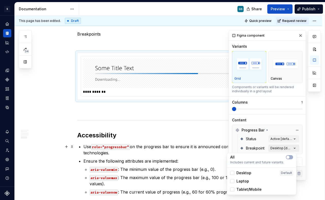
click at [278, 148] on div "Comments Open comments No comments yet Select ‘Comment’ from the block context …" at bounding box center [275, 105] width 92 height 150
click at [291, 155] on div "All" at bounding box center [262, 157] width 63 height 5
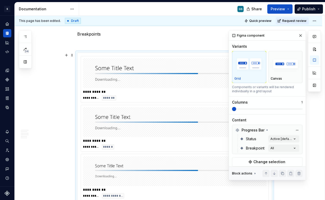
drag, startPoint x: 236, startPoint y: 108, endPoint x: 262, endPoint y: 108, distance: 25.8
click at [262, 108] on div "Comments Open comments No comments yet Select ‘Comment’ from the block context …" at bounding box center [275, 105] width 92 height 150
click at [262, 108] on span at bounding box center [267, 109] width 71 height 4
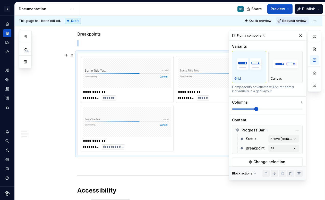
click at [262, 108] on span at bounding box center [267, 109] width 71 height 4
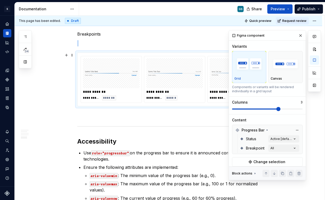
click at [268, 108] on span at bounding box center [267, 109] width 71 height 4
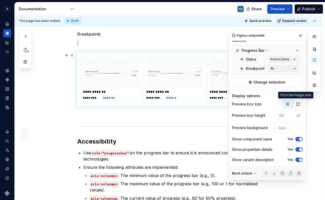
click at [297, 104] on icon "button" at bounding box center [298, 104] width 4 height 4
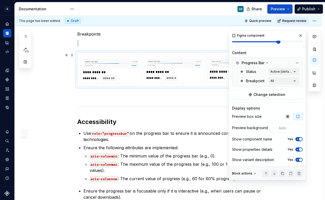
scroll to position [68, 0]
click at [286, 116] on icon "button" at bounding box center [288, 116] width 4 height 4
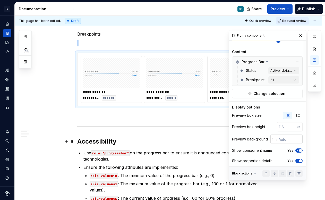
scroll to position [81, 0]
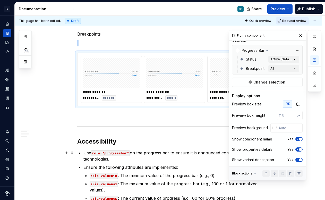
click at [298, 158] on button "Yes" at bounding box center [299, 160] width 7 height 4
click at [296, 140] on icon "button" at bounding box center [298, 139] width 4 height 3
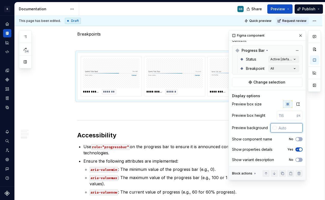
click at [283, 128] on input "text" at bounding box center [290, 127] width 26 height 9
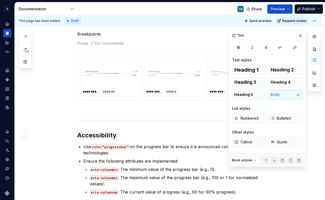
scroll to position [0, 0]
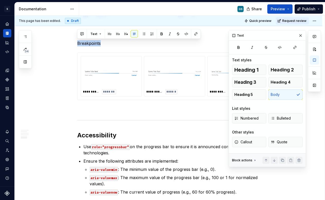
click at [278, 69] on span "Heading 2" at bounding box center [282, 69] width 23 height 5
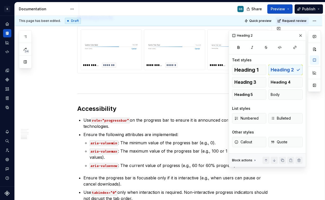
scroll to position [715, 0]
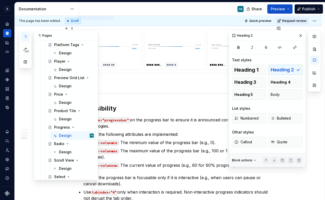
click at [25, 38] on icon "button" at bounding box center [25, 37] width 4 height 4
click at [66, 150] on div "Design" at bounding box center [65, 152] width 13 height 5
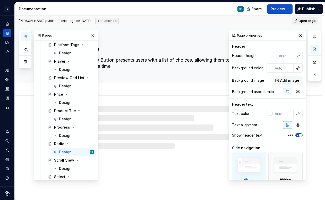
click at [300, 34] on button "button" at bounding box center [300, 35] width 7 height 7
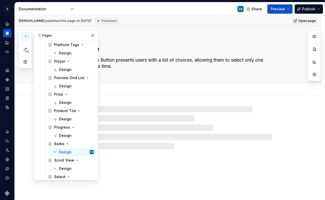
click at [94, 34] on div "Pages" at bounding box center [66, 35] width 64 height 10
click at [93, 34] on button "button" at bounding box center [92, 35] width 7 height 7
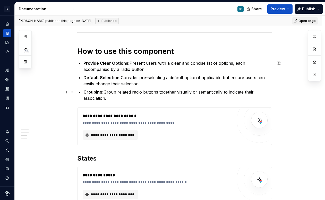
scroll to position [450, 0]
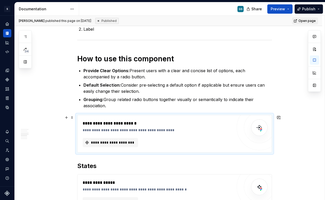
click at [123, 136] on div "**********" at bounding box center [158, 133] width 150 height 27
click at [125, 142] on span "**********" at bounding box center [112, 142] width 45 height 5
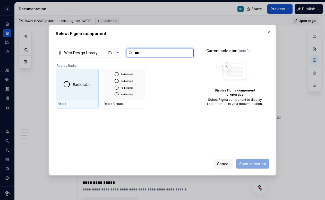
click at [86, 81] on img at bounding box center [77, 84] width 33 height 10
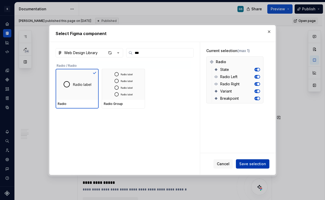
click at [252, 164] on span "Save selection" at bounding box center [253, 163] width 27 height 5
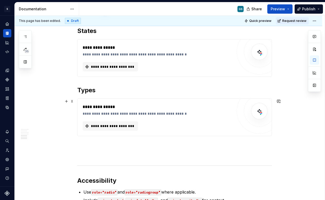
scroll to position [628, 0]
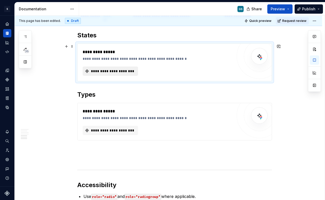
click at [135, 74] on button "**********" at bounding box center [110, 71] width 55 height 9
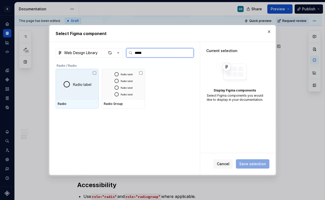
click at [87, 88] on img at bounding box center [77, 84] width 33 height 10
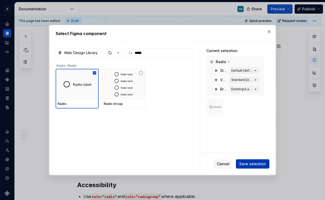
click at [245, 163] on span "Save selection" at bounding box center [253, 163] width 27 height 5
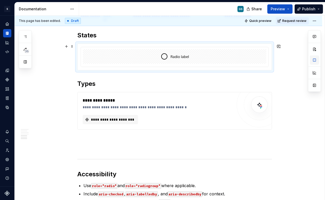
click at [314, 60] on button "button" at bounding box center [314, 59] width 9 height 9
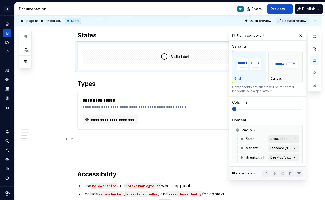
click at [286, 138] on div "Comments Open comments No comments yet Select ‘Comment’ from the block context …" at bounding box center [275, 105] width 92 height 150
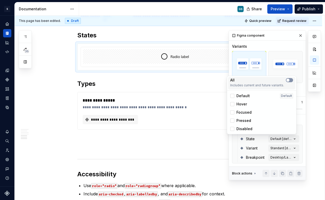
click at [290, 81] on button "button" at bounding box center [289, 80] width 7 height 4
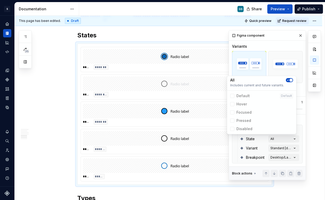
click at [268, 44] on div "Comments Open comments No comments yet Select ‘Comment’ from the block context …" at bounding box center [275, 105] width 92 height 150
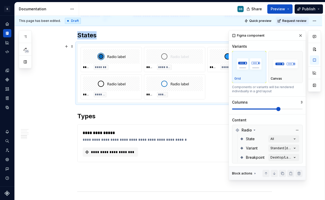
click at [270, 108] on span at bounding box center [267, 109] width 71 height 4
click at [284, 108] on span at bounding box center [267, 109] width 71 height 4
click at [277, 109] on span at bounding box center [279, 109] width 4 height 4
click at [174, 137] on div "**********" at bounding box center [158, 136] width 150 height 12
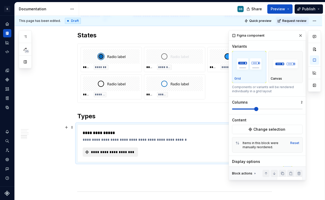
click at [120, 152] on span "**********" at bounding box center [112, 152] width 45 height 5
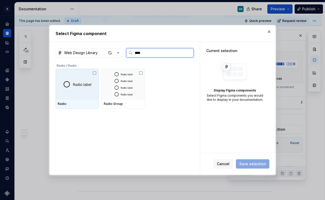
click at [78, 72] on div at bounding box center [77, 84] width 43 height 31
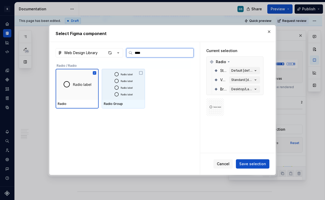
click at [139, 88] on img at bounding box center [123, 84] width 33 height 27
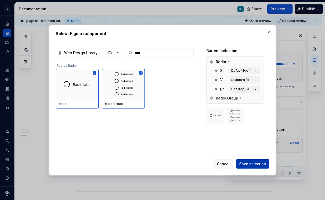
click at [253, 164] on span "Save selection" at bounding box center [253, 163] width 27 height 5
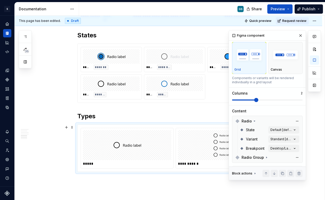
scroll to position [10, 0]
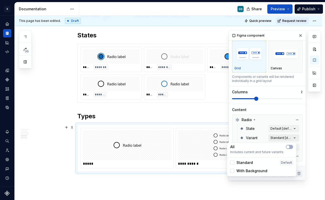
click at [282, 139] on div "Comments Open comments No comments yet Select ‘Comment’ from the block context …" at bounding box center [275, 105] width 92 height 150
click at [233, 162] on div at bounding box center [233, 163] width 4 height 4
click at [233, 163] on polyline at bounding box center [233, 163] width 0 height 0
click at [280, 113] on div "Comments Open comments No comments yet Select ‘Comment’ from the block context …" at bounding box center [275, 105] width 92 height 150
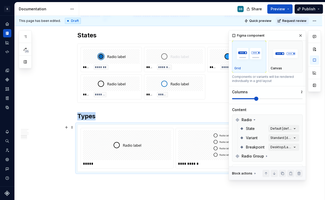
click at [183, 137] on div at bounding box center [222, 145] width 88 height 30
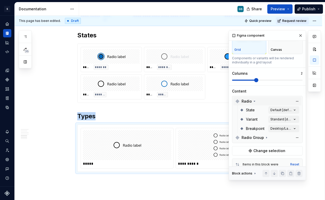
scroll to position [117, 0]
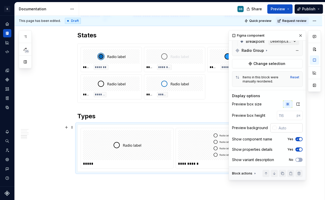
click at [285, 130] on input "text" at bounding box center [290, 127] width 26 height 9
click at [202, 60] on div at bounding box center [174, 56] width 57 height 14
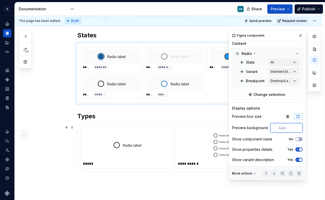
click at [277, 125] on input "text" at bounding box center [290, 127] width 26 height 9
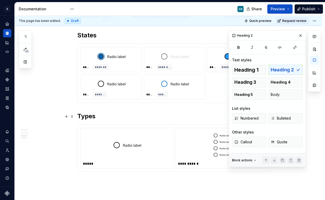
click at [183, 119] on h2 "Types" at bounding box center [174, 116] width 195 height 8
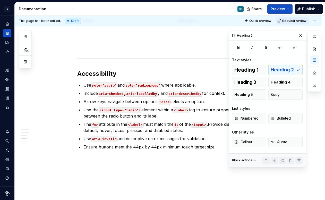
scroll to position [787, 0]
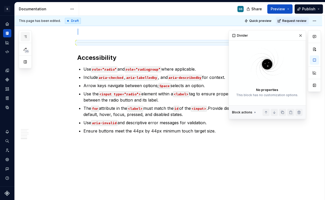
click at [27, 37] on icon "button" at bounding box center [25, 37] width 4 height 4
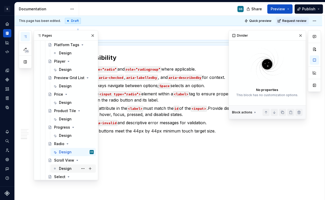
click at [67, 168] on div "Design" at bounding box center [65, 168] width 13 height 5
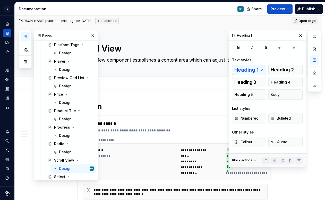
click at [204, 104] on h1 "Design" at bounding box center [174, 106] width 195 height 9
click at [90, 35] on button "button" at bounding box center [92, 35] width 7 height 7
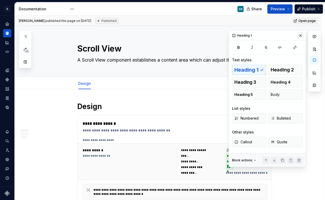
click at [300, 35] on button "button" at bounding box center [300, 35] width 7 height 7
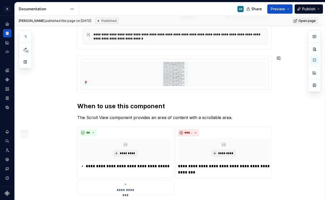
scroll to position [159, 0]
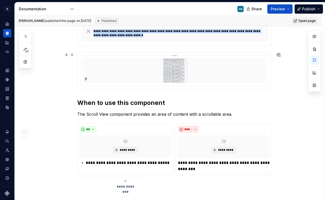
click at [131, 80] on img at bounding box center [175, 70] width 126 height 25
click at [317, 61] on button "button" at bounding box center [314, 59] width 9 height 9
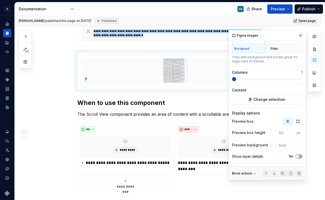
click at [296, 119] on icon "button" at bounding box center [298, 121] width 4 height 4
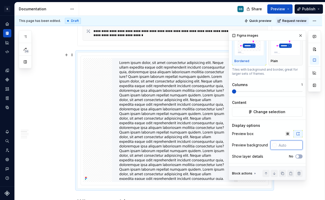
click at [277, 146] on input "text" at bounding box center [290, 145] width 26 height 9
click at [282, 145] on input "text" at bounding box center [290, 145] width 26 height 9
click at [281, 144] on input "text" at bounding box center [290, 145] width 26 height 9
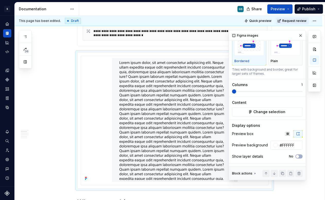
click at [302, 36] on div "Figma images" at bounding box center [267, 35] width 77 height 10
click at [298, 35] on button "button" at bounding box center [300, 35] width 7 height 7
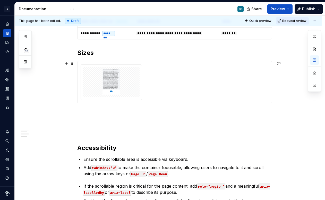
scroll to position [735, 0]
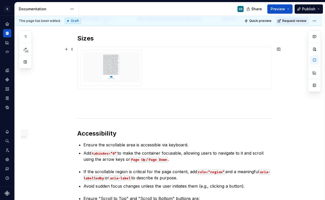
click at [166, 75] on div at bounding box center [175, 68] width 188 height 36
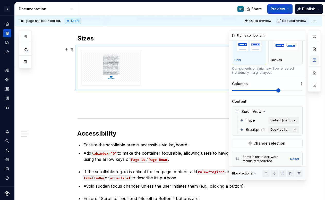
click at [316, 63] on button "button" at bounding box center [314, 59] width 9 height 9
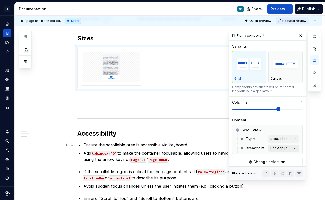
click at [274, 147] on div "Comments Open comments No comments yet Select ‘Comment’ from the block context …" at bounding box center [275, 105] width 92 height 150
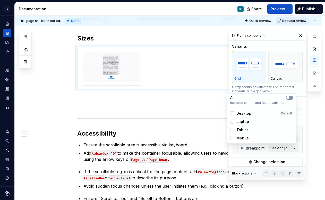
click at [289, 100] on button "button" at bounding box center [289, 98] width 7 height 4
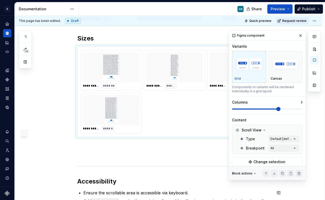
click at [299, 102] on div "Comments Open comments No comments yet Select ‘Comment’ from the block context …" at bounding box center [275, 105] width 92 height 150
click at [293, 109] on span at bounding box center [267, 109] width 71 height 1
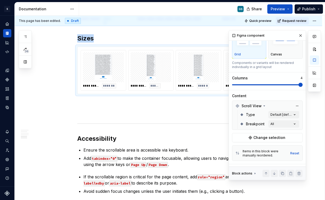
scroll to position [99, 0]
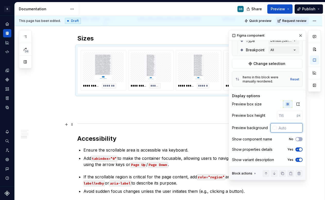
click at [280, 125] on input "text" at bounding box center [290, 127] width 26 height 9
click at [299, 159] on span "button" at bounding box center [300, 159] width 3 height 3
click at [202, 87] on span "******" at bounding box center [203, 86] width 10 height 4
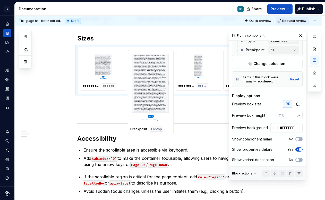
drag, startPoint x: 227, startPoint y: 74, endPoint x: 136, endPoint y: 70, distance: 91.1
click at [136, 70] on body "S Web & [PERSON_NAME] Systems GS Design system data Documentation GS Share Prev…" at bounding box center [162, 100] width 325 height 200
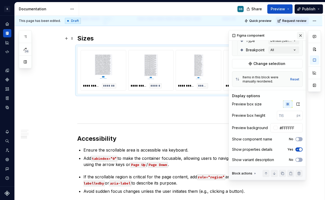
click at [299, 36] on button "button" at bounding box center [300, 35] width 7 height 7
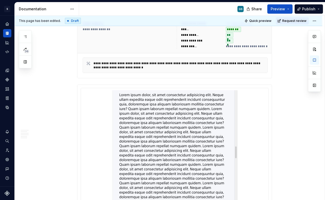
scroll to position [0, 0]
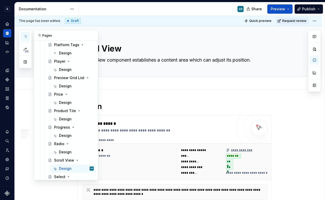
click at [24, 37] on icon "button" at bounding box center [25, 37] width 4 height 4
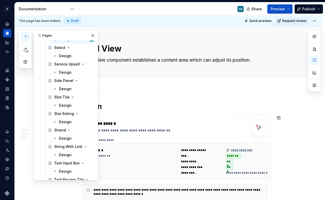
scroll to position [751, 0]
click at [64, 55] on div "Design" at bounding box center [65, 56] width 13 height 5
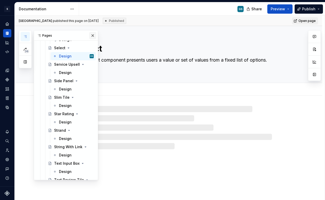
click at [90, 35] on button "button" at bounding box center [92, 35] width 7 height 7
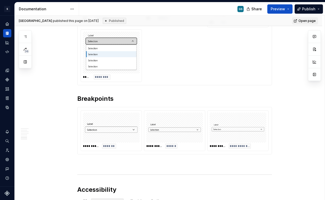
scroll to position [752, 0]
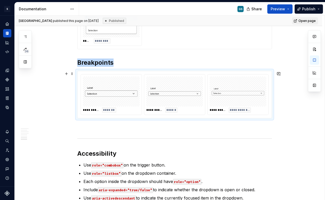
click at [198, 108] on div "**********" at bounding box center [174, 110] width 57 height 5
click at [198, 107] on div "**********" at bounding box center [174, 95] width 61 height 40
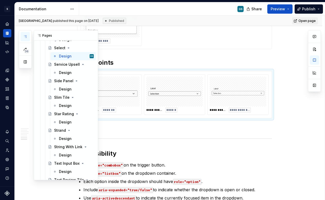
click at [25, 36] on icon "button" at bounding box center [25, 37] width 4 height 4
click at [65, 72] on div "Design" at bounding box center [65, 72] width 13 height 5
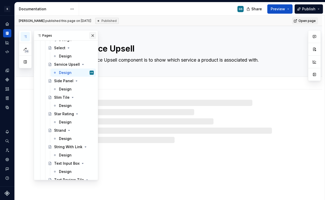
click at [89, 37] on button "button" at bounding box center [92, 35] width 7 height 7
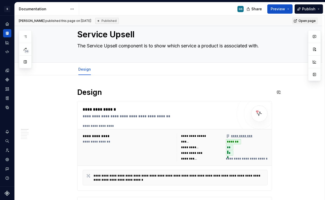
scroll to position [97, 0]
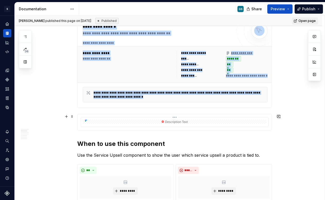
click at [130, 121] on div at bounding box center [175, 122] width 184 height 4
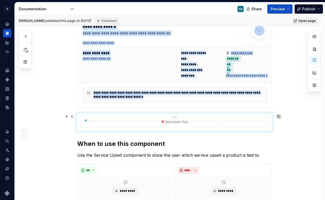
click at [200, 122] on div at bounding box center [175, 122] width 184 height 4
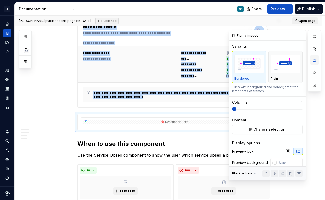
click at [314, 60] on button "button" at bounding box center [314, 59] width 9 height 9
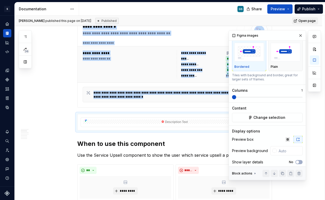
scroll to position [19, 0]
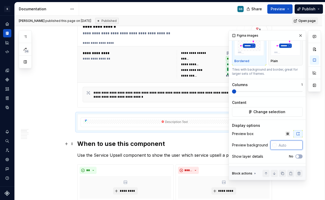
click at [278, 145] on input "text" at bounding box center [290, 145] width 26 height 9
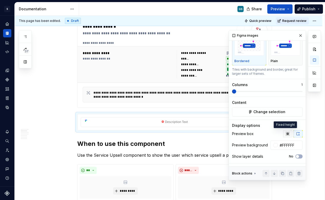
click at [286, 133] on icon "button" at bounding box center [288, 134] width 4 height 4
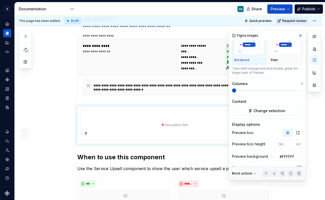
scroll to position [135, 0]
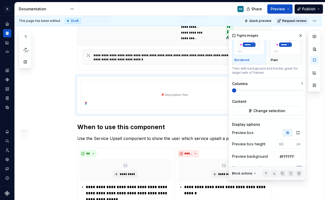
drag, startPoint x: 297, startPoint y: 35, endPoint x: 278, endPoint y: 34, distance: 19.1
click at [297, 35] on button "button" at bounding box center [300, 35] width 7 height 7
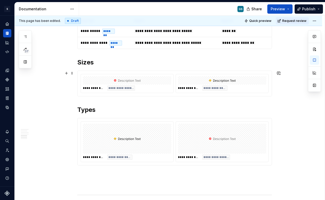
scroll to position [506, 0]
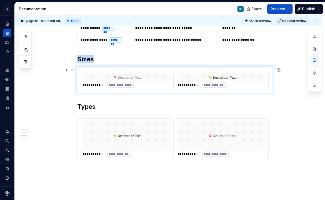
click at [162, 88] on div "**********" at bounding box center [127, 80] width 93 height 19
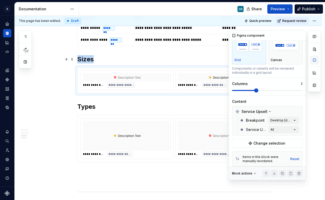
scroll to position [0, 0]
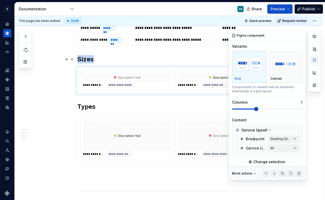
click at [314, 60] on button "button" at bounding box center [314, 59] width 9 height 9
click at [289, 141] on div "Comments Open comments No comments yet Select ‘Comment’ from the block context …" at bounding box center [275, 105] width 92 height 150
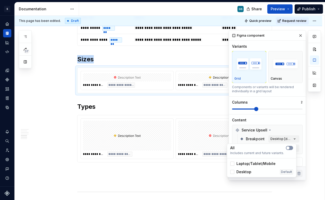
click at [291, 148] on button "button" at bounding box center [289, 148] width 7 height 4
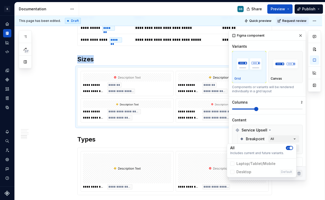
click at [168, 67] on html "S Web & [PERSON_NAME] Systems GS Design system data Documentation GS Share Prev…" at bounding box center [162, 100] width 325 height 200
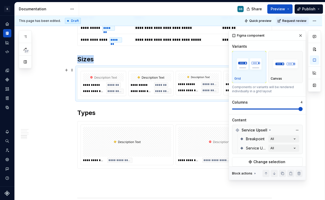
click at [299, 110] on span at bounding box center [301, 109] width 4 height 4
click at [273, 131] on div "Service Upsell" at bounding box center [268, 130] width 68 height 8
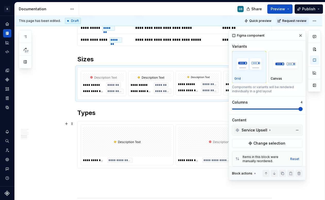
click at [273, 131] on div "Service Upsell" at bounding box center [268, 130] width 68 height 8
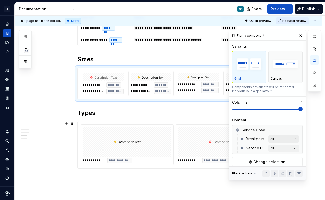
click at [278, 141] on div "Comments Open comments No comments yet Select ‘Comment’ from the block context …" at bounding box center [275, 105] width 92 height 150
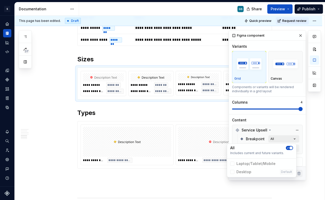
click at [279, 140] on div "Comments Open comments No comments yet Select ‘Comment’ from the block context …" at bounding box center [275, 105] width 92 height 150
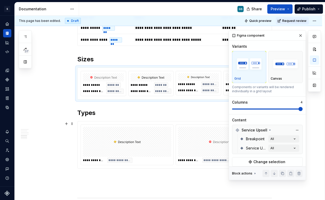
click at [277, 144] on div "Service Upsell All" at bounding box center [270, 148] width 60 height 9
click at [275, 148] on div "Comments Open comments No comments yet Select ‘Comment’ from the block context …" at bounding box center [275, 105] width 92 height 150
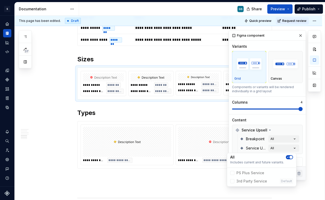
click at [289, 158] on icon "button" at bounding box center [288, 157] width 4 height 3
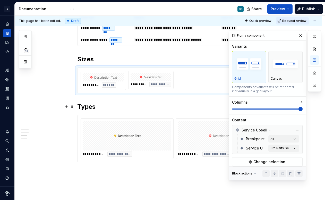
click at [271, 107] on div "Comments Open comments No comments yet Select ‘Comment’ from the block context …" at bounding box center [275, 105] width 92 height 150
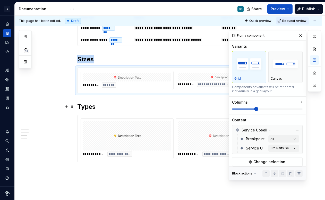
click at [259, 108] on span at bounding box center [267, 109] width 71 height 4
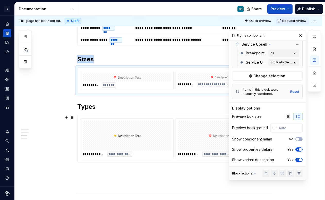
scroll to position [87, 0]
click at [281, 127] on input "text" at bounding box center [290, 127] width 26 height 9
click at [296, 159] on icon "button" at bounding box center [298, 159] width 4 height 3
click at [179, 127] on div at bounding box center [222, 136] width 88 height 30
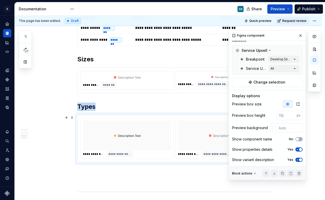
click at [186, 127] on div at bounding box center [222, 136] width 88 height 30
click at [296, 159] on icon "button" at bounding box center [298, 159] width 4 height 3
click at [281, 126] on input "text" at bounding box center [290, 127] width 26 height 9
click at [203, 85] on span "**********" at bounding box center [214, 84] width 32 height 4
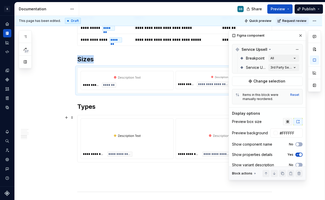
click at [286, 120] on icon "button" at bounding box center [288, 122] width 4 height 4
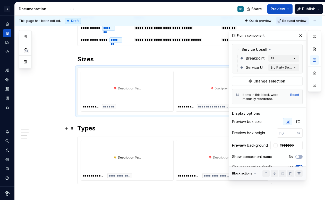
click at [162, 126] on h2 "Types" at bounding box center [174, 128] width 195 height 8
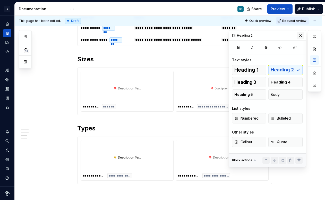
click at [300, 34] on button "button" at bounding box center [300, 35] width 7 height 7
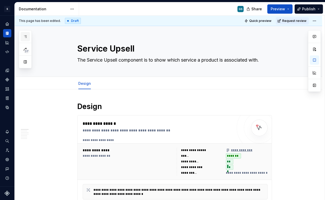
click at [24, 34] on button "button" at bounding box center [25, 36] width 9 height 9
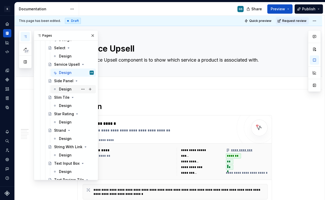
click at [62, 88] on div "Design" at bounding box center [65, 89] width 13 height 5
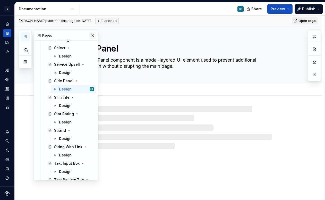
click at [91, 35] on button "button" at bounding box center [92, 35] width 7 height 7
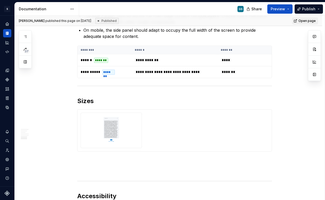
scroll to position [766, 0]
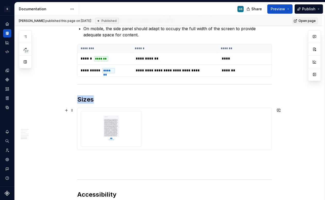
click at [152, 128] on div at bounding box center [175, 129] width 188 height 36
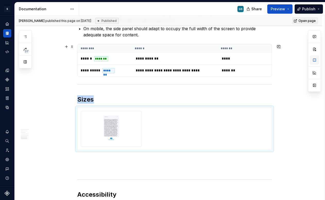
click at [315, 62] on button "button" at bounding box center [314, 59] width 9 height 9
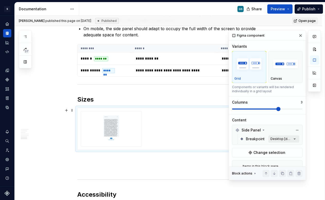
click at [266, 139] on div "Breakpoint Desktop [default]" at bounding box center [270, 138] width 60 height 9
click at [269, 139] on div "Comments Open comments No comments yet Select ‘Comment’ from the block context …" at bounding box center [275, 105] width 92 height 150
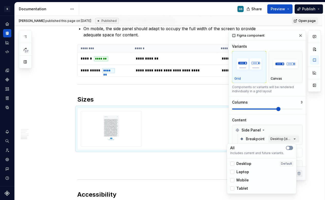
click at [290, 148] on button "button" at bounding box center [289, 148] width 7 height 4
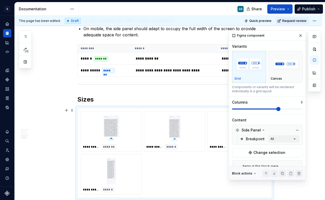
drag, startPoint x: 277, startPoint y: 107, endPoint x: 302, endPoint y: 109, distance: 24.8
click at [302, 109] on div "Comments Open comments No comments yet Select ‘Comment’ from the block context …" at bounding box center [275, 105] width 92 height 150
click at [295, 110] on span at bounding box center [267, 109] width 71 height 4
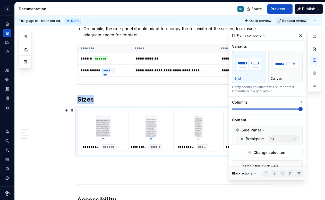
click at [195, 117] on img at bounding box center [198, 129] width 37 height 26
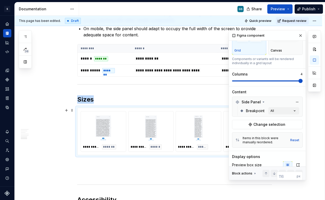
scroll to position [90, 0]
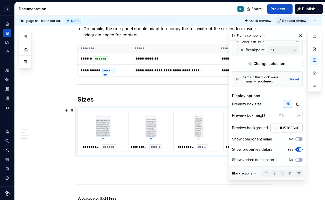
click at [279, 128] on input "#35363600" at bounding box center [290, 127] width 25 height 9
click at [205, 95] on h2 "Sizes" at bounding box center [174, 99] width 195 height 8
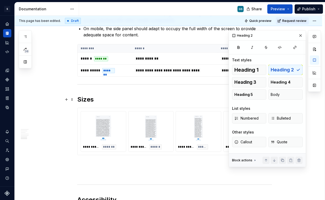
scroll to position [0, 0]
click at [301, 37] on button "button" at bounding box center [300, 35] width 7 height 7
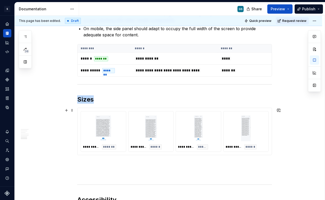
click at [236, 140] on img at bounding box center [246, 129] width 37 height 26
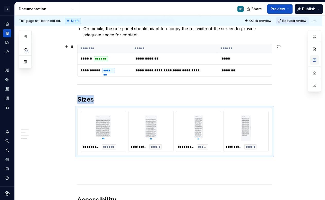
click at [314, 61] on button "button" at bounding box center [314, 59] width 9 height 9
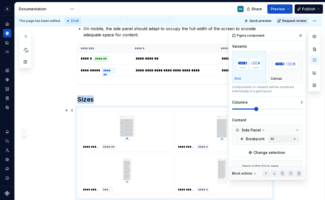
click at [259, 108] on span at bounding box center [257, 109] width 4 height 4
click at [259, 109] on span at bounding box center [257, 109] width 4 height 4
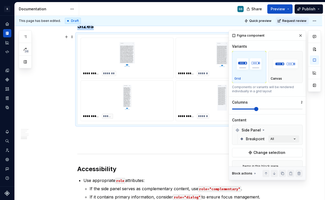
scroll to position [855, 0]
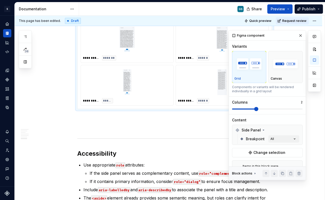
click at [23, 34] on button "button" at bounding box center [25, 36] width 9 height 9
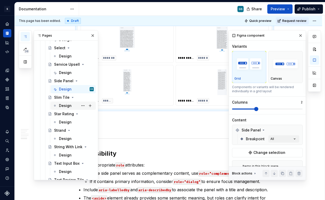
click at [60, 105] on div "Design" at bounding box center [65, 105] width 13 height 5
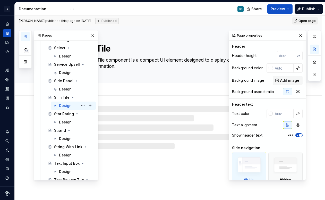
click at [73, 106] on div "Design GS" at bounding box center [76, 105] width 35 height 7
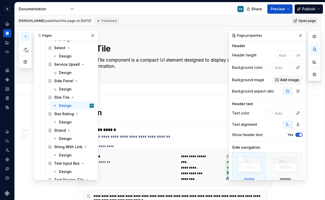
scroll to position [1, 0]
click at [299, 35] on button "button" at bounding box center [300, 35] width 7 height 7
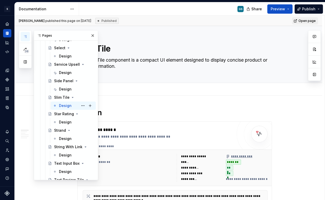
click at [67, 104] on div "Design" at bounding box center [65, 105] width 13 height 5
click at [91, 35] on button "button" at bounding box center [92, 35] width 7 height 7
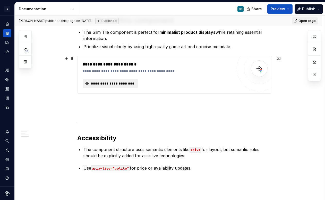
scroll to position [533, 0]
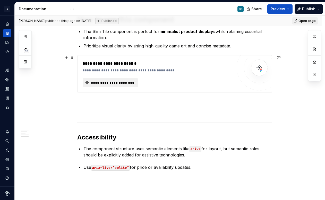
click at [117, 81] on span "**********" at bounding box center [112, 82] width 45 height 5
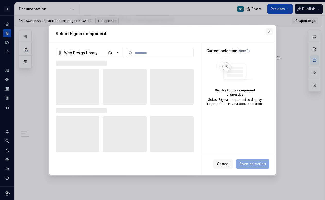
click at [269, 31] on button "button" at bounding box center [269, 31] width 7 height 7
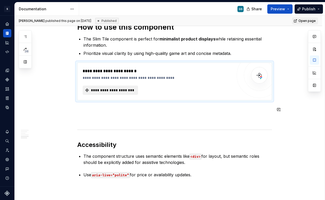
scroll to position [525, 0]
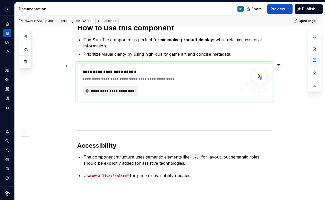
click at [127, 89] on span "**********" at bounding box center [112, 90] width 45 height 5
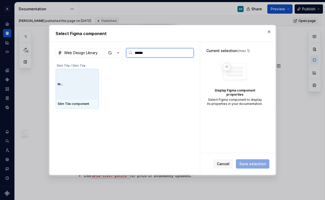
click at [81, 84] on img at bounding box center [77, 84] width 39 height 27
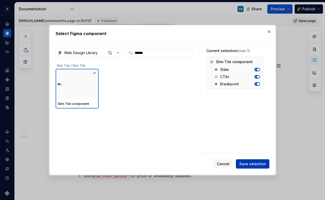
click at [254, 163] on span "Save selection" at bounding box center [253, 163] width 27 height 5
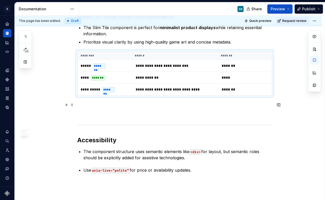
scroll to position [541, 0]
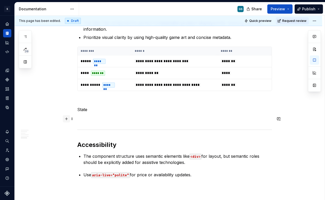
click at [67, 120] on button "button" at bounding box center [66, 118] width 7 height 7
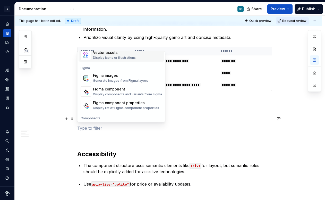
scroll to position [477, 0]
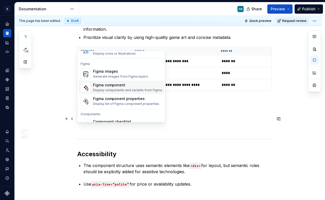
click at [109, 86] on div "Figma component" at bounding box center [127, 85] width 69 height 5
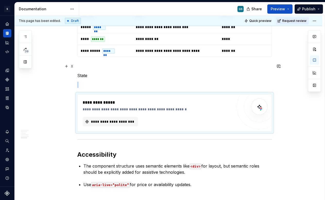
scroll to position [629, 0]
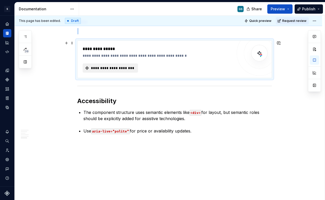
click at [111, 69] on span "**********" at bounding box center [112, 68] width 45 height 5
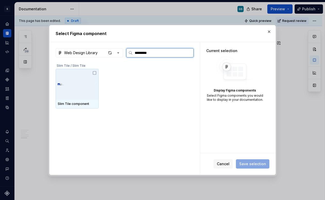
click at [69, 89] on img at bounding box center [77, 84] width 39 height 27
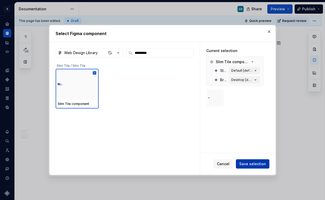
click at [250, 162] on span "Save selection" at bounding box center [253, 163] width 27 height 5
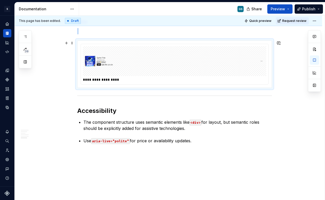
click at [144, 77] on div "**********" at bounding box center [175, 64] width 188 height 40
click at [317, 62] on button "button" at bounding box center [314, 59] width 9 height 9
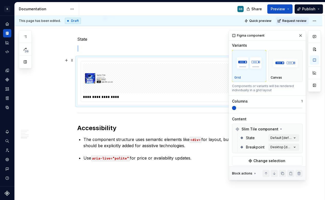
scroll to position [611, 0]
click at [286, 141] on div "Comments Open comments No comments yet Select ‘Comment’ from the block context …" at bounding box center [275, 105] width 92 height 150
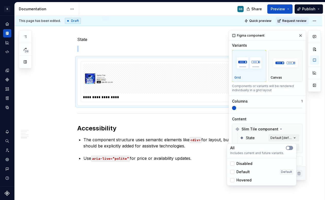
click at [291, 148] on button "button" at bounding box center [289, 148] width 7 height 4
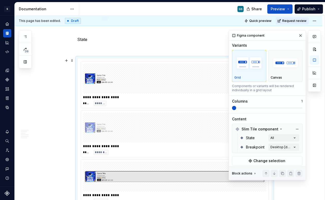
drag, startPoint x: 235, startPoint y: 108, endPoint x: 257, endPoint y: 109, distance: 21.9
click at [257, 109] on div "Comments Open comments No comments yet Select ‘Comment’ from the block context …" at bounding box center [275, 105] width 92 height 150
click at [236, 110] on span at bounding box center [234, 108] width 4 height 4
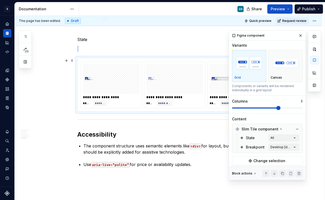
click at [275, 109] on span at bounding box center [267, 108] width 71 height 4
click at [203, 84] on div "**********" at bounding box center [174, 85] width 61 height 46
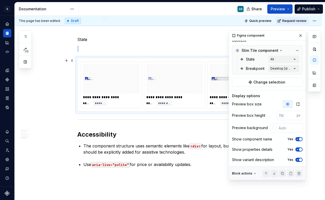
scroll to position [81, 0]
click at [283, 127] on input "text" at bounding box center [290, 127] width 26 height 9
click at [296, 159] on icon "button" at bounding box center [298, 159] width 4 height 3
click at [296, 138] on icon "button" at bounding box center [298, 139] width 4 height 3
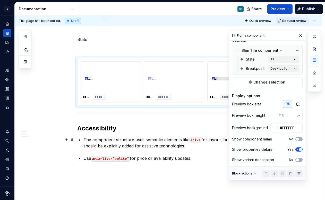
scroll to position [0, 0]
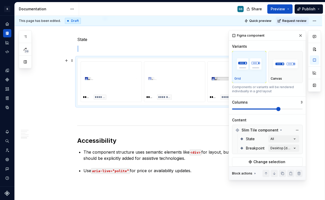
click at [108, 68] on img at bounding box center [111, 79] width 53 height 26
click at [95, 50] on p at bounding box center [174, 49] width 195 height 6
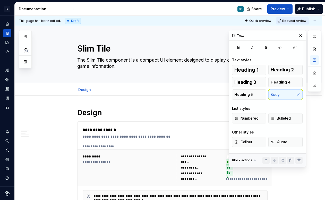
scroll to position [611, 0]
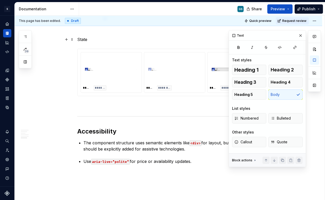
click at [81, 42] on p "State" at bounding box center [174, 39] width 195 height 6
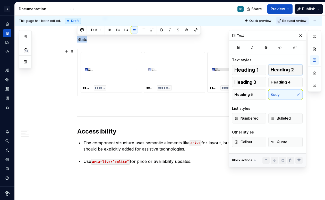
click at [284, 69] on span "Heading 2" at bounding box center [282, 69] width 23 height 5
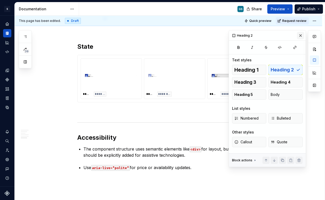
click at [301, 36] on button "button" at bounding box center [300, 35] width 7 height 7
type textarea "*"
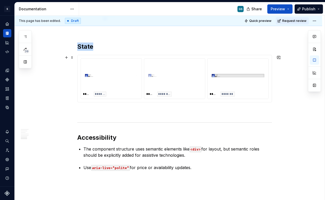
click at [176, 78] on img at bounding box center [175, 76] width 53 height 26
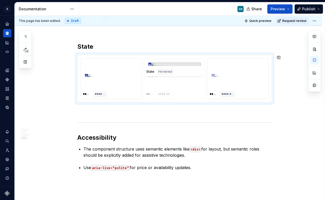
drag, startPoint x: 222, startPoint y: 77, endPoint x: 157, endPoint y: 74, distance: 65.3
click at [157, 74] on body "S Web & Tools Design Systems GS Design system data Documentation GS Share Previ…" at bounding box center [162, 100] width 325 height 200
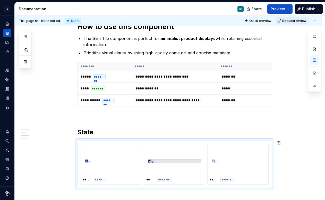
scroll to position [504, 0]
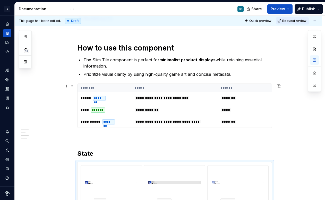
click at [111, 134] on p at bounding box center [174, 137] width 195 height 6
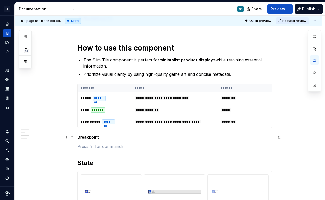
click at [78, 137] on p "Breakpoint" at bounding box center [174, 137] width 195 height 6
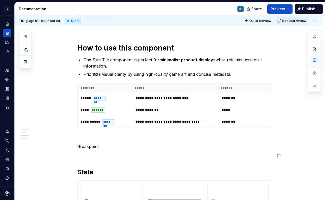
click at [64, 155] on button "button" at bounding box center [66, 155] width 7 height 7
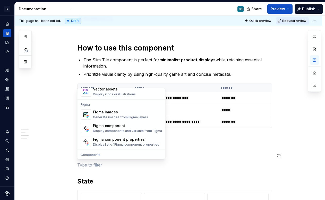
scroll to position [492, 0]
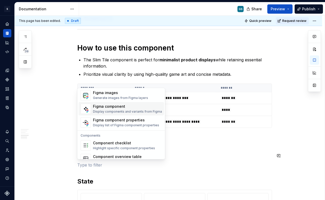
click at [116, 111] on div "Display components and variants from Figma" at bounding box center [127, 112] width 69 height 4
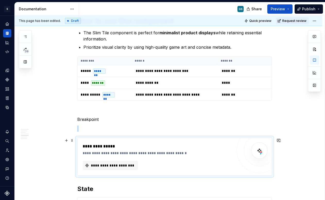
scroll to position [541, 0]
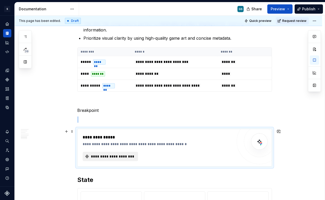
click at [121, 153] on button "**********" at bounding box center [110, 156] width 55 height 9
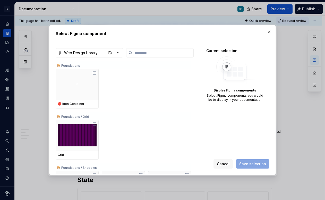
type textarea "*"
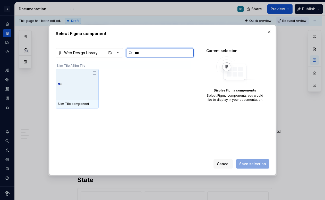
type input "****"
click at [89, 82] on img at bounding box center [77, 84] width 39 height 27
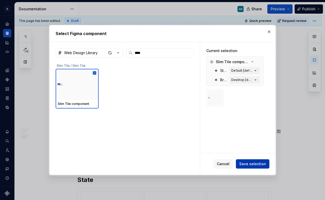
click at [250, 163] on span "Save selection" at bounding box center [253, 163] width 27 height 5
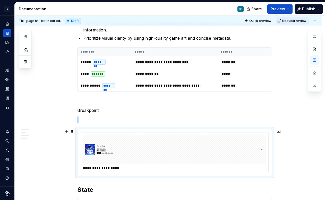
click at [203, 149] on img at bounding box center [174, 150] width 179 height 26
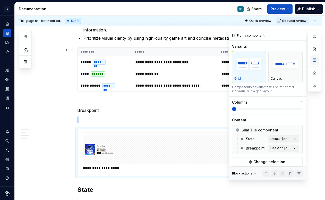
click at [315, 58] on button "button" at bounding box center [314, 59] width 9 height 9
type textarea "*"
click at [277, 110] on span at bounding box center [279, 109] width 4 height 4
click at [279, 137] on div "Comments Open comments No comments yet Select ‘Comment’ from the block context …" at bounding box center [275, 105] width 92 height 150
click at [280, 137] on div "Comments Open comments No comments yet Select ‘Comment’ from the block context …" at bounding box center [275, 105] width 92 height 150
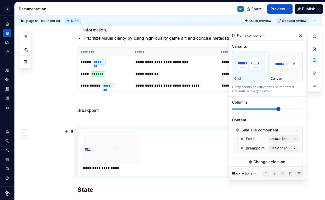
click at [279, 143] on div "State Default [default]" at bounding box center [270, 138] width 60 height 9
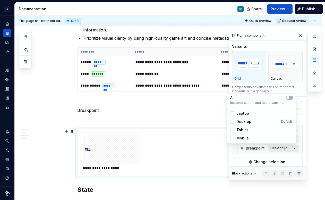
click at [279, 146] on div "Comments Open comments No comments yet Select ‘Comment’ from the block context …" at bounding box center [275, 105] width 92 height 150
click at [290, 97] on icon "button" at bounding box center [288, 97] width 4 height 3
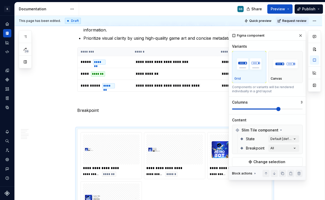
click at [297, 106] on div "Comments Open comments No comments yet Select ‘Comment’ from the block context …" at bounding box center [275, 105] width 92 height 150
click at [284, 107] on div "Columns 3" at bounding box center [267, 105] width 71 height 11
click at [286, 109] on span at bounding box center [267, 109] width 71 height 1
click at [281, 110] on span at bounding box center [279, 109] width 4 height 4
click at [281, 109] on span at bounding box center [279, 109] width 4 height 4
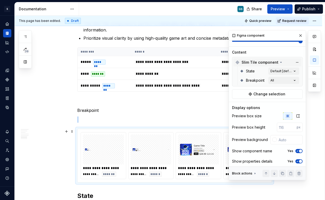
scroll to position [81, 0]
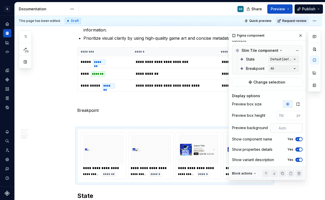
click at [277, 125] on input "text" at bounding box center [290, 127] width 26 height 9
type input "#FFFFFF"
click at [299, 161] on span "button" at bounding box center [300, 159] width 3 height 3
click at [296, 138] on icon "button" at bounding box center [298, 139] width 4 height 3
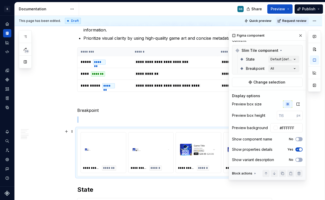
click at [178, 139] on div at bounding box center [198, 150] width 41 height 30
click at [299, 35] on button "button" at bounding box center [300, 35] width 7 height 7
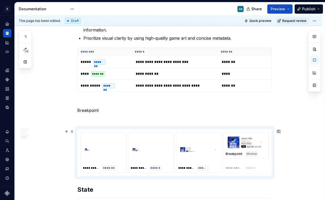
drag, startPoint x: 195, startPoint y: 146, endPoint x: 249, endPoint y: 146, distance: 54.4
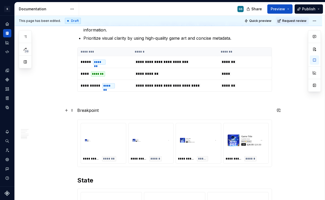
click at [83, 110] on p "Breakpoint" at bounding box center [174, 110] width 195 height 6
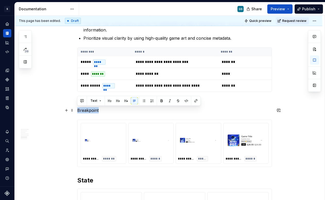
click at [83, 110] on p "Breakpoint" at bounding box center [174, 110] width 195 height 6
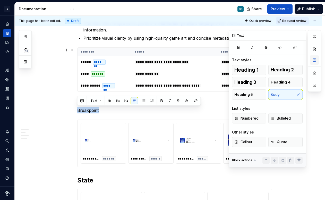
scroll to position [0, 0]
click at [315, 59] on button "button" at bounding box center [314, 59] width 9 height 9
click at [286, 68] on span "Heading 2" at bounding box center [282, 69] width 23 height 5
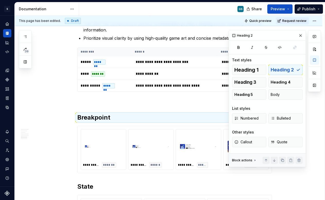
click at [101, 103] on p at bounding box center [174, 101] width 195 height 6
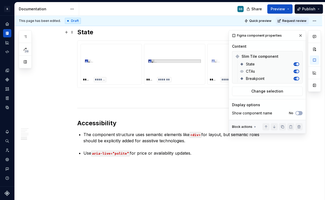
scroll to position [683, 0]
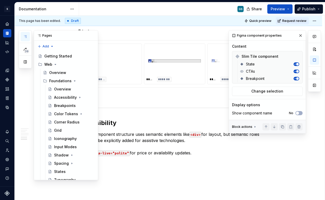
click at [24, 37] on icon "button" at bounding box center [25, 37] width 4 height 4
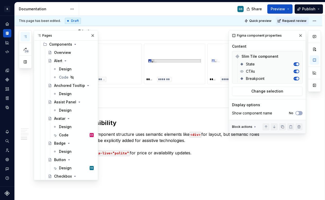
scroll to position [143, 0]
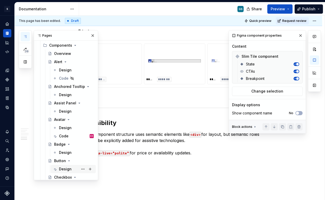
click at [68, 168] on div "Design" at bounding box center [65, 169] width 13 height 5
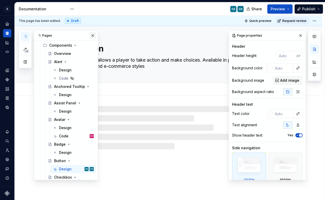
click at [89, 35] on button "button" at bounding box center [92, 35] width 7 height 7
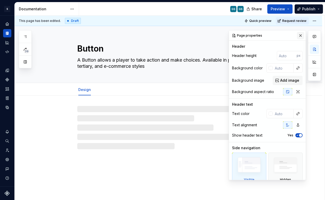
click at [298, 35] on button "button" at bounding box center [300, 35] width 7 height 7
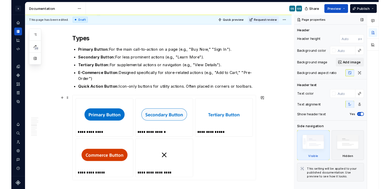
scroll to position [645, 0]
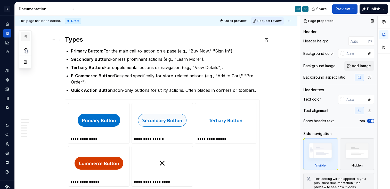
click at [26, 32] on button "button" at bounding box center [25, 36] width 9 height 9
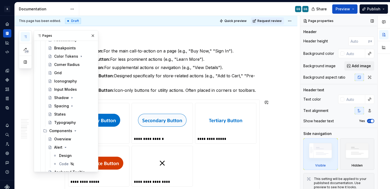
scroll to position [0, 0]
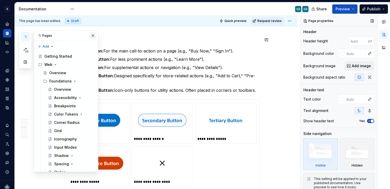
click at [89, 36] on button "button" at bounding box center [92, 35] width 7 height 7
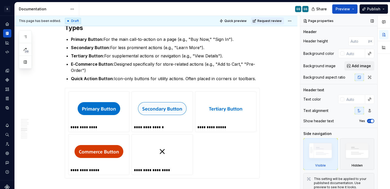
scroll to position [649, 0]
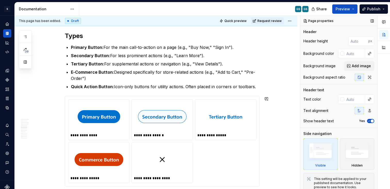
type textarea "*"
